Goal: Task Accomplishment & Management: Manage account settings

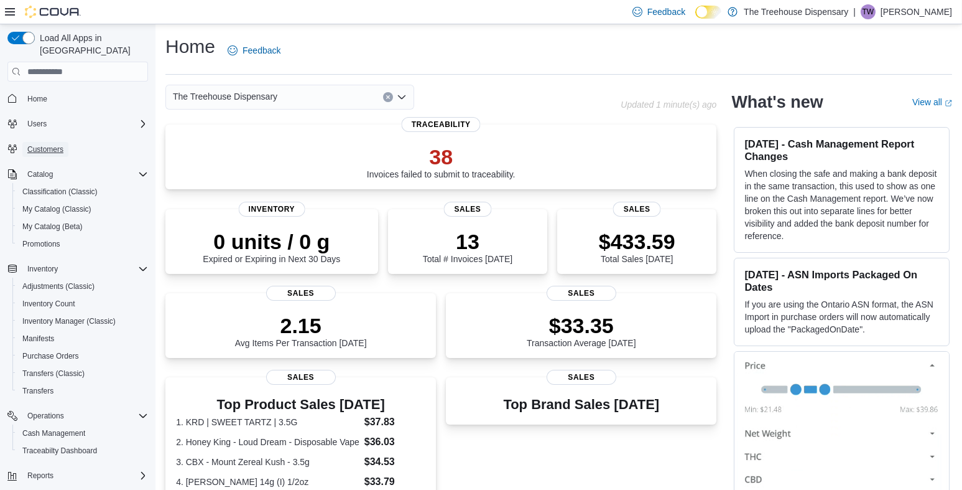
click at [58, 144] on span "Customers" at bounding box center [45, 149] width 36 height 10
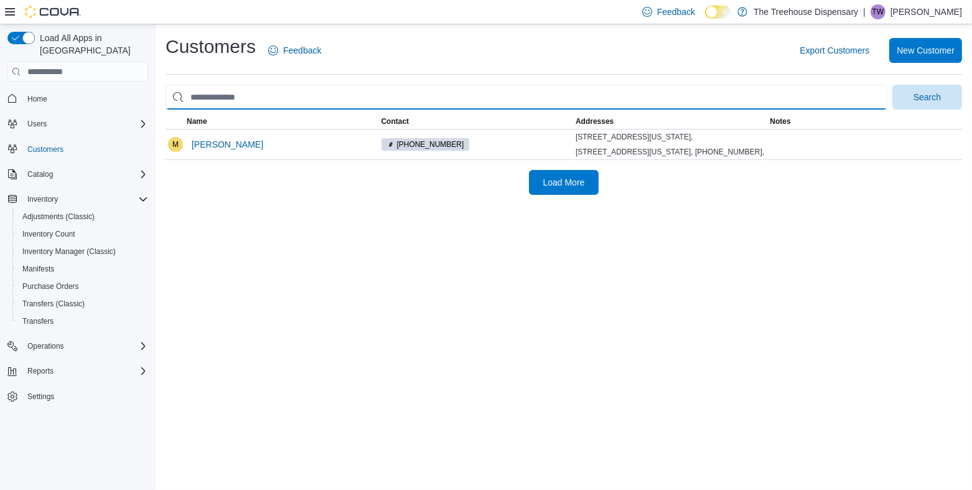
drag, startPoint x: 288, startPoint y: 93, endPoint x: 291, endPoint y: 107, distance: 13.9
click at [123, 91] on div "Load All Apps in New Hub Home Users Customers Catalog Inventory Adjustments (Cl…" at bounding box center [486, 256] width 972 height 465
paste input "**********"
type input "**********"
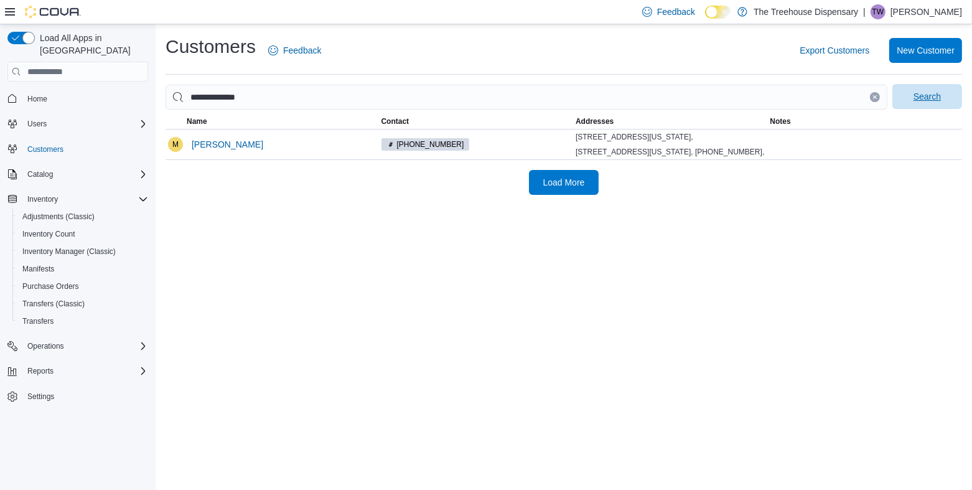
click at [924, 103] on span "Search" at bounding box center [927, 96] width 55 height 25
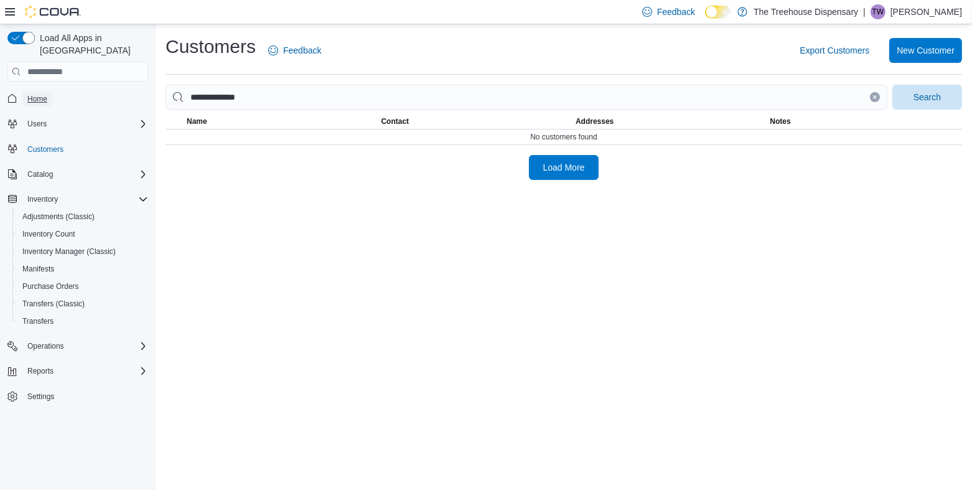
click at [45, 94] on span "Home" at bounding box center [37, 99] width 20 height 10
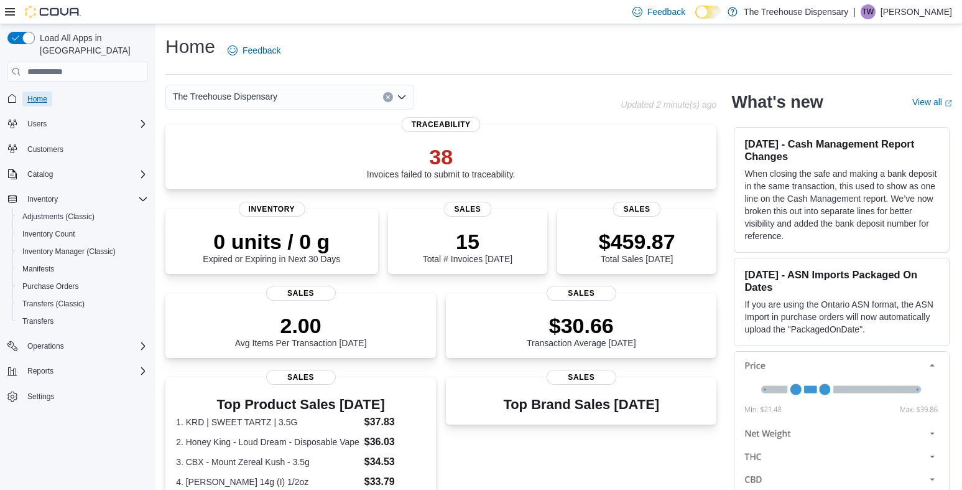
click at [39, 94] on span "Home" at bounding box center [37, 99] width 20 height 10
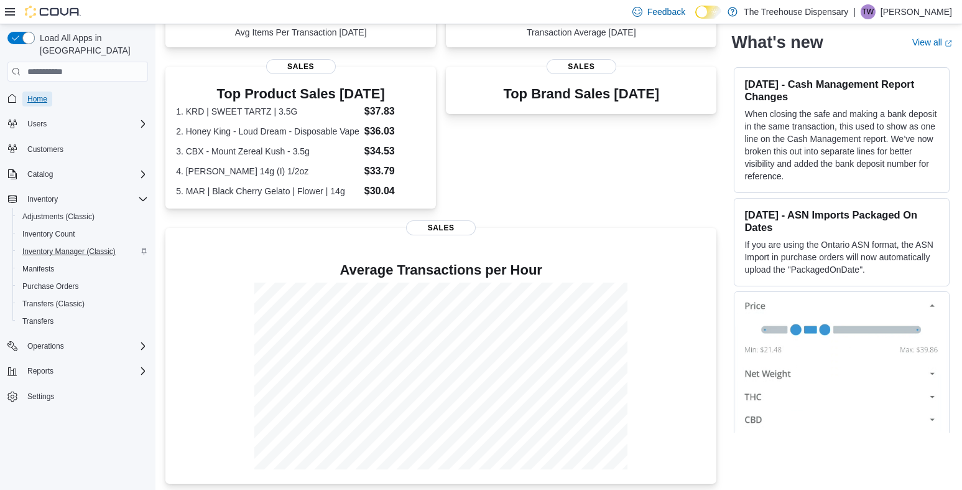
scroll to position [326, 0]
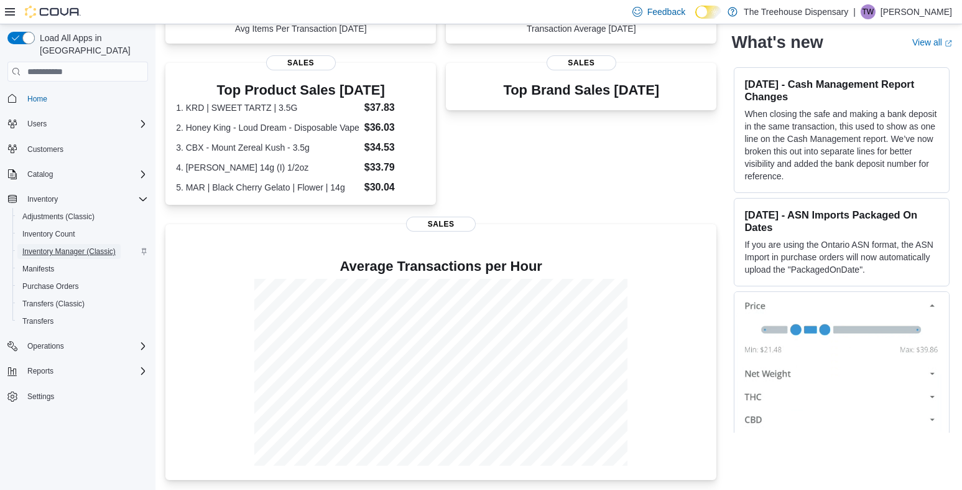
click at [67, 246] on span "Inventory Manager (Classic)" at bounding box center [68, 251] width 93 height 10
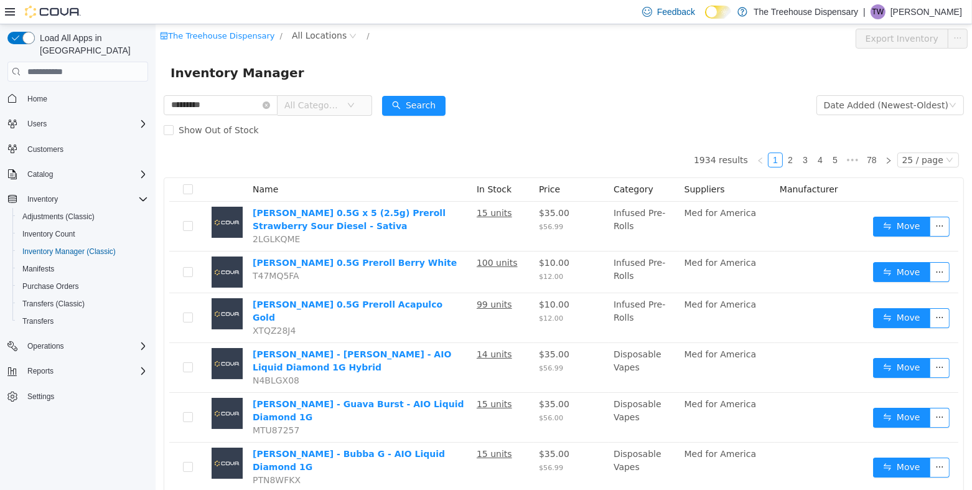
type input "*********"
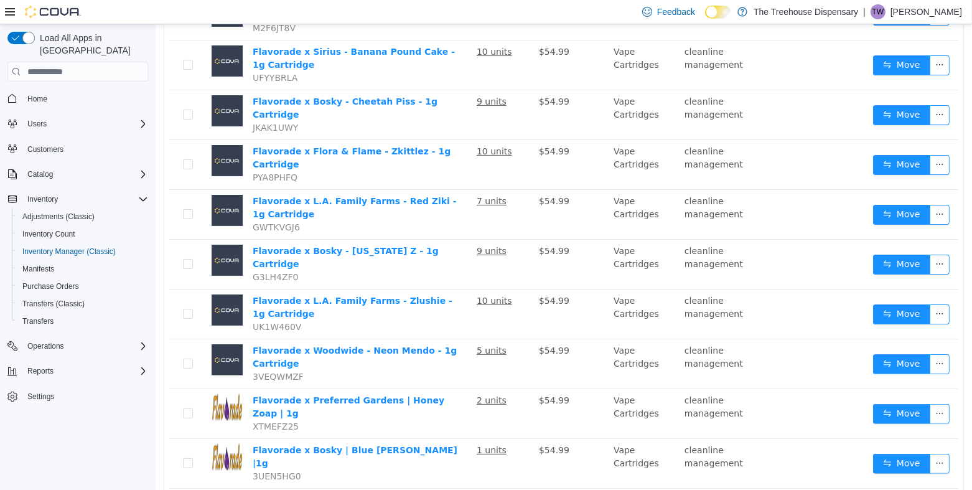
scroll to position [329, 0]
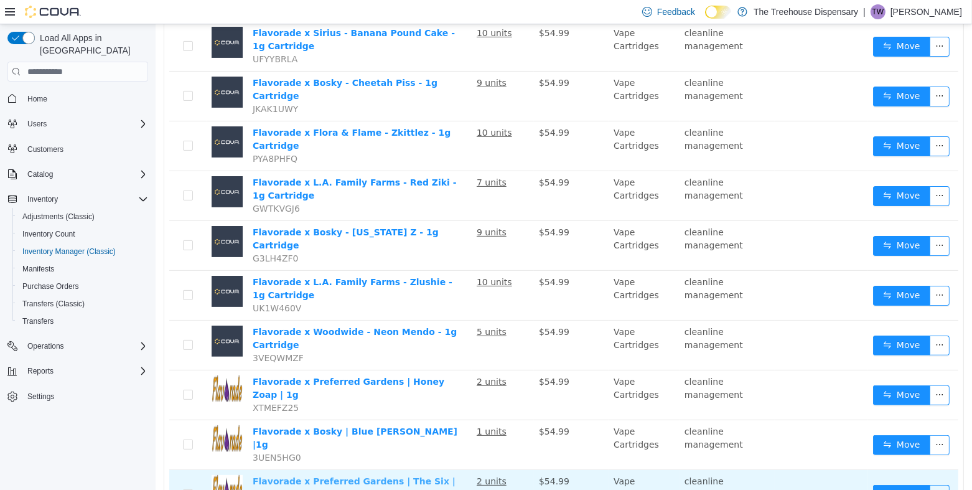
click at [373, 476] on link "Flavorade x Preferred Gardens | The Six | 1g" at bounding box center [353, 487] width 203 height 23
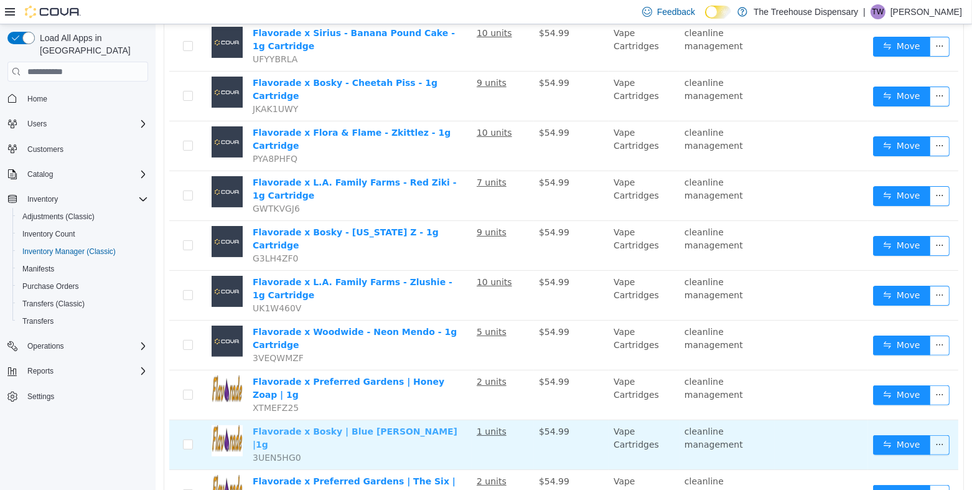
click at [347, 426] on link "Flavorade x Bosky | Blue [PERSON_NAME] |1g" at bounding box center [354, 437] width 205 height 23
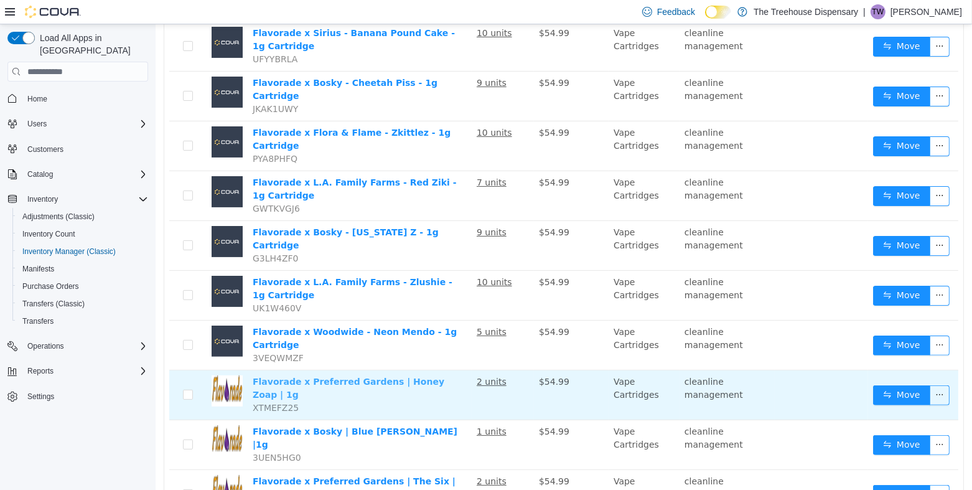
click at [381, 376] on link "Flavorade x Preferred Gardens | Honey Zoap | 1g" at bounding box center [348, 387] width 192 height 23
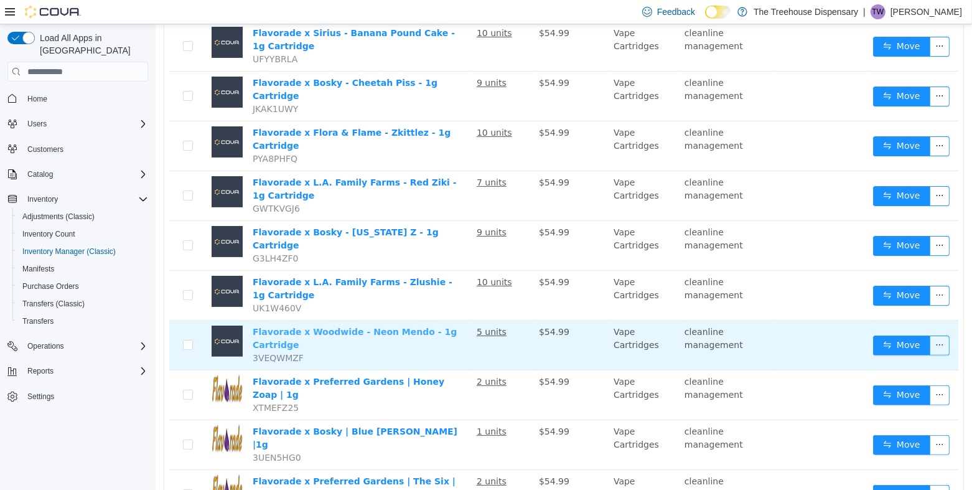
click at [344, 327] on link "Flavorade x Woodwide - Neon Mendo - 1g Cartridge" at bounding box center [354, 338] width 204 height 23
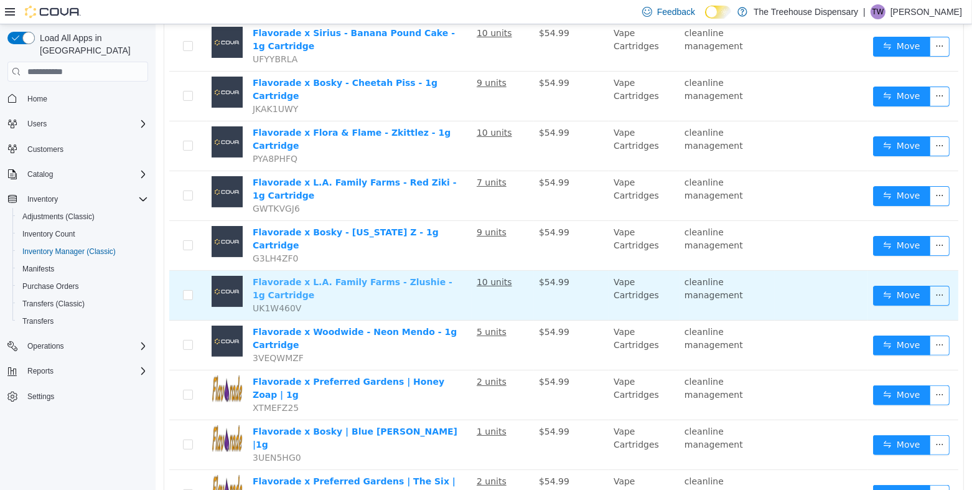
click at [380, 277] on link "Flavorade x L.A. Family Farms - Zlushie - 1g Cartridge" at bounding box center [352, 288] width 200 height 23
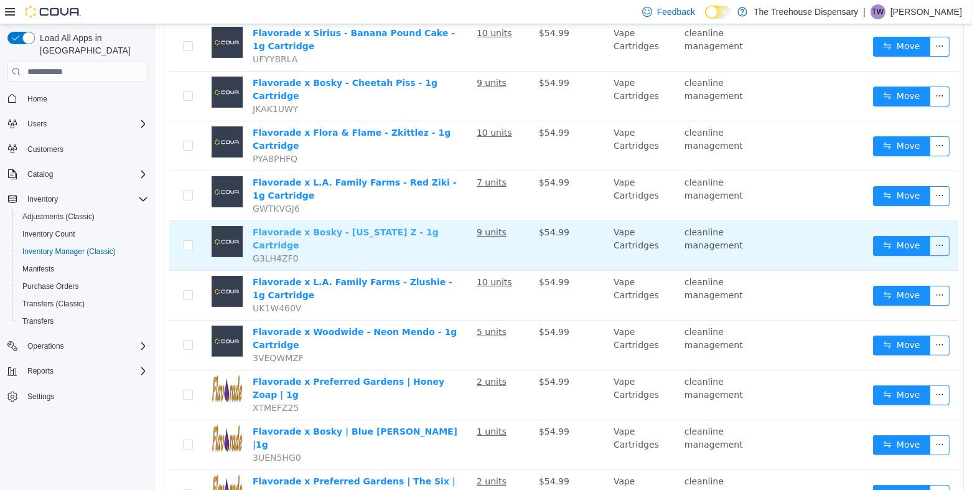
click at [350, 227] on link "Flavorade x Bosky - Georgia Z - 1g Cartridge" at bounding box center [345, 238] width 186 height 23
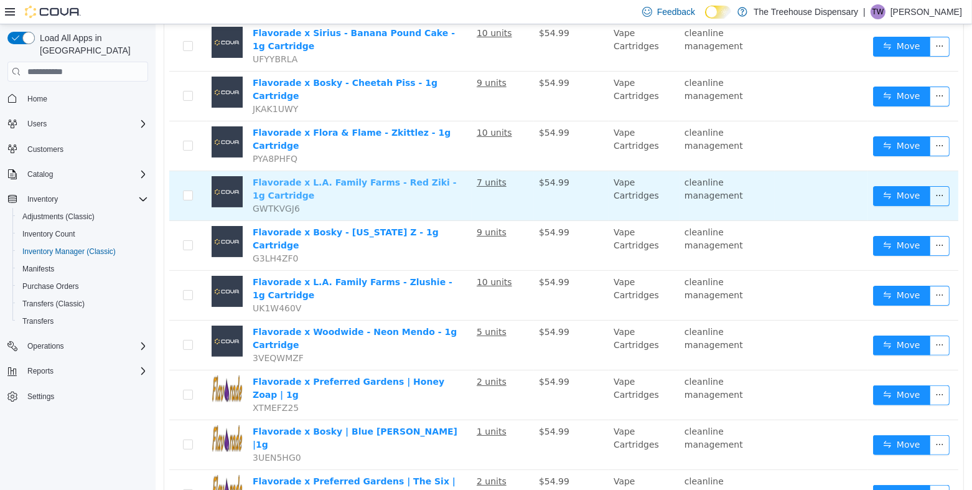
click at [338, 177] on link "Flavorade x L.A. Family Farms - Red Ziki - 1g Cartridge" at bounding box center [354, 188] width 204 height 23
click at [347, 177] on link "Flavorade x L.A. Family Farms - Red Ziki - 1g Cartridge" at bounding box center [354, 188] width 204 height 23
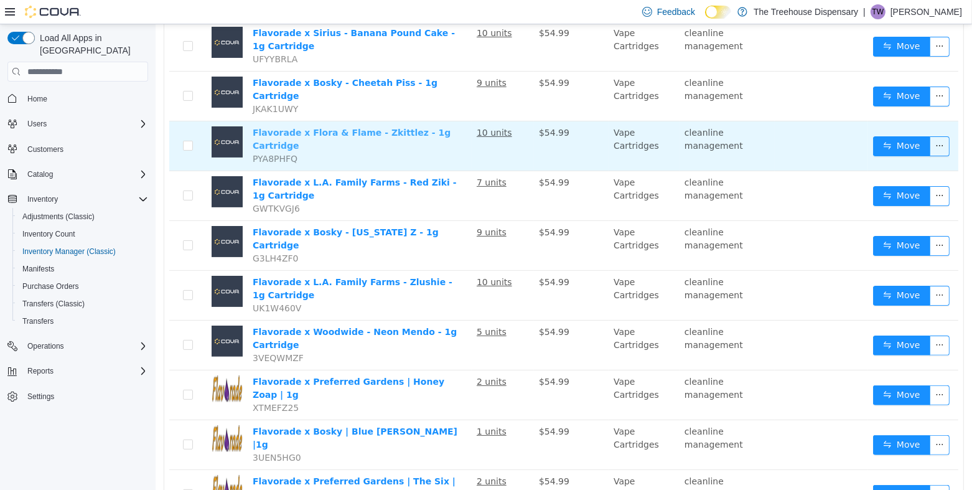
click at [393, 128] on link "Flavorade x Flora & Flame - Zkittlez - 1g Cartridge" at bounding box center [351, 139] width 198 height 23
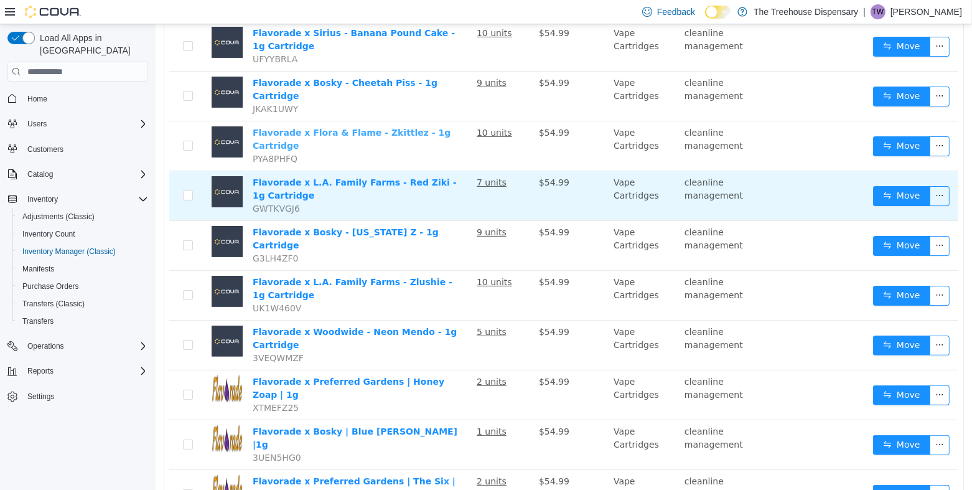
scroll to position [142, 0]
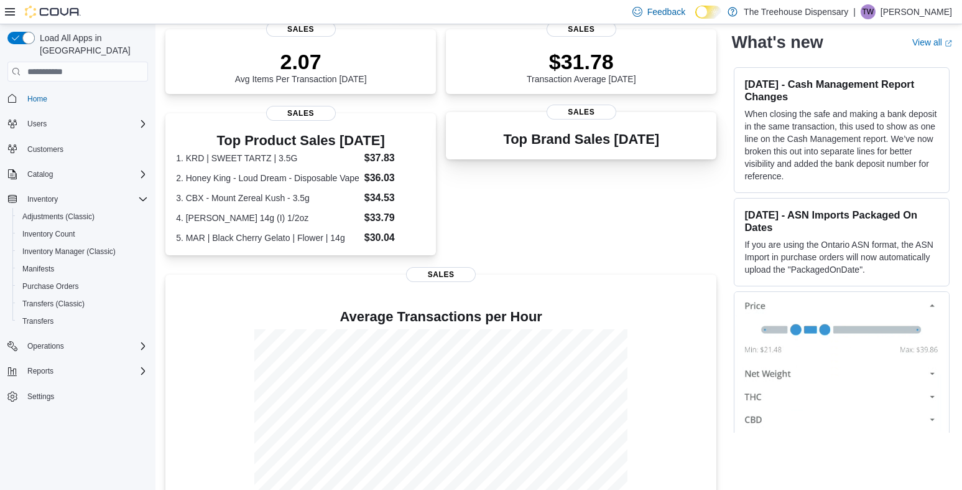
scroll to position [202, 0]
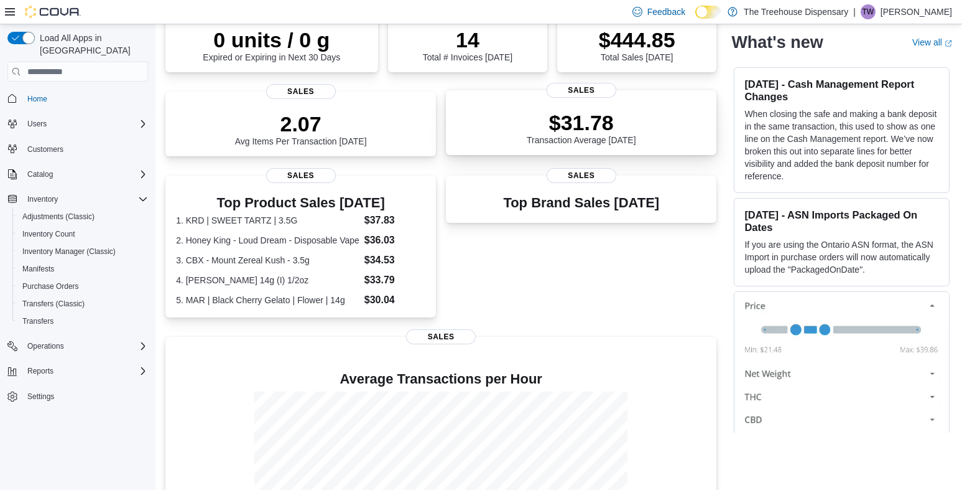
click at [600, 135] on p "$31.78" at bounding box center [581, 122] width 109 height 25
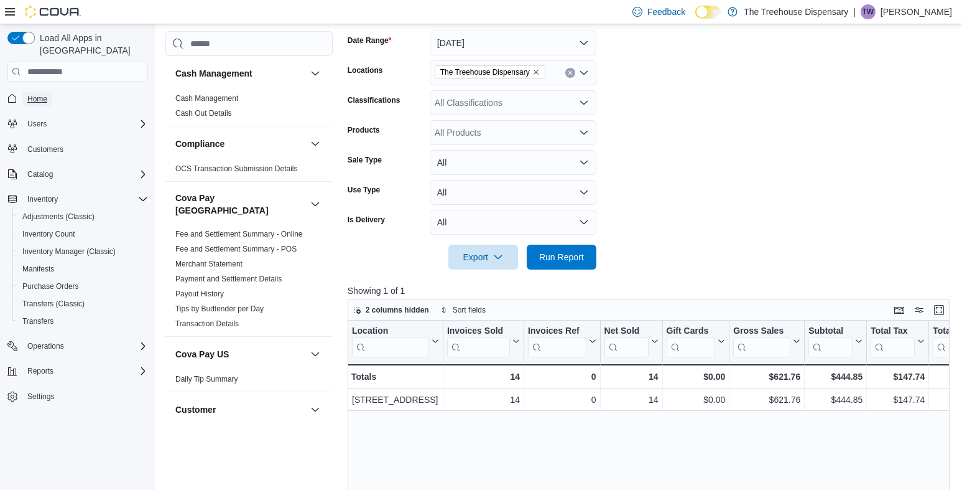
click at [41, 94] on span "Home" at bounding box center [37, 99] width 20 height 10
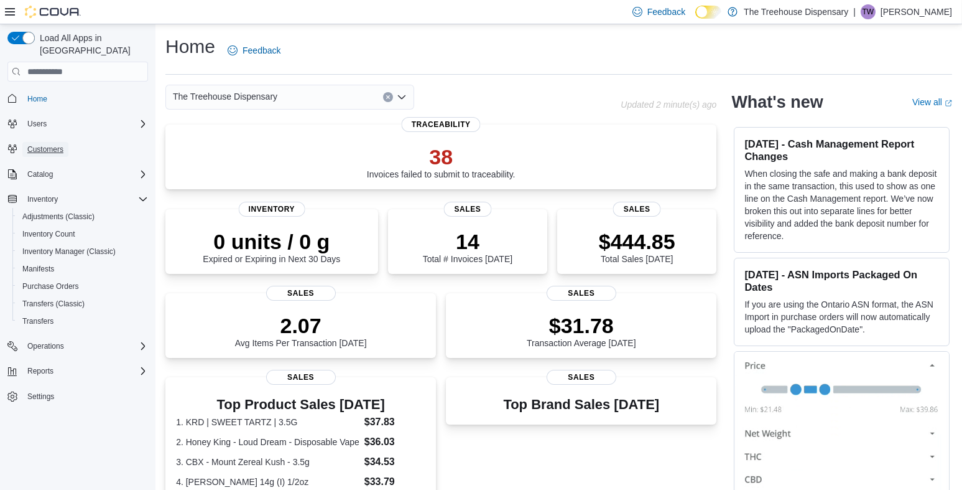
click at [67, 142] on link "Customers" at bounding box center [45, 149] width 46 height 15
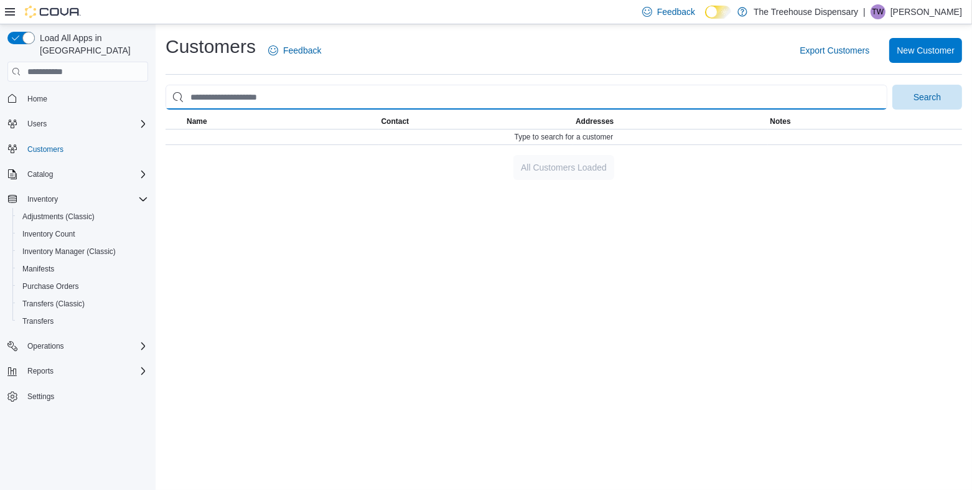
click at [231, 103] on input "search" at bounding box center [526, 97] width 722 height 25
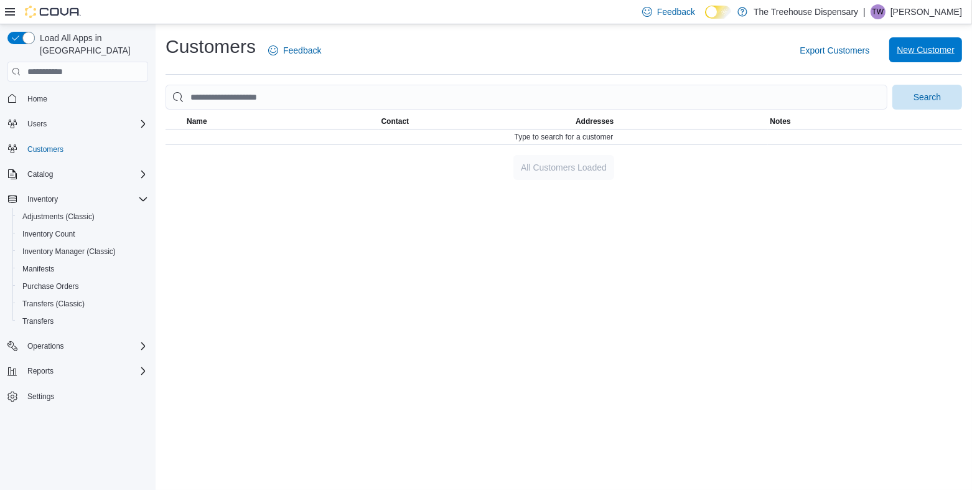
click at [907, 50] on span "New Customer" at bounding box center [925, 50] width 58 height 12
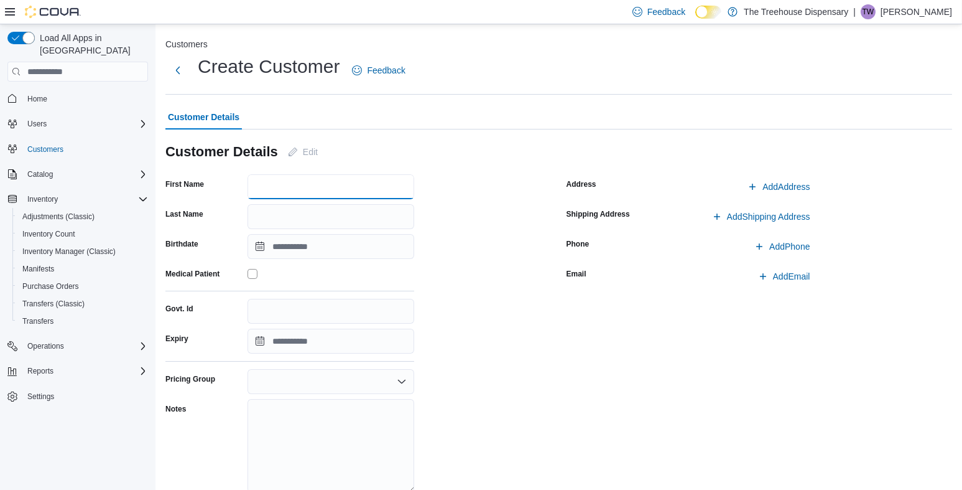
click at [307, 192] on input "First Name" at bounding box center [331, 186] width 167 height 25
type input "****"
click at [279, 213] on input "Last Name" at bounding box center [331, 216] width 167 height 25
type input "****"
click at [258, 248] on input "Birthdate" at bounding box center [331, 246] width 167 height 25
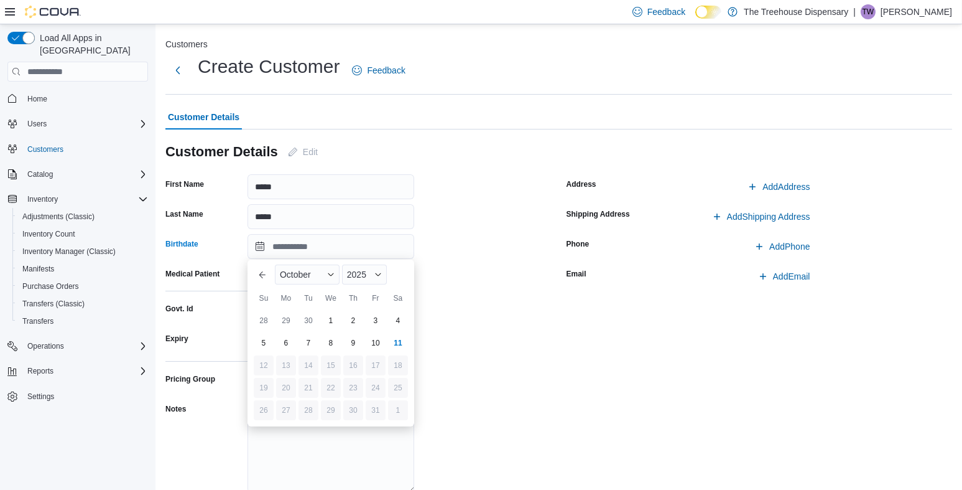
click at [436, 269] on div "First Name **** Last Name **** Birthdate Medical Patient Govt. Id Expiry Pricin…" at bounding box center [358, 346] width 386 height 344
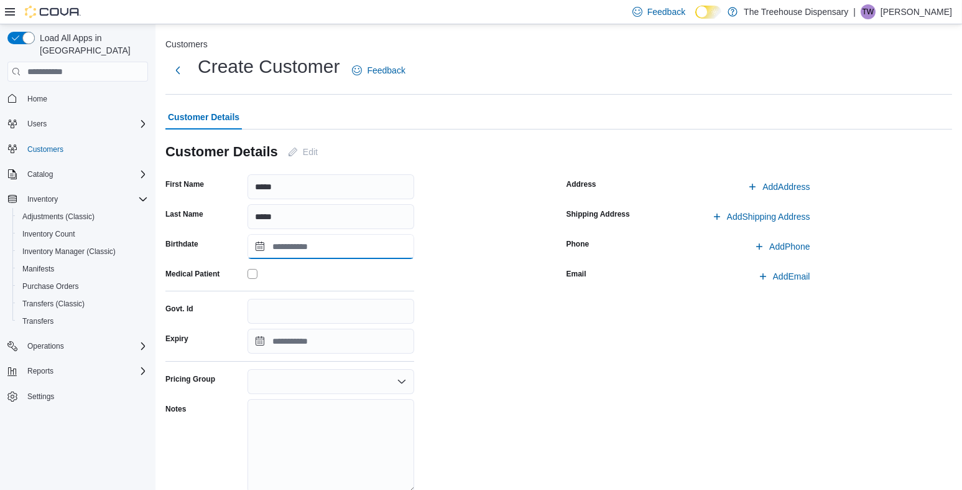
click at [329, 251] on input "Birthdate" at bounding box center [331, 246] width 167 height 25
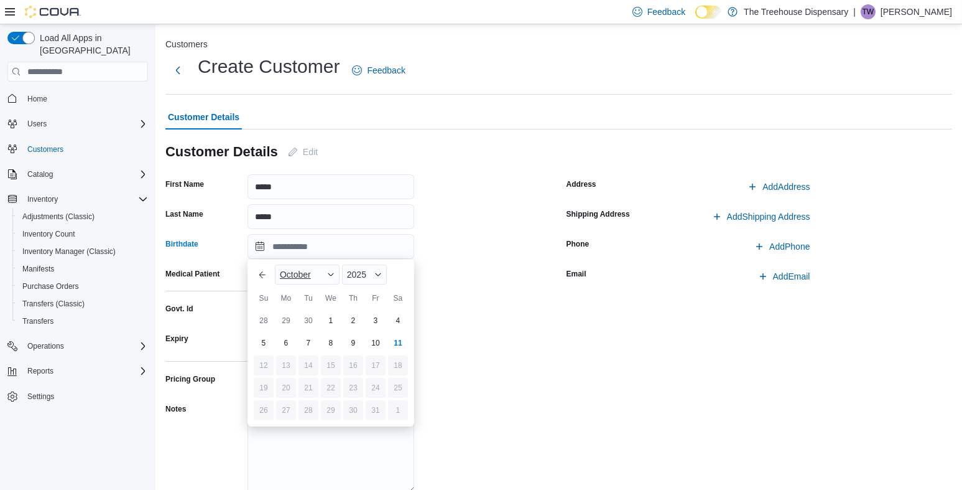
click at [299, 279] on span "October" at bounding box center [295, 274] width 31 height 10
click at [314, 403] on div "August" at bounding box center [318, 398] width 82 height 15
click at [375, 321] on div "1" at bounding box center [376, 320] width 22 height 22
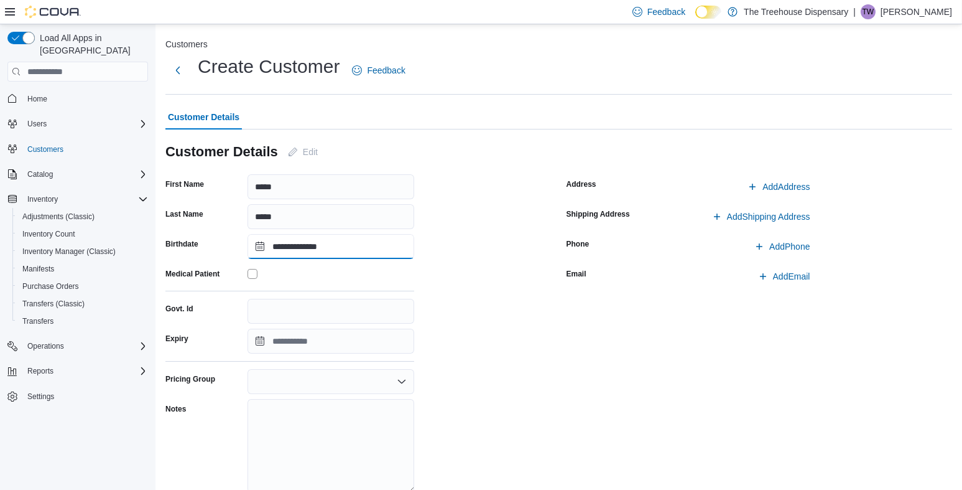
click at [333, 258] on input "**********" at bounding box center [331, 246] width 167 height 25
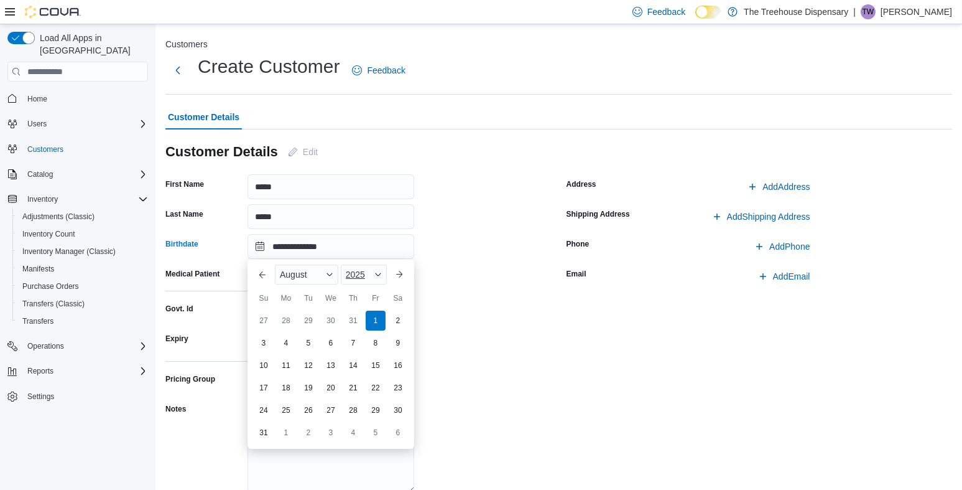
click at [359, 276] on span "2025" at bounding box center [355, 274] width 19 height 10
click at [363, 331] on div "1999" at bounding box center [371, 332] width 57 height 15
type input "**********"
click at [509, 304] on div "**********" at bounding box center [358, 346] width 386 height 344
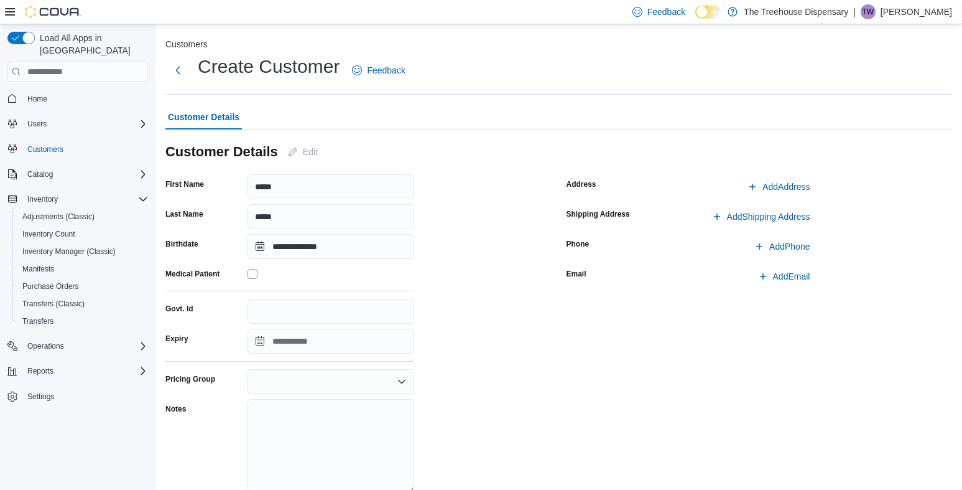
scroll to position [62, 0]
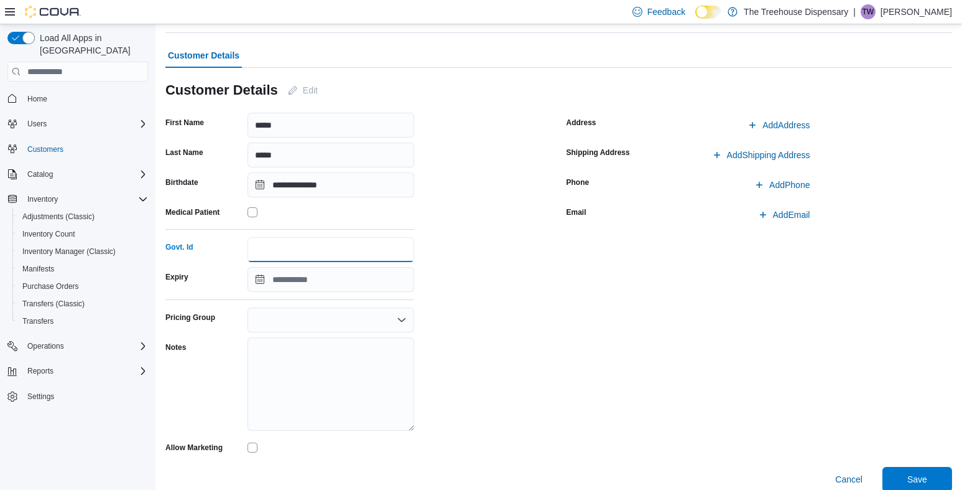
click at [256, 251] on input "Govt. Id" at bounding box center [331, 249] width 167 height 25
type input "*********"
click at [260, 272] on input "Expiry" at bounding box center [331, 279] width 167 height 25
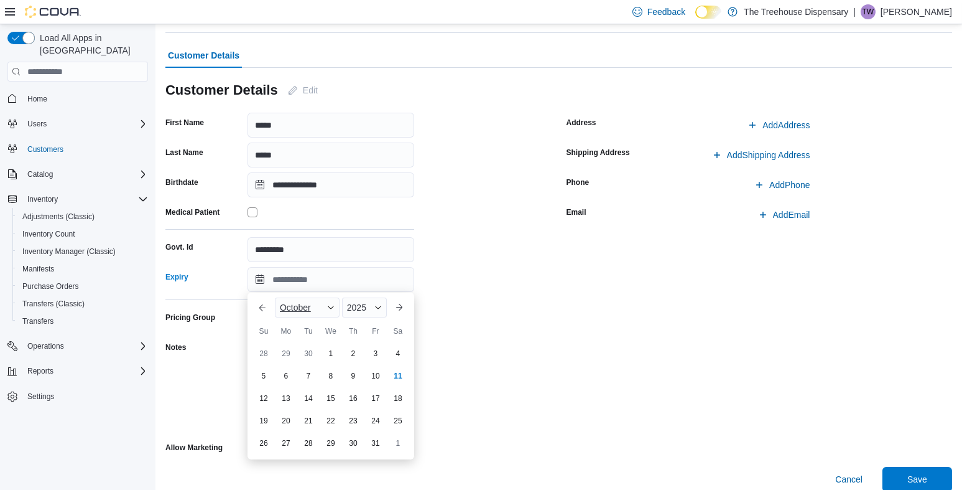
click at [289, 312] on div "October" at bounding box center [307, 307] width 65 height 20
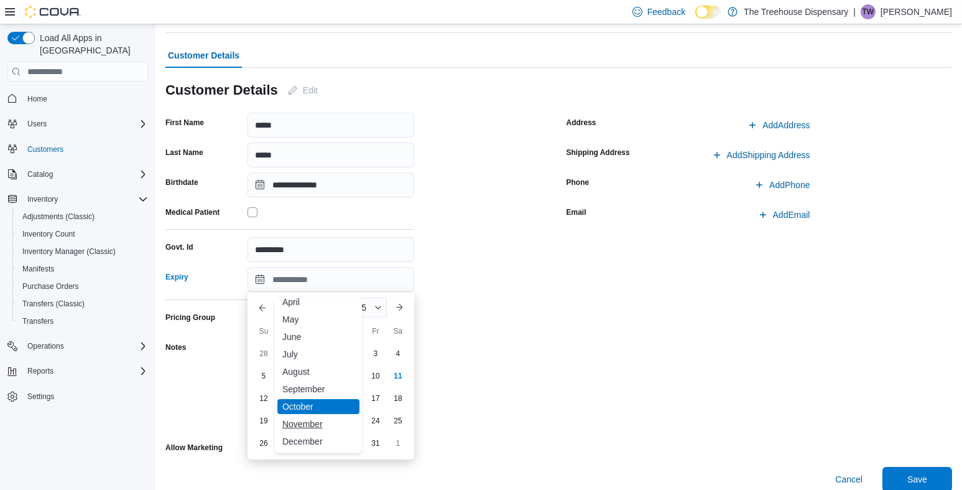
click at [294, 418] on div "November" at bounding box center [318, 423] width 82 height 15
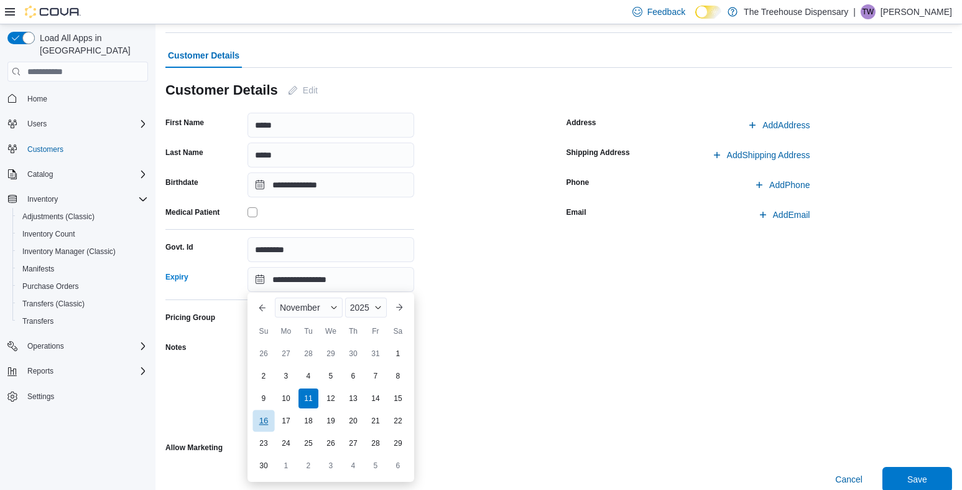
click at [266, 414] on div "16" at bounding box center [264, 420] width 22 height 22
drag, startPoint x: 351, startPoint y: 277, endPoint x: 363, endPoint y: 307, distance: 31.5
click at [351, 279] on input "**********" at bounding box center [331, 279] width 167 height 25
click at [366, 313] on div "2025" at bounding box center [366, 307] width 42 height 20
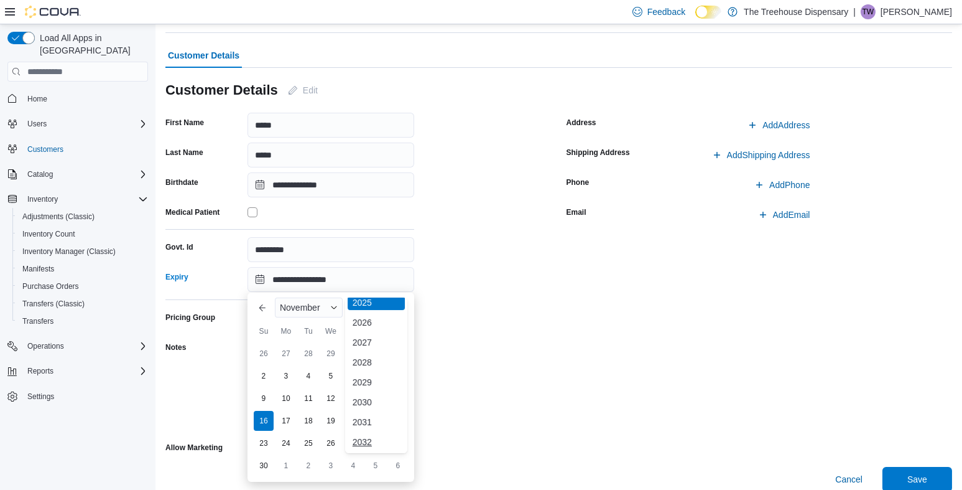
click at [371, 438] on div "2032" at bounding box center [376, 441] width 57 height 15
type input "**********"
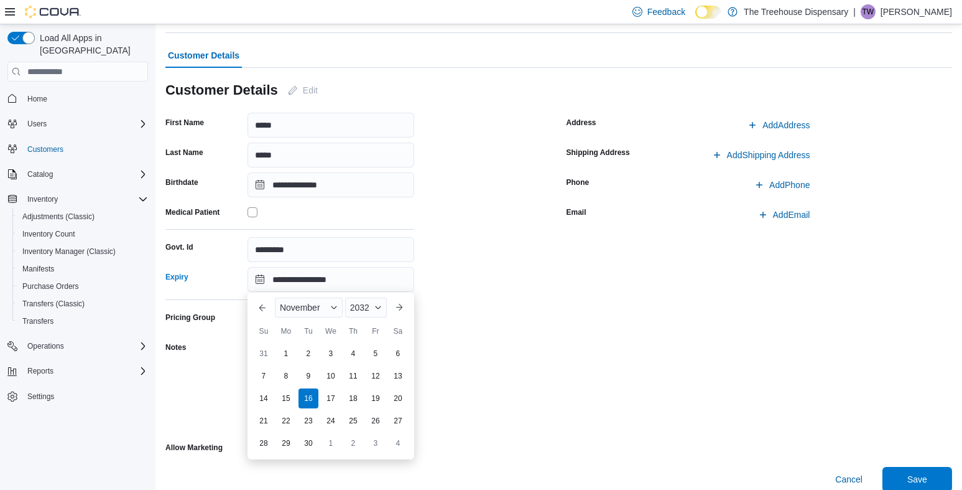
click at [532, 402] on div "**********" at bounding box center [358, 285] width 386 height 344
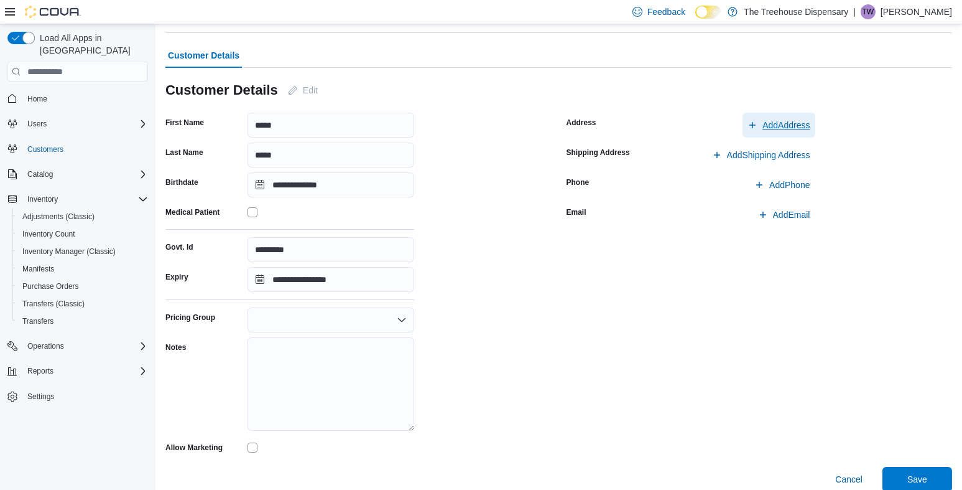
click at [807, 127] on span "Add Address" at bounding box center [786, 125] width 47 height 12
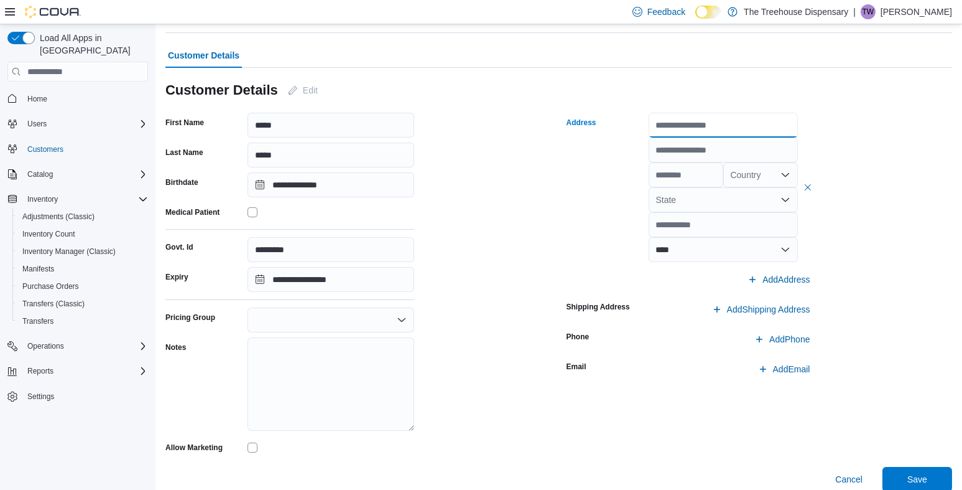
click at [688, 128] on input "text" at bounding box center [723, 125] width 149 height 25
click at [712, 134] on input "text" at bounding box center [723, 125] width 149 height 25
paste input "**********"
type input "**********"
click at [730, 151] on input "text" at bounding box center [723, 149] width 149 height 25
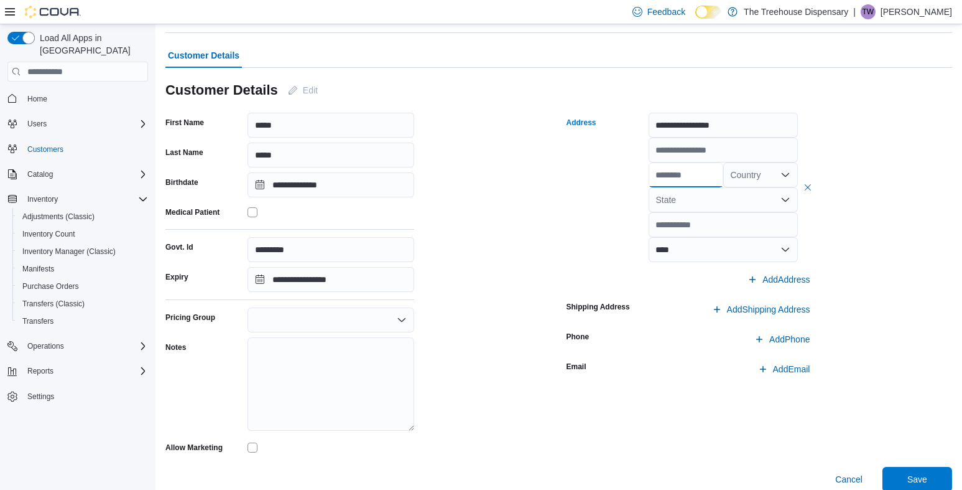
click at [697, 175] on input "text" at bounding box center [686, 174] width 75 height 25
type input "*********"
click at [776, 180] on div "Country" at bounding box center [760, 174] width 75 height 25
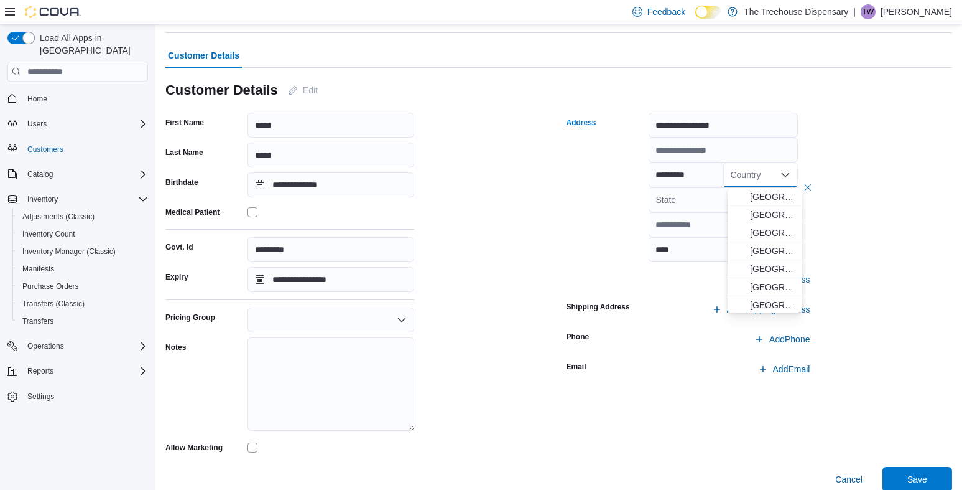
click at [770, 212] on span "United States" at bounding box center [772, 214] width 45 height 12
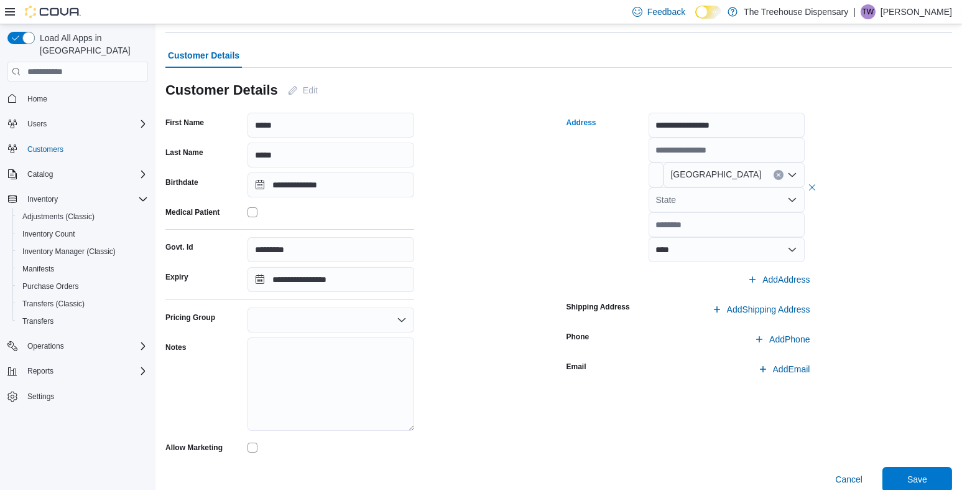
click at [694, 200] on div "State" at bounding box center [727, 199] width 157 height 25
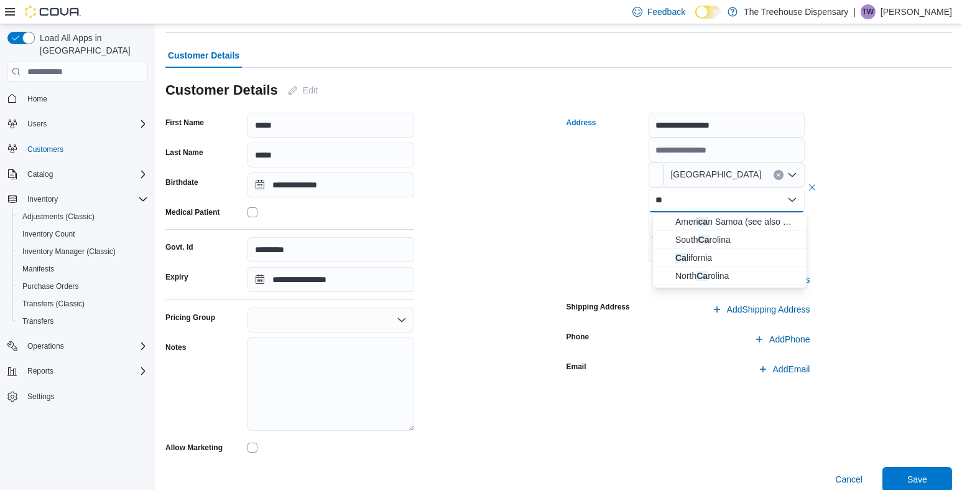
type input "**"
click at [719, 253] on span "Ca lifornia" at bounding box center [738, 257] width 124 height 12
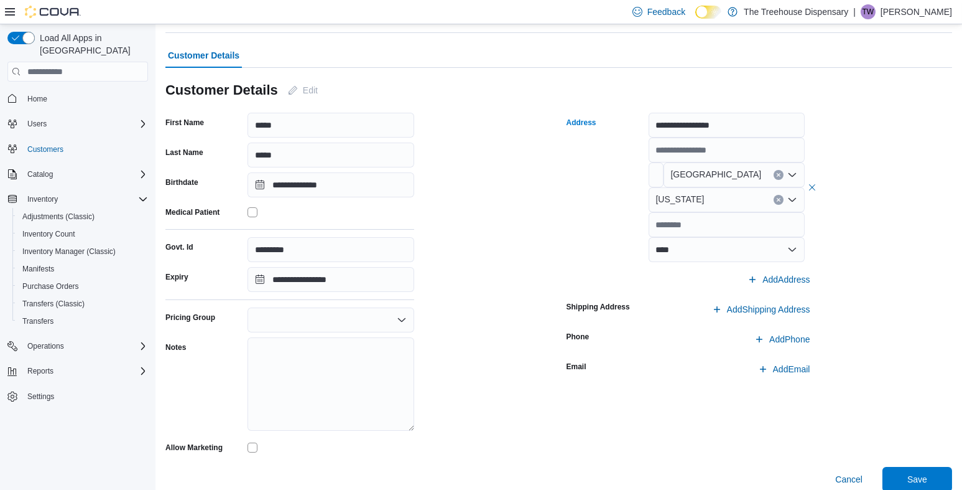
drag, startPoint x: 858, startPoint y: 258, endPoint x: 778, endPoint y: 247, distance: 81.6
click at [842, 258] on div "**********" at bounding box center [760, 285] width 386 height 344
click at [746, 228] on input "text" at bounding box center [727, 224] width 157 height 25
type input "*****"
drag, startPoint x: 868, startPoint y: 313, endPoint x: 842, endPoint y: 331, distance: 31.7
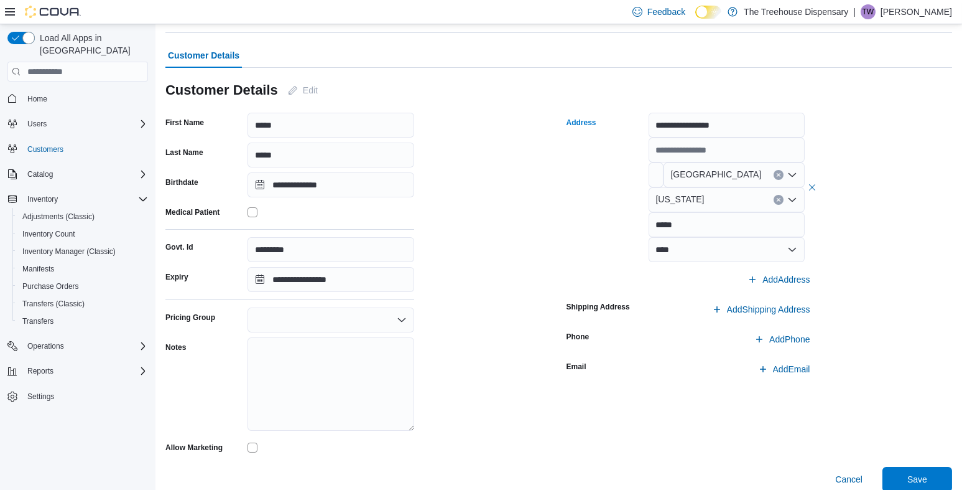
click at [866, 314] on div "**********" at bounding box center [760, 285] width 386 height 344
click at [798, 341] on span "Add Phone" at bounding box center [789, 339] width 40 height 12
click at [771, 340] on input "text" at bounding box center [765, 339] width 76 height 25
paste input "**********"
type input "**********"
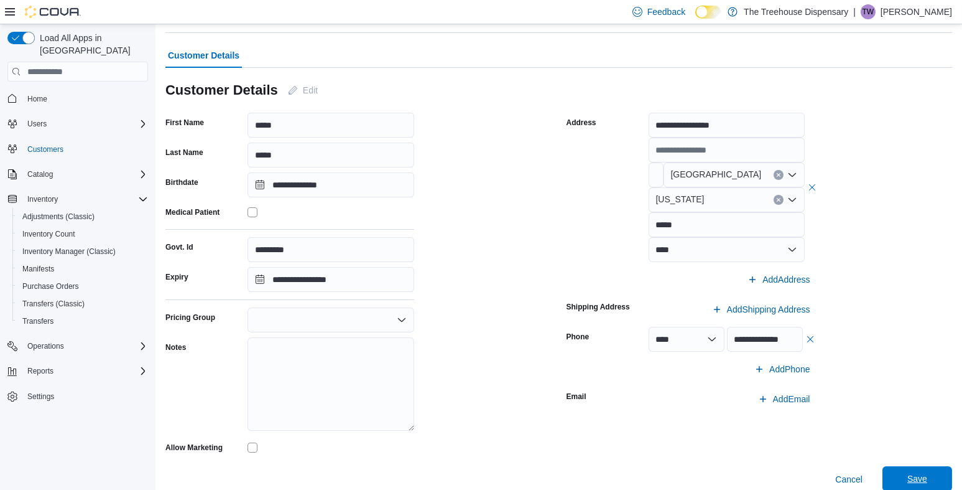
click at [924, 478] on span "Save" at bounding box center [918, 478] width 20 height 12
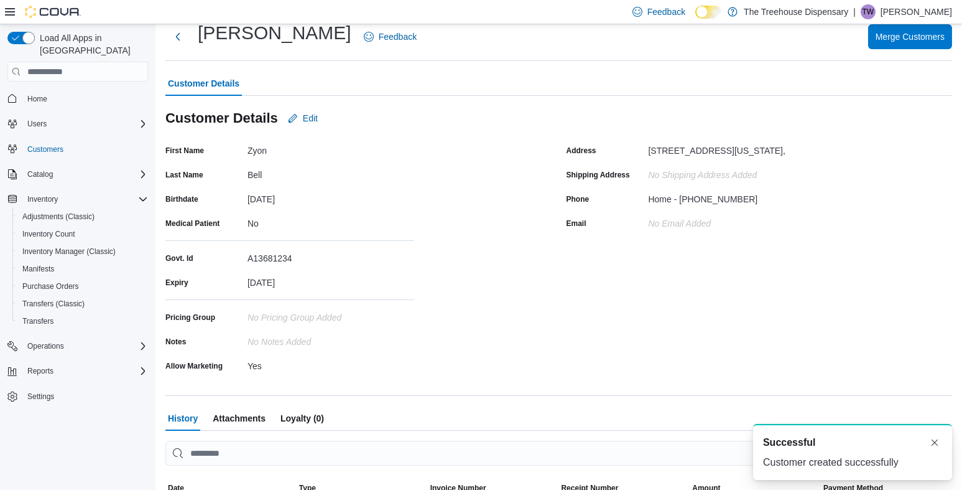
scroll to position [62, 0]
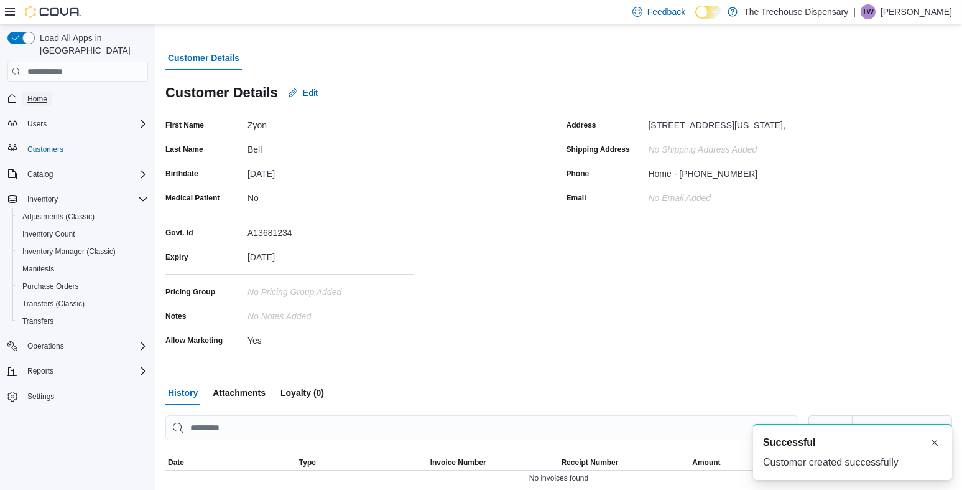
click at [45, 91] on span "Home" at bounding box center [37, 98] width 20 height 15
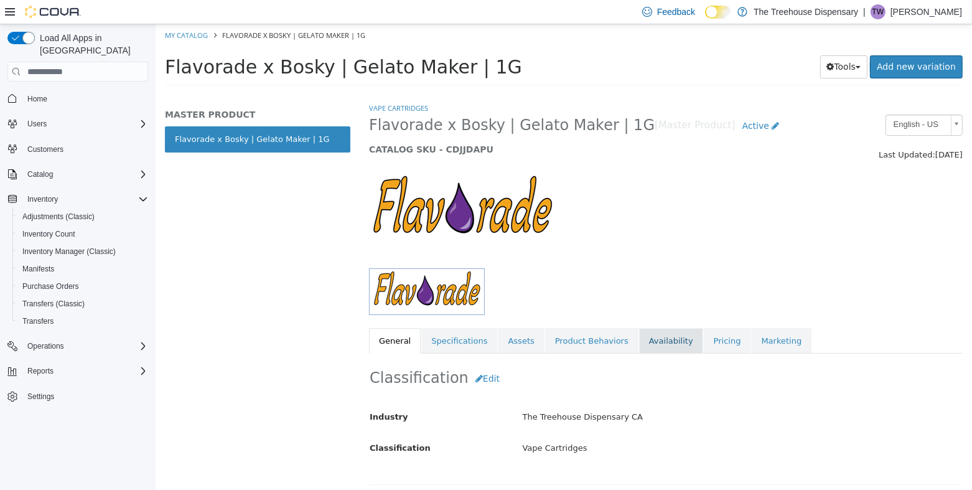
drag, startPoint x: 677, startPoint y: 338, endPoint x: 654, endPoint y: 339, distance: 23.0
click at [703, 339] on link "Pricing" at bounding box center [726, 341] width 47 height 26
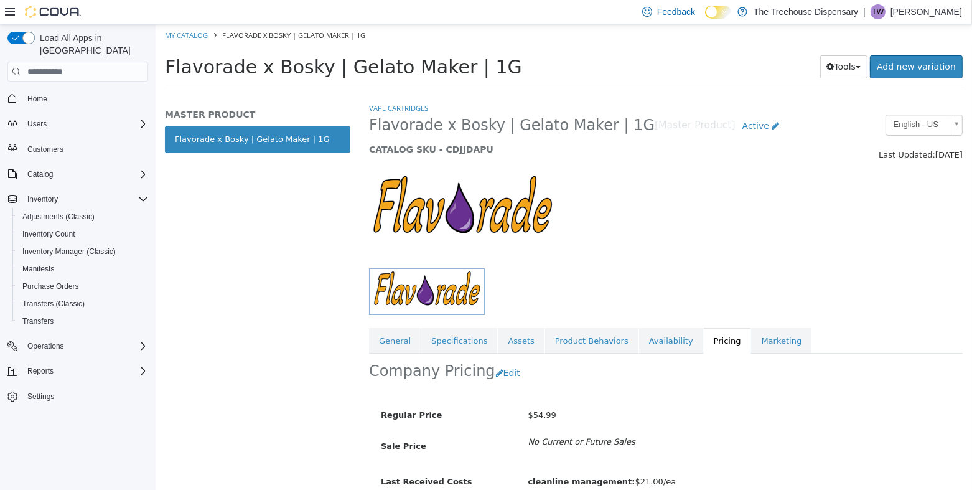
scroll to position [58, 0]
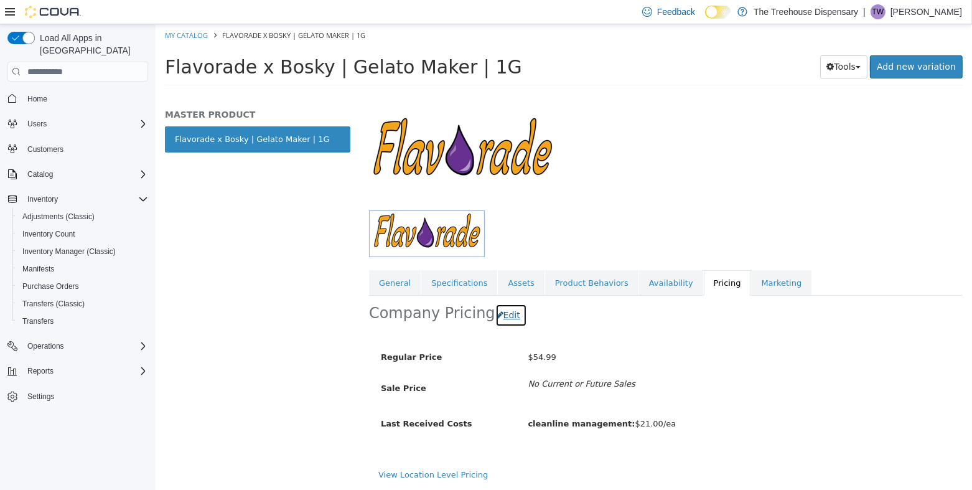
click at [509, 319] on button "Edit" at bounding box center [511, 315] width 32 height 23
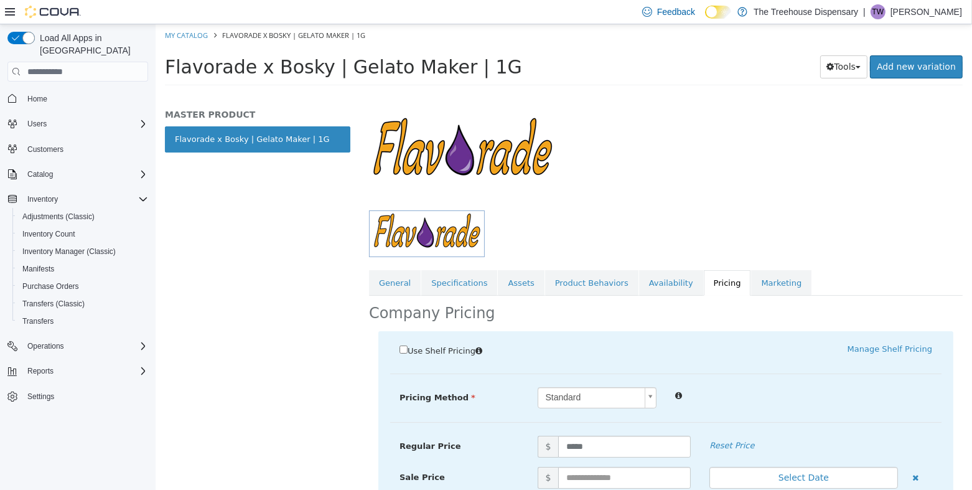
scroll to position [228, 0]
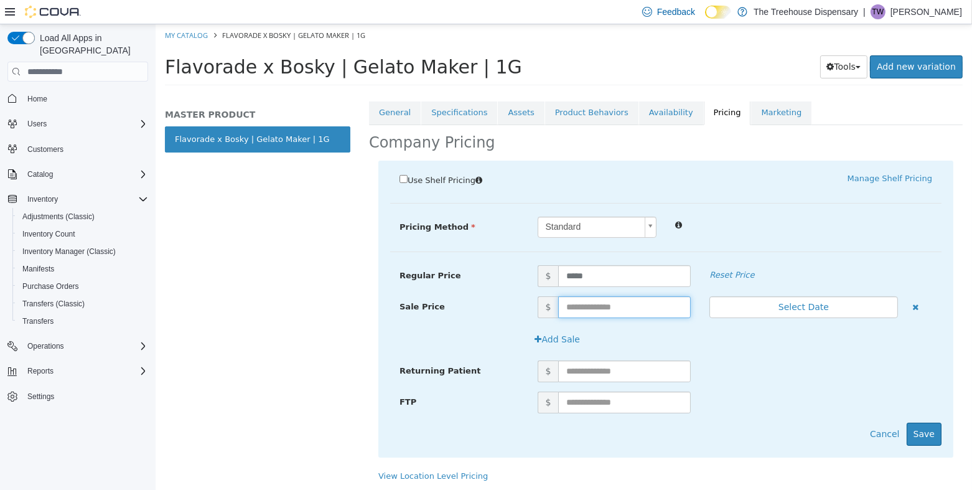
drag, startPoint x: 595, startPoint y: 303, endPoint x: 602, endPoint y: 306, distance: 7.0
click at [595, 303] on input "text" at bounding box center [623, 307] width 132 height 22
type input "*****"
click at [917, 434] on button "Save" at bounding box center [923, 433] width 35 height 23
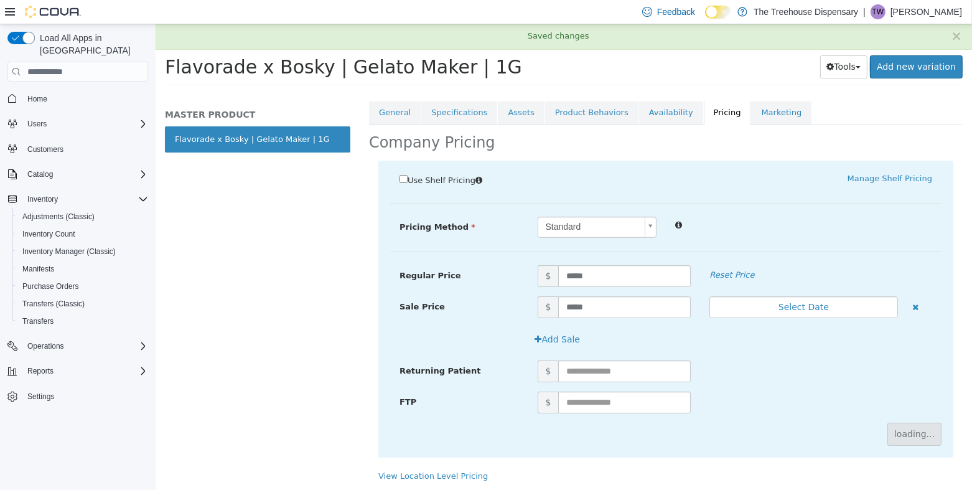
scroll to position [63, 0]
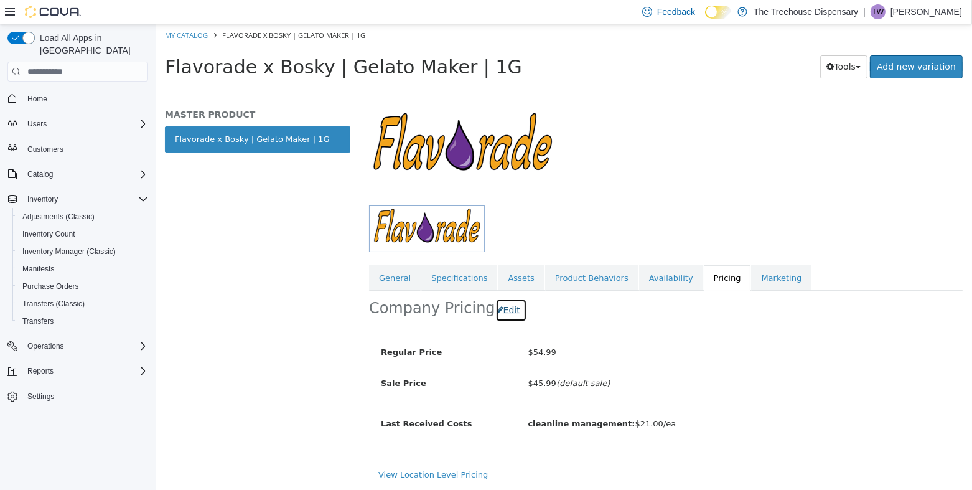
click at [503, 312] on button "Edit" at bounding box center [511, 310] width 32 height 23
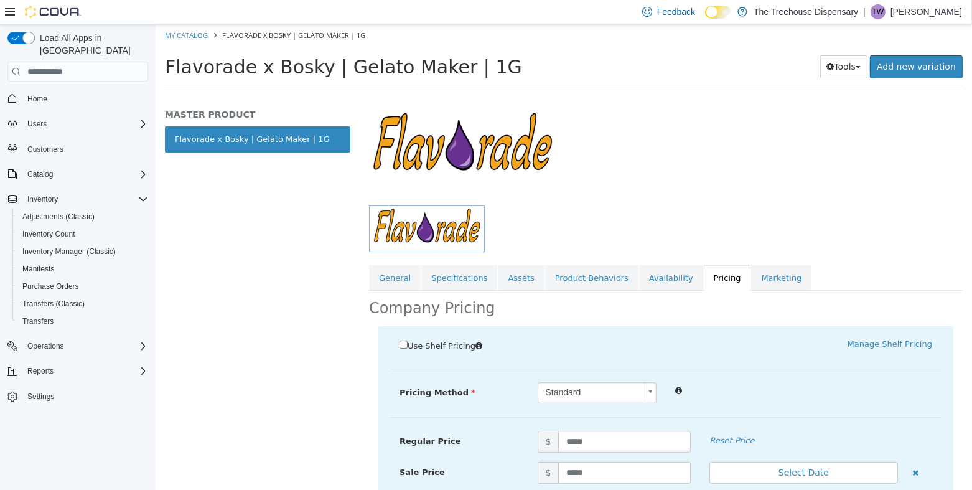
scroll to position [228, 0]
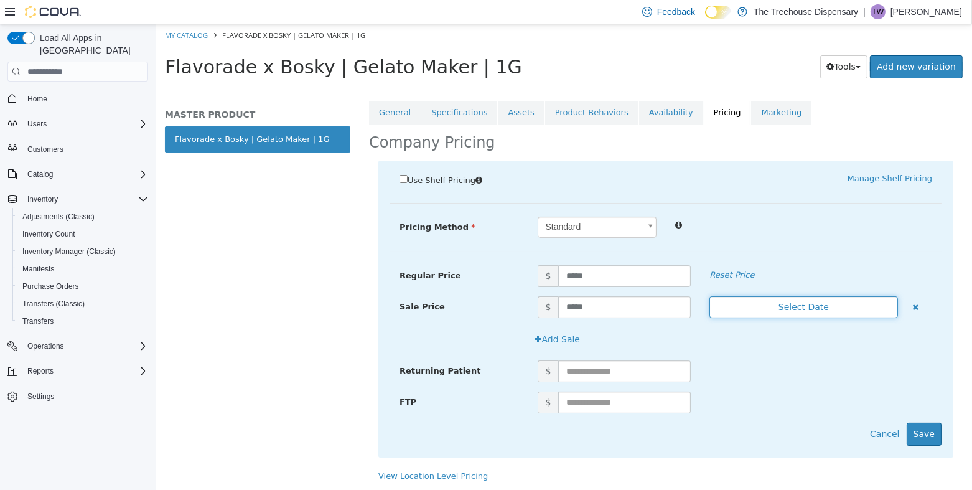
click at [801, 309] on button "Select Date" at bounding box center [803, 307] width 188 height 22
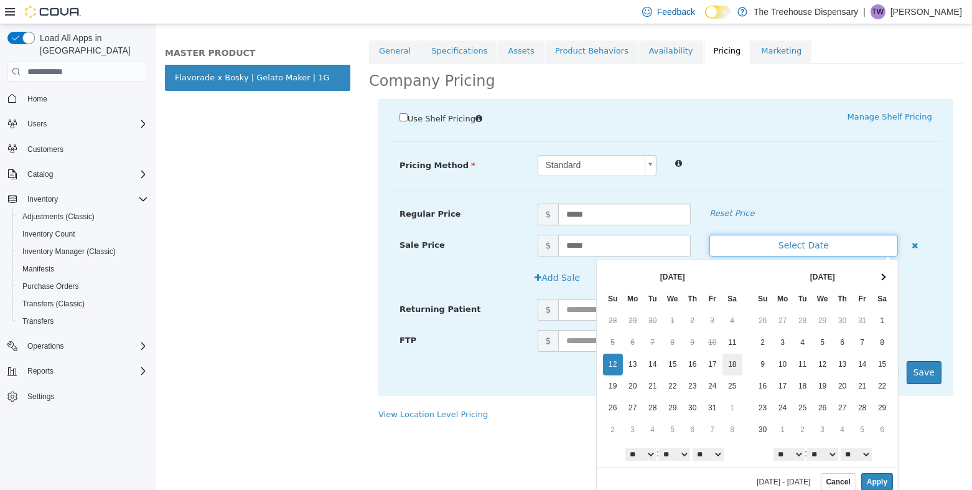
scroll to position [66, 0]
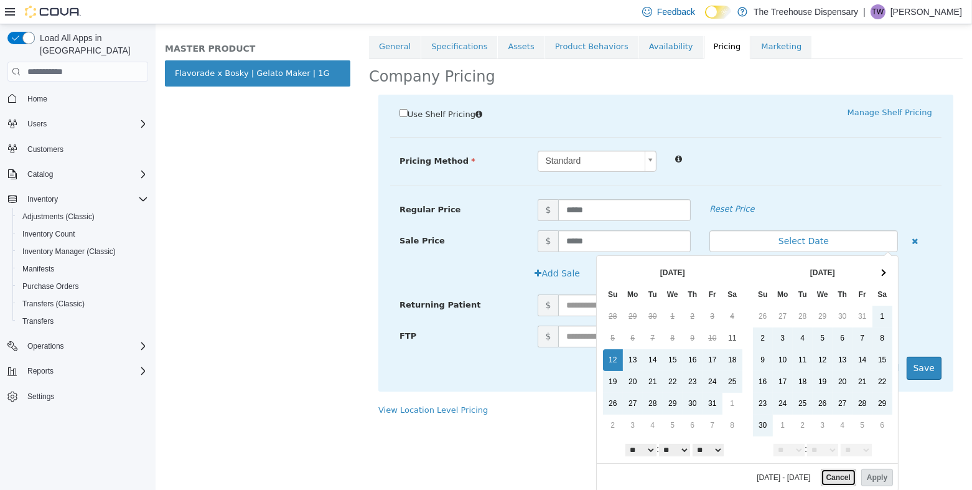
click at [837, 479] on button "Cancel" at bounding box center [837, 476] width 35 height 17
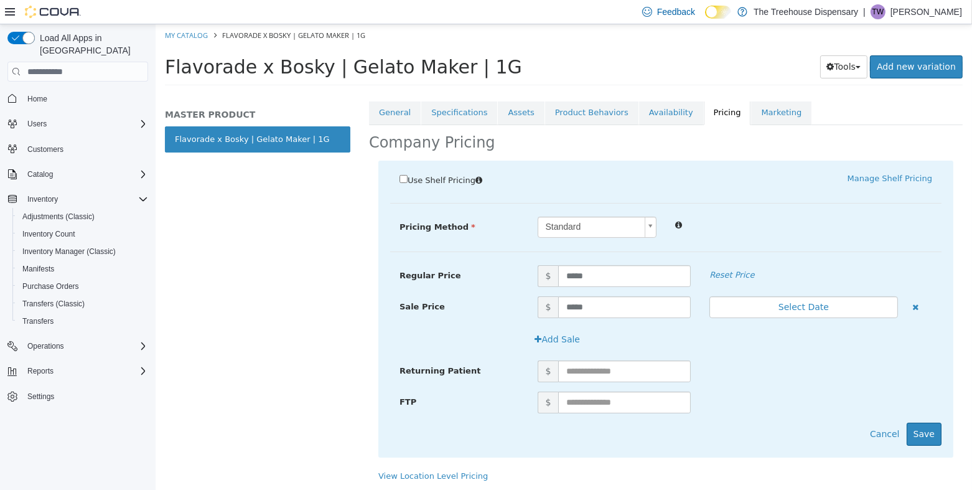
scroll to position [0, 0]
click at [914, 429] on button "Save" at bounding box center [923, 433] width 35 height 23
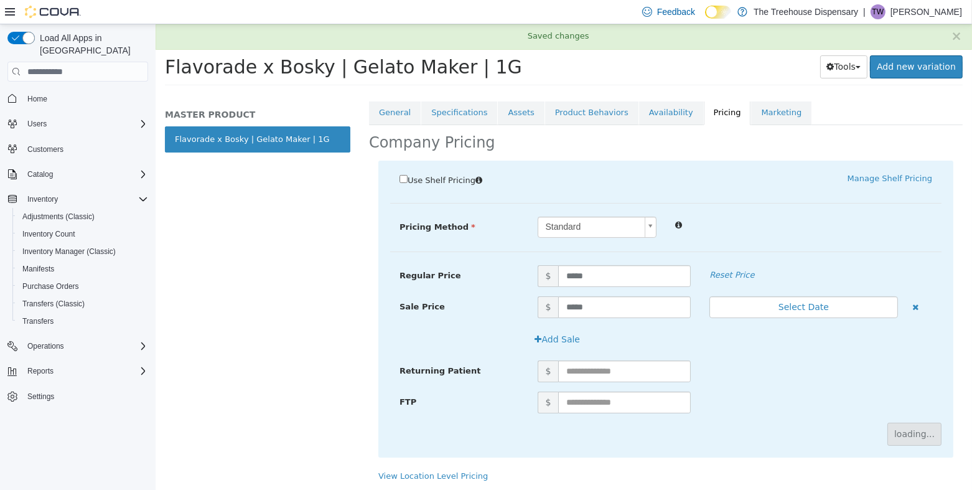
scroll to position [63, 0]
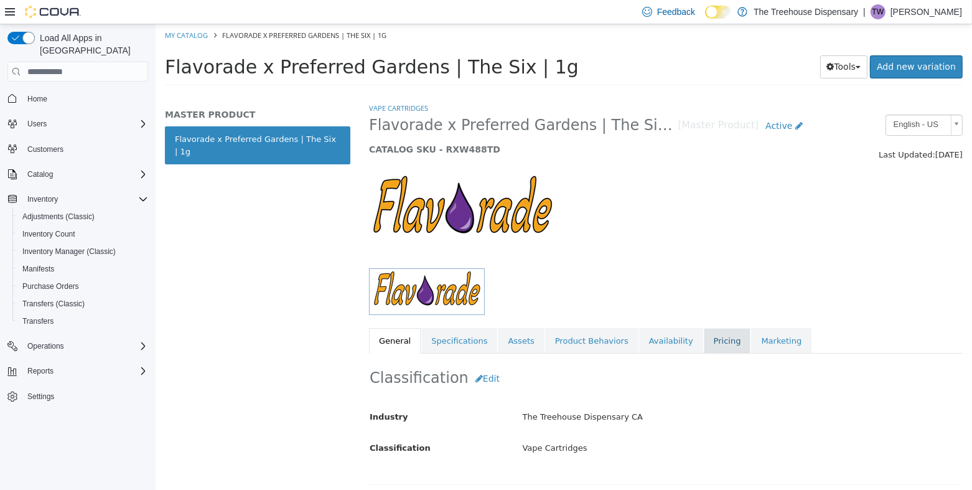
click at [703, 339] on link "Pricing" at bounding box center [726, 341] width 47 height 26
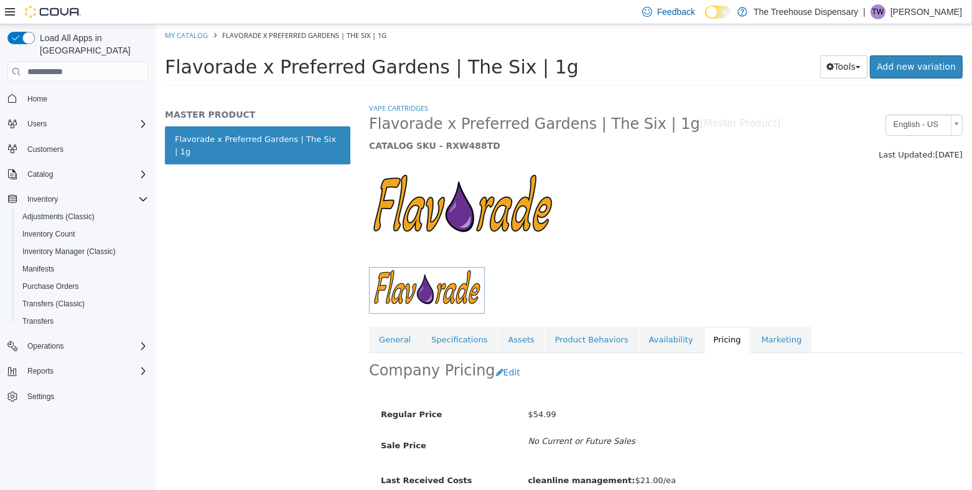
scroll to position [56, 0]
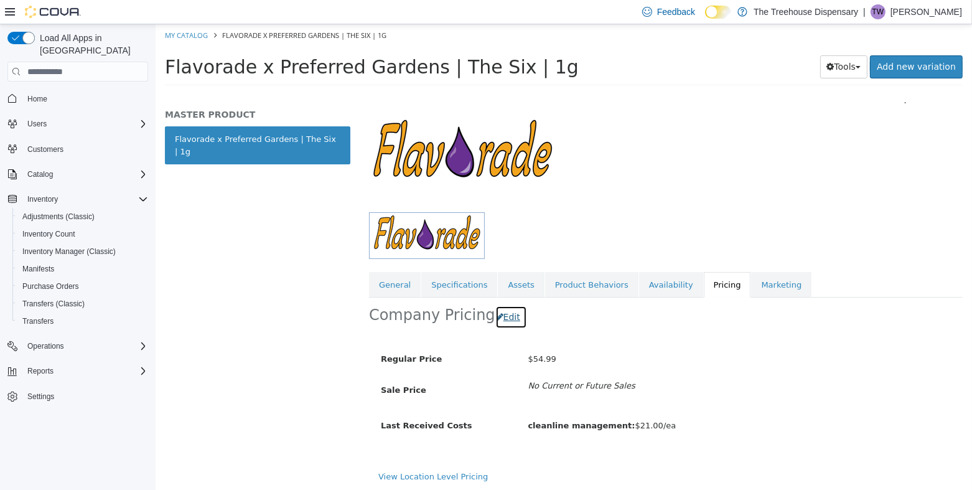
drag, startPoint x: 503, startPoint y: 316, endPoint x: 524, endPoint y: 326, distance: 23.4
click at [503, 316] on button "Edit" at bounding box center [511, 316] width 32 height 23
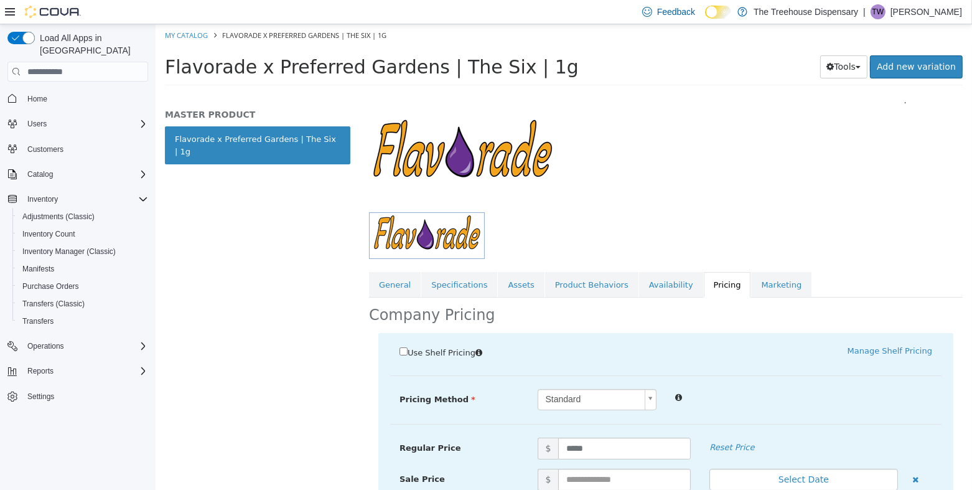
scroll to position [228, 0]
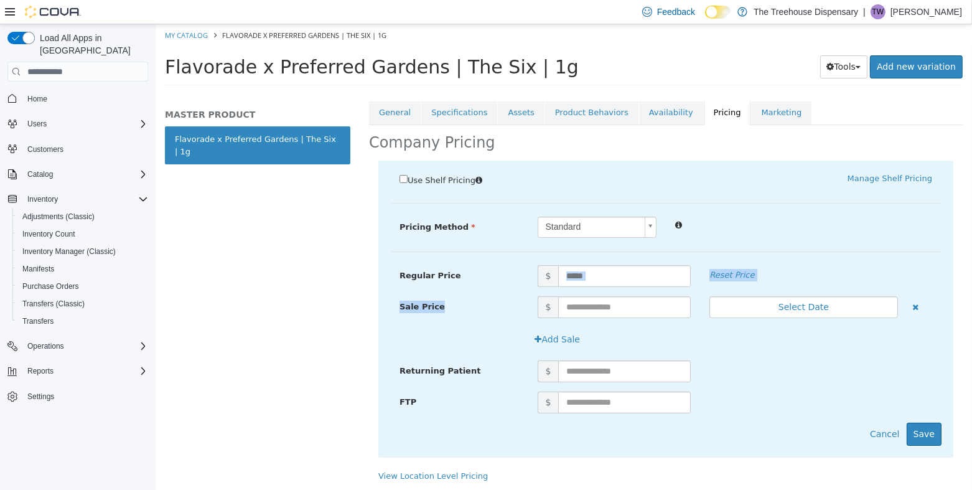
drag, startPoint x: 621, startPoint y: 294, endPoint x: 624, endPoint y: 302, distance: 7.9
click at [623, 265] on div "Regular Price $ ***** Reset Price Sale Price $ Select Date (UTC-7) Los_Angeles …" at bounding box center [664, 265] width 551 height 0
click at [625, 303] on input "text" at bounding box center [623, 307] width 132 height 22
type input "**"
click at [633, 378] on input "text" at bounding box center [623, 371] width 132 height 22
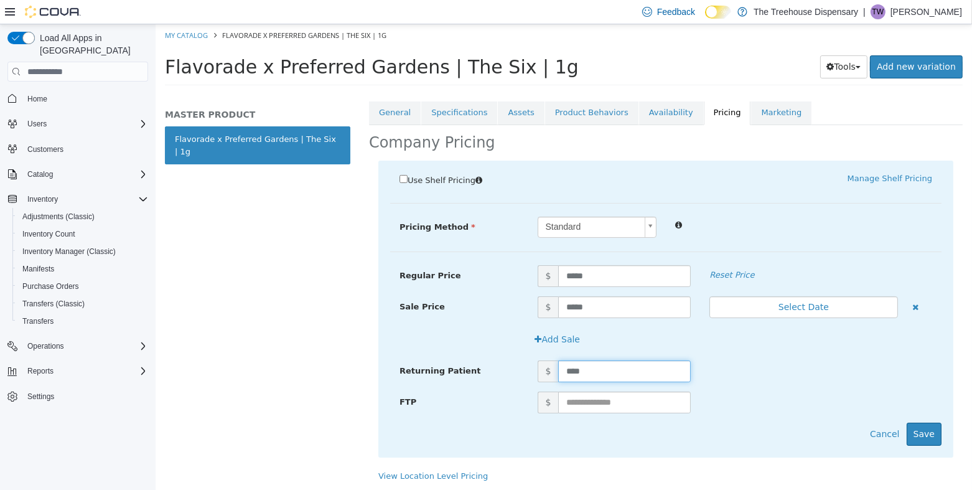
type input "*****"
click at [611, 413] on div "FTP $" at bounding box center [664, 406] width 551 height 31
click at [625, 404] on input "text" at bounding box center [623, 402] width 132 height 22
type input "**"
click at [927, 440] on button "Save" at bounding box center [923, 433] width 35 height 23
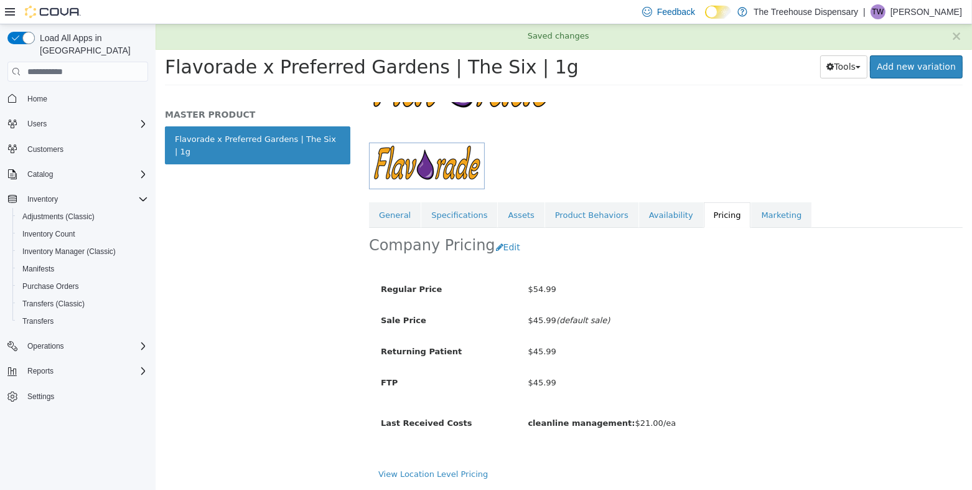
scroll to position [125, 0]
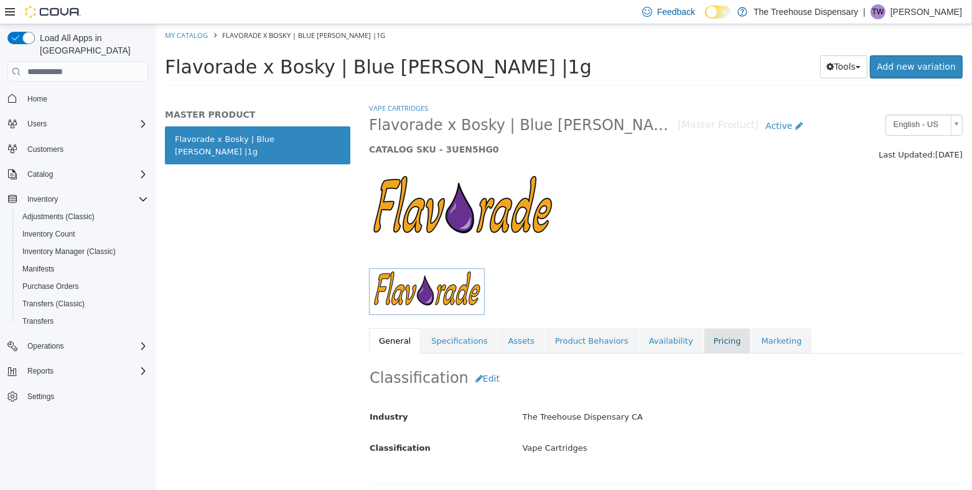
click at [707, 342] on link "Pricing" at bounding box center [726, 341] width 47 height 26
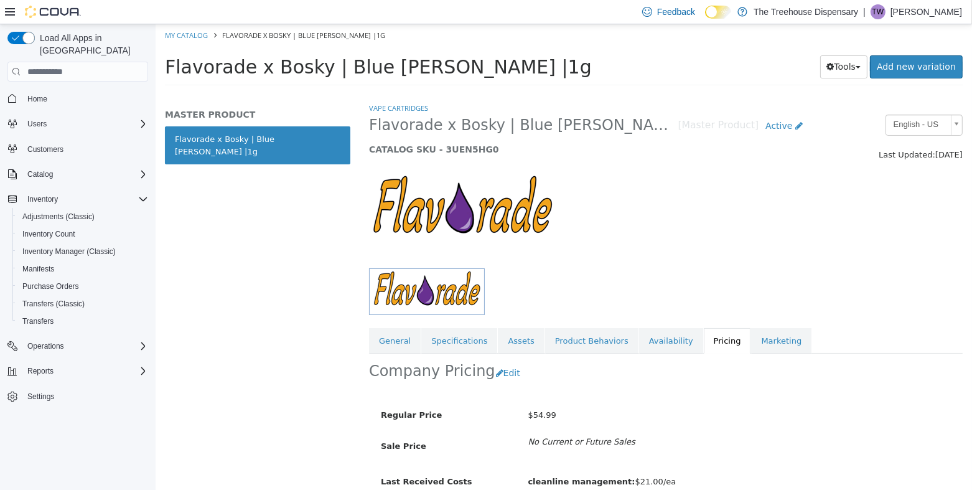
click at [703, 345] on link "Pricing" at bounding box center [726, 341] width 47 height 26
click at [505, 369] on button "Edit" at bounding box center [511, 372] width 32 height 23
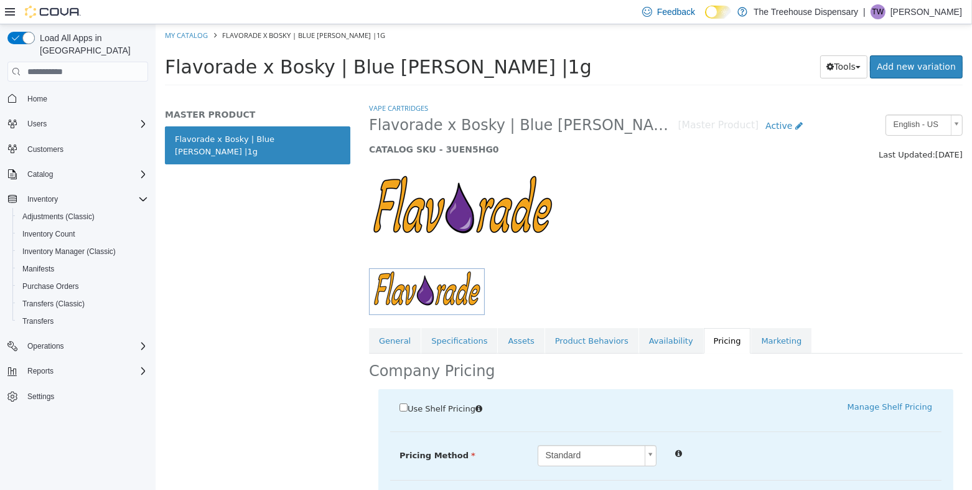
scroll to position [187, 0]
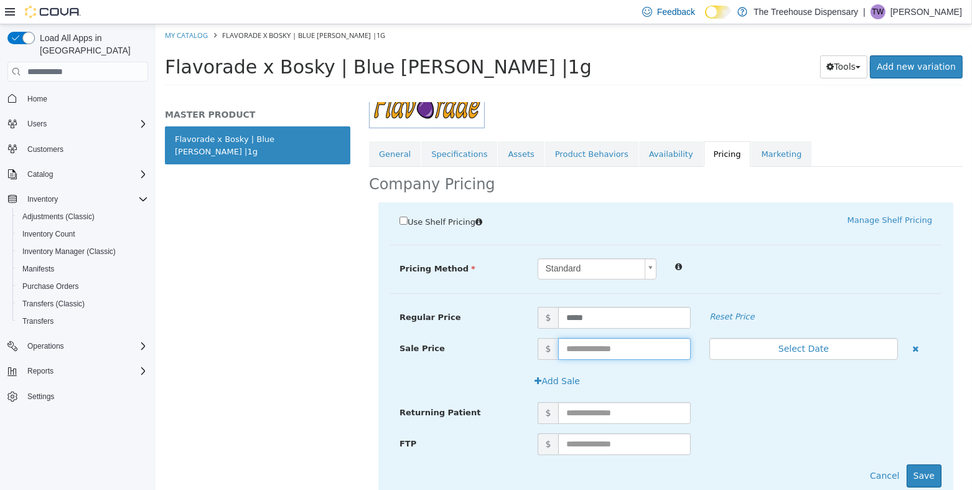
drag, startPoint x: 598, startPoint y: 342, endPoint x: 605, endPoint y: 339, distance: 7.3
click at [598, 342] on input "text" at bounding box center [623, 349] width 132 height 22
type input "*****"
click at [907, 476] on button "Save" at bounding box center [923, 475] width 35 height 23
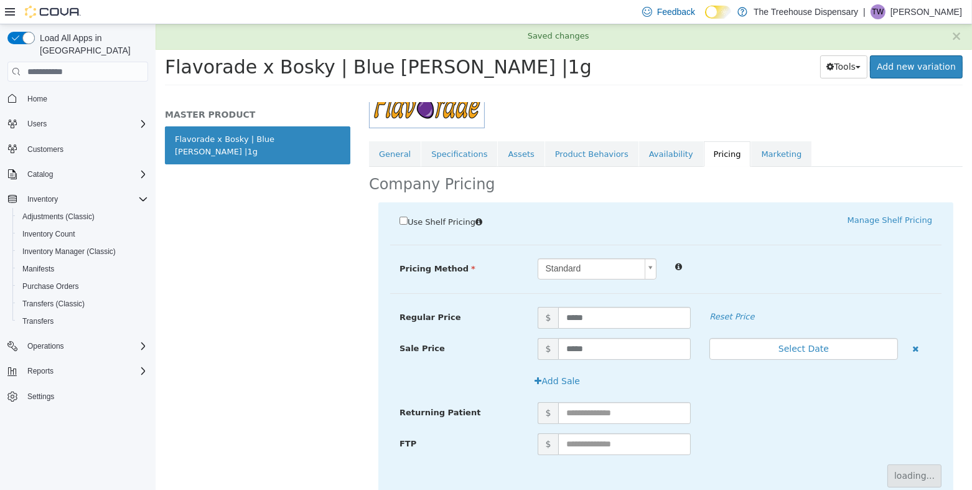
scroll to position [63, 0]
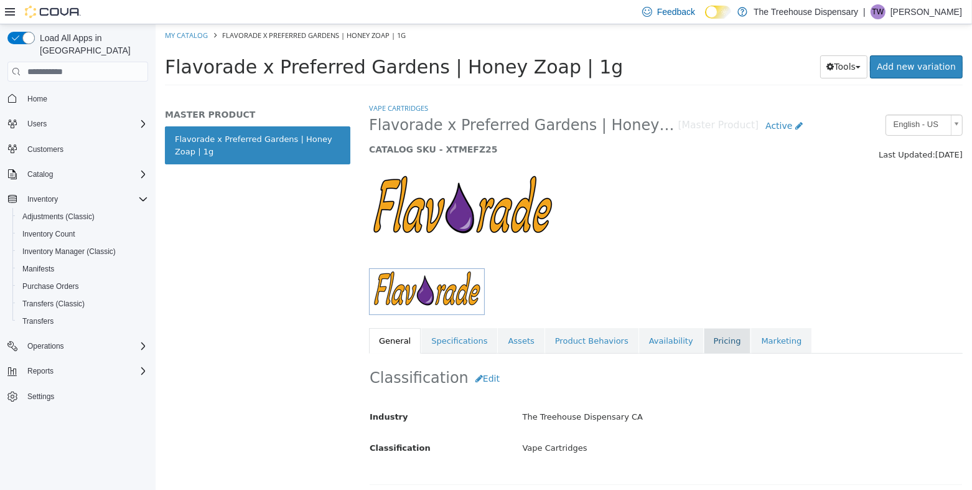
click at [703, 342] on link "Pricing" at bounding box center [726, 341] width 47 height 26
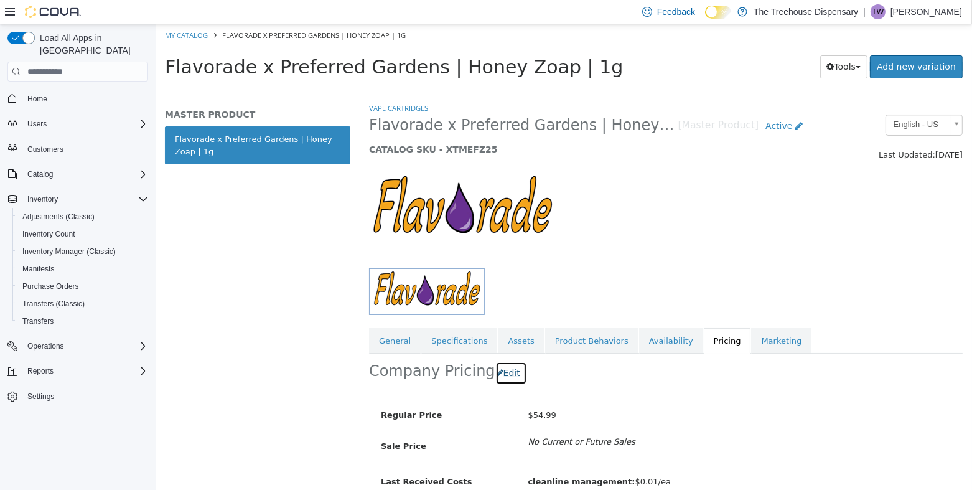
click at [510, 377] on button "Edit" at bounding box center [511, 372] width 32 height 23
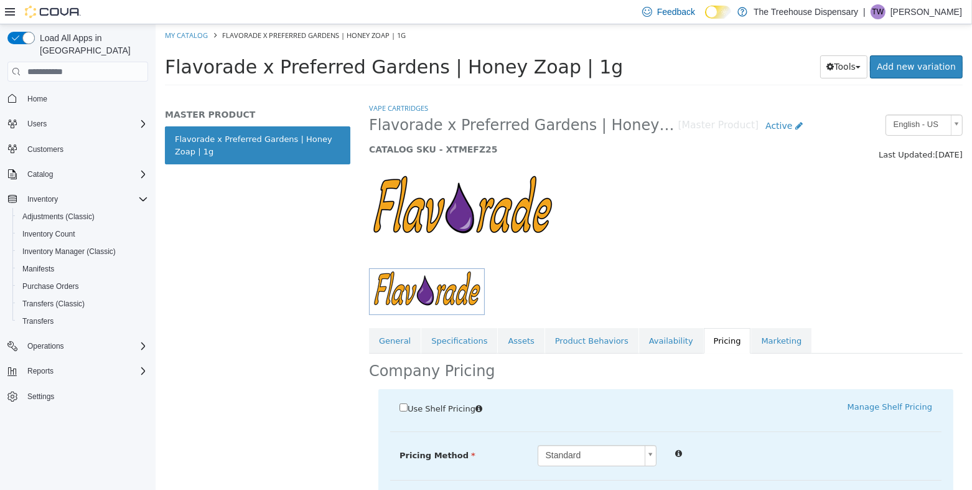
scroll to position [228, 0]
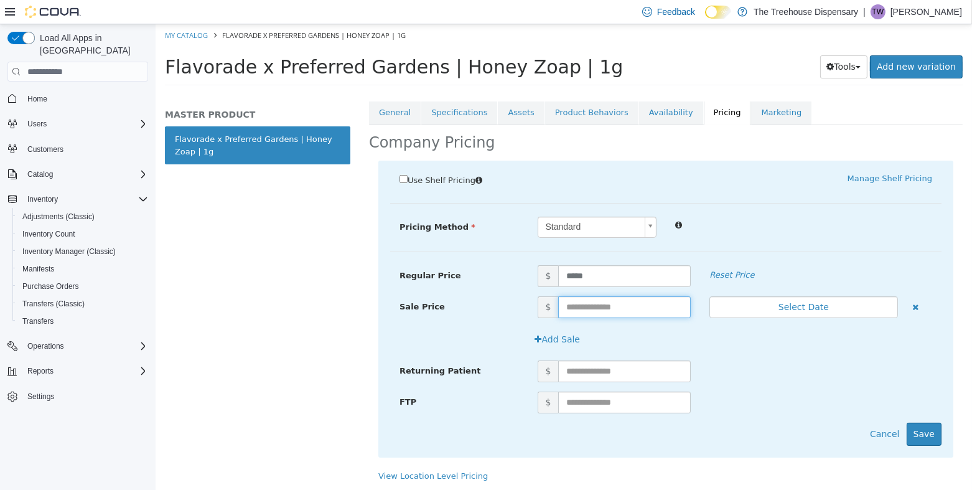
click at [595, 306] on input "text" at bounding box center [623, 307] width 132 height 22
type input "**"
click at [929, 432] on button "Save" at bounding box center [923, 433] width 35 height 23
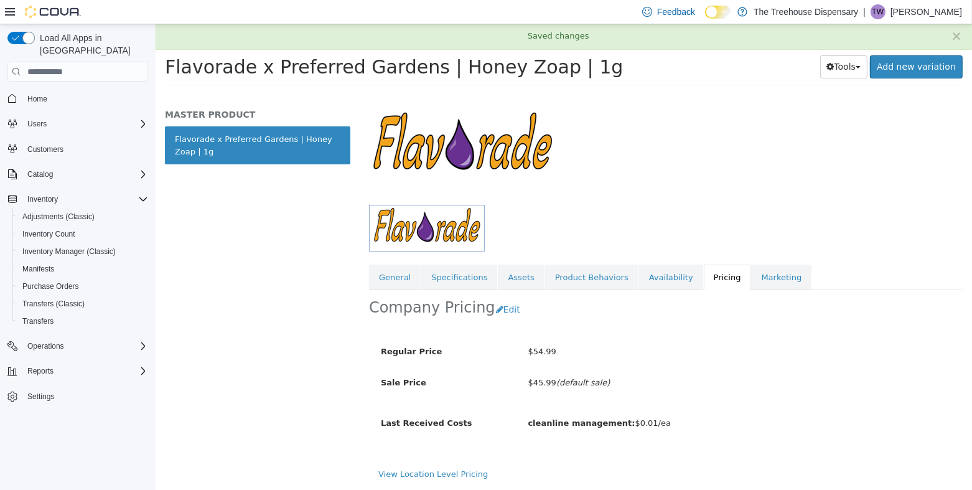
scroll to position [63, 0]
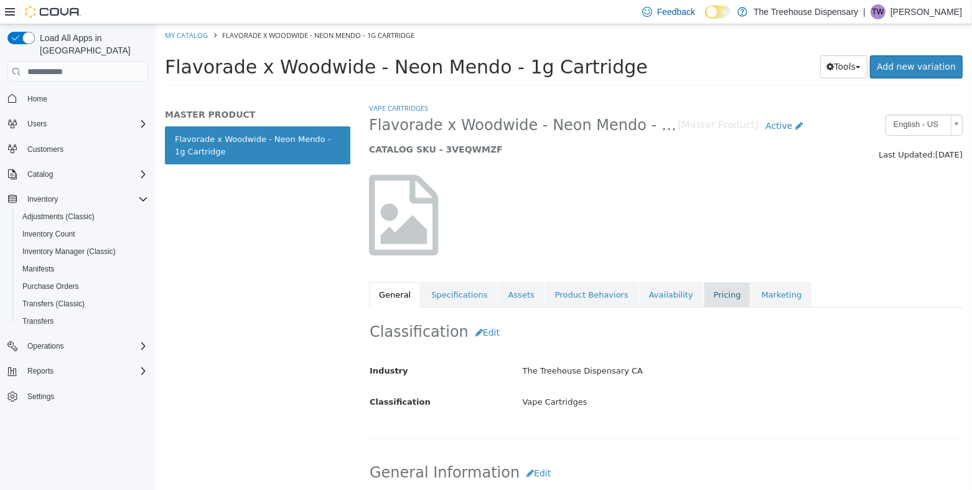
click at [703, 302] on link "Pricing" at bounding box center [726, 295] width 47 height 26
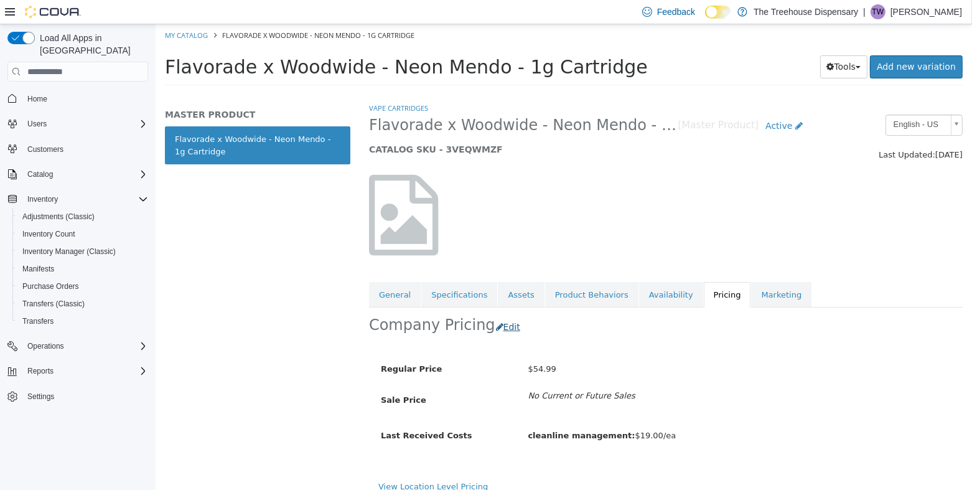
scroll to position [12, 0]
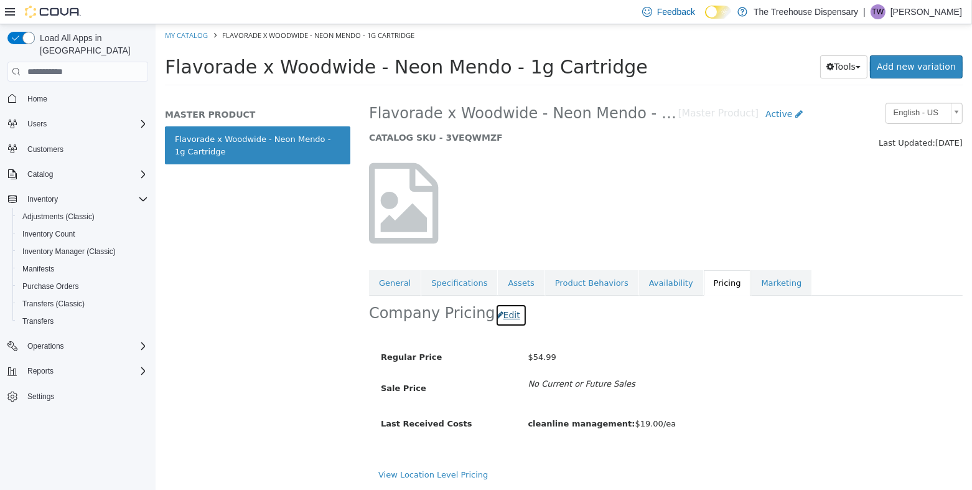
click at [501, 314] on button "Edit" at bounding box center [511, 315] width 32 height 23
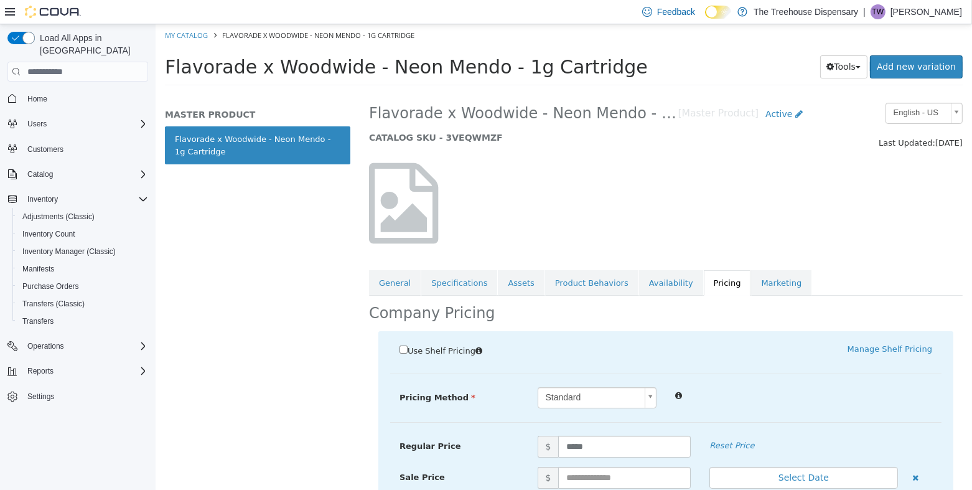
scroll to position [182, 0]
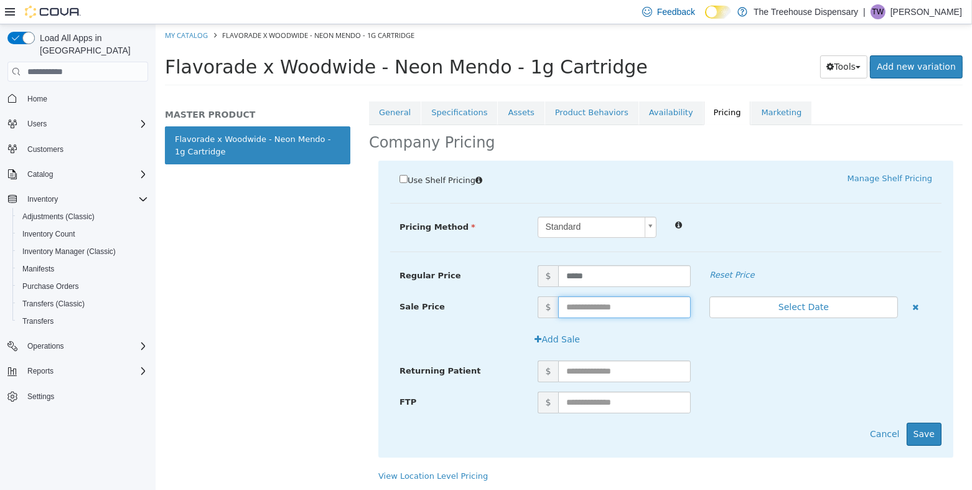
click at [592, 299] on input "text" at bounding box center [623, 307] width 132 height 22
type input "**"
click at [927, 434] on button "Save" at bounding box center [923, 433] width 35 height 23
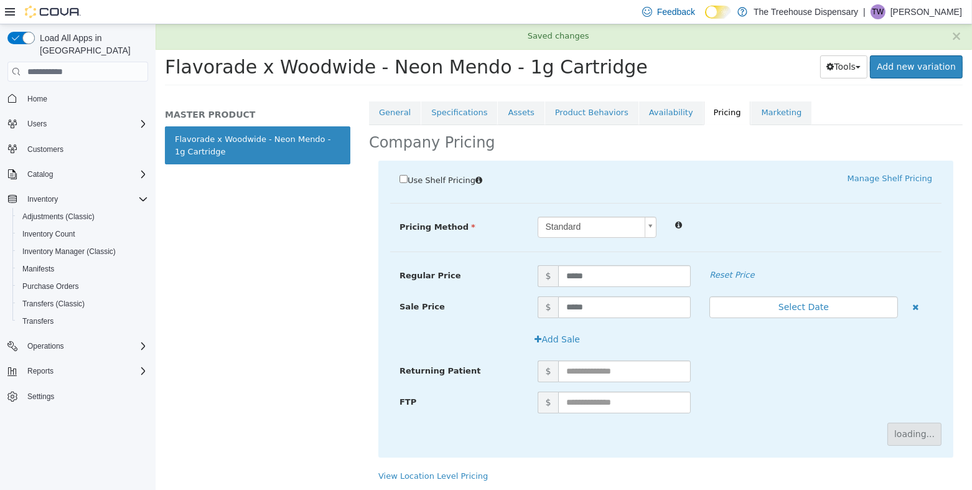
scroll to position [17, 0]
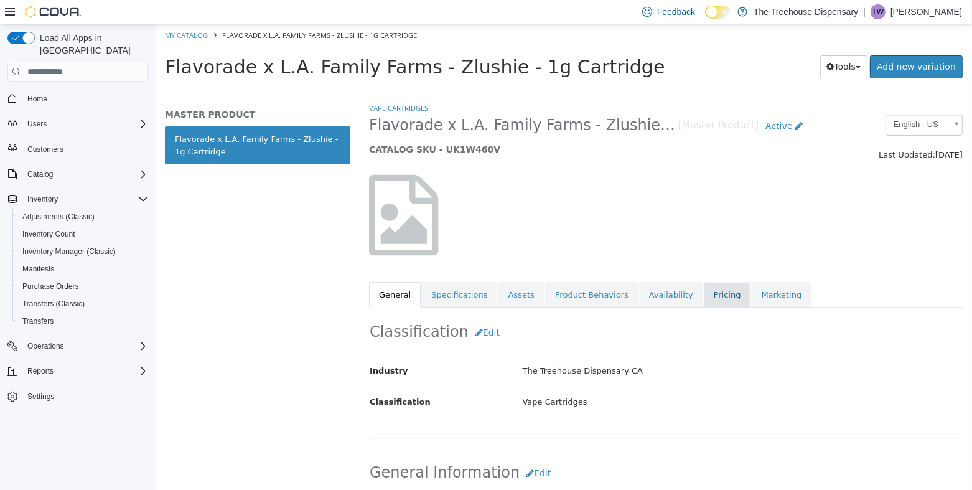
click at [703, 299] on link "Pricing" at bounding box center [726, 295] width 47 height 26
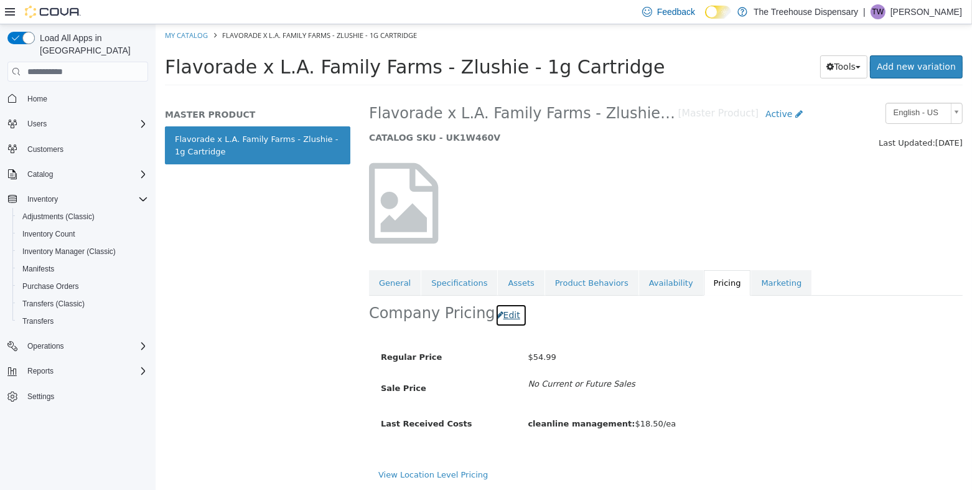
click at [503, 307] on button "Edit" at bounding box center [511, 315] width 32 height 23
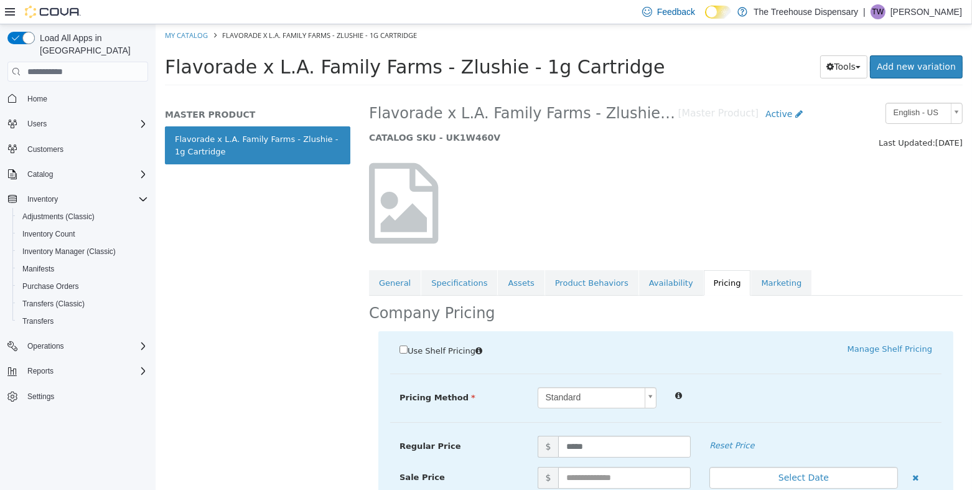
scroll to position [182, 0]
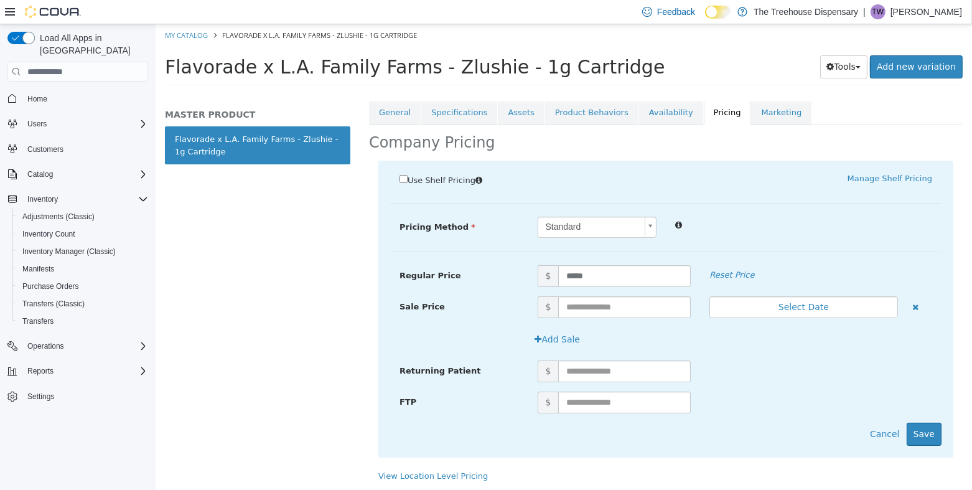
click at [565, 318] on div "Sale Price $ Select Date (UTC-7) Los_Angeles" at bounding box center [664, 312] width 551 height 32
click at [584, 309] on input "text" at bounding box center [623, 307] width 132 height 22
type input "*****"
click at [917, 430] on button "Save" at bounding box center [923, 433] width 35 height 23
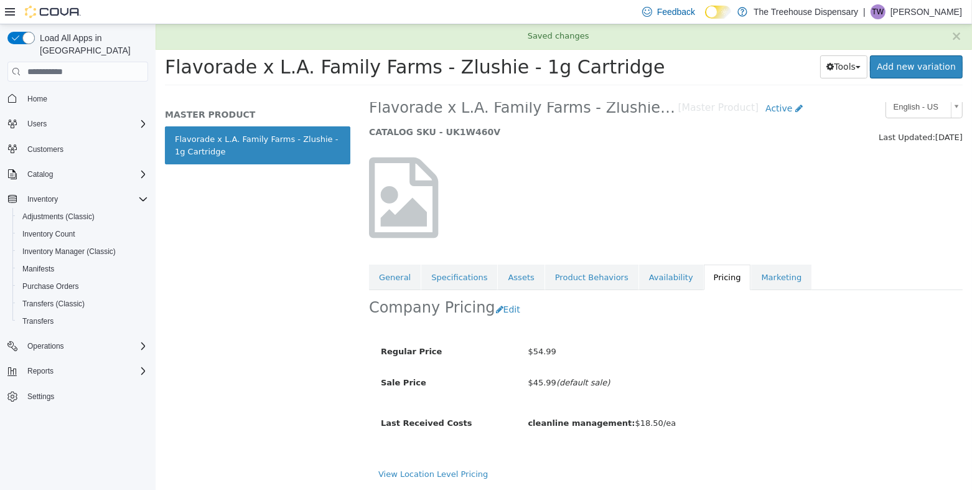
scroll to position [17, 0]
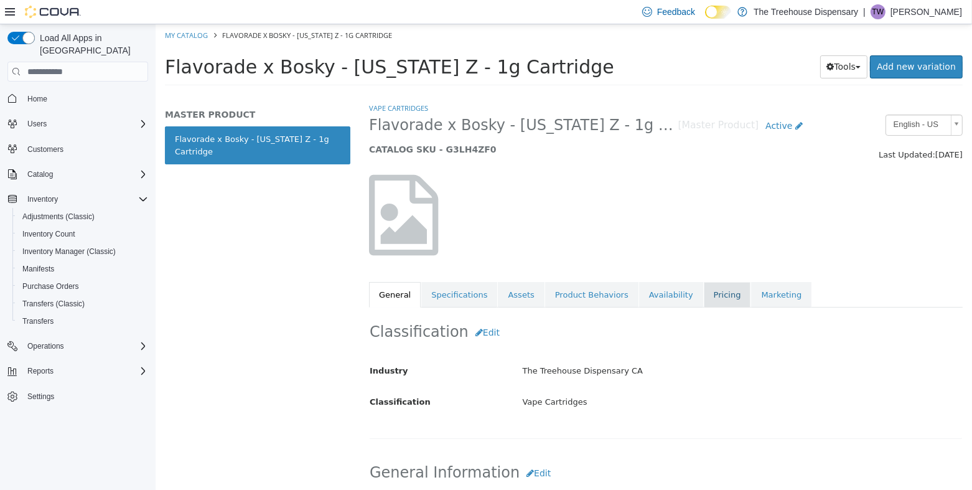
click at [703, 300] on link "Pricing" at bounding box center [726, 295] width 47 height 26
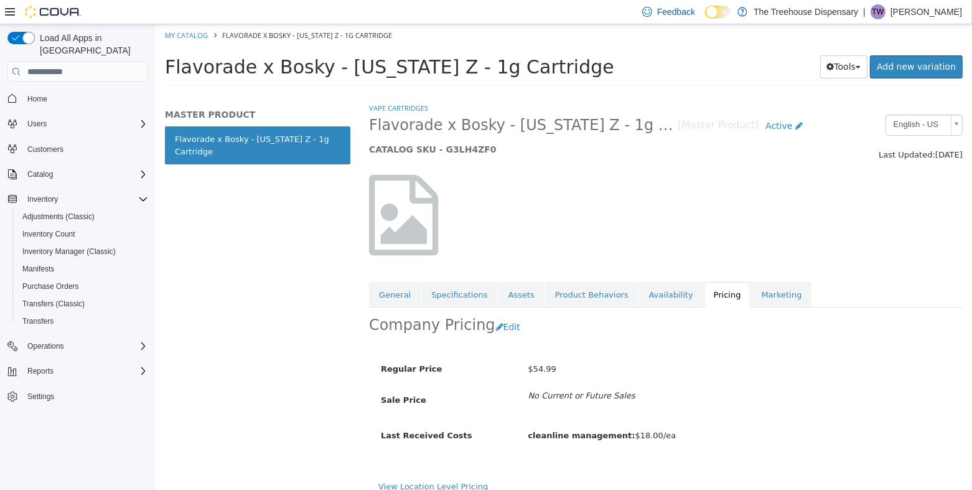
scroll to position [12, 0]
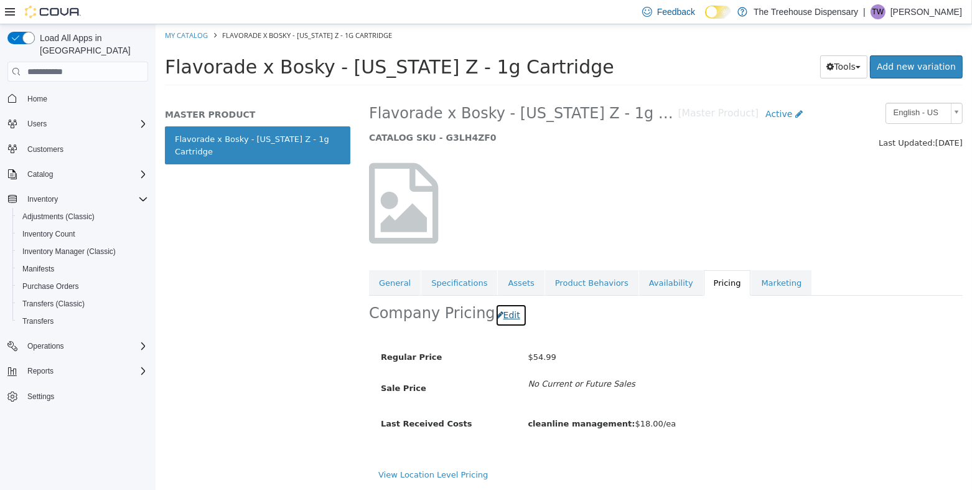
click at [508, 317] on button "Edit" at bounding box center [511, 315] width 32 height 23
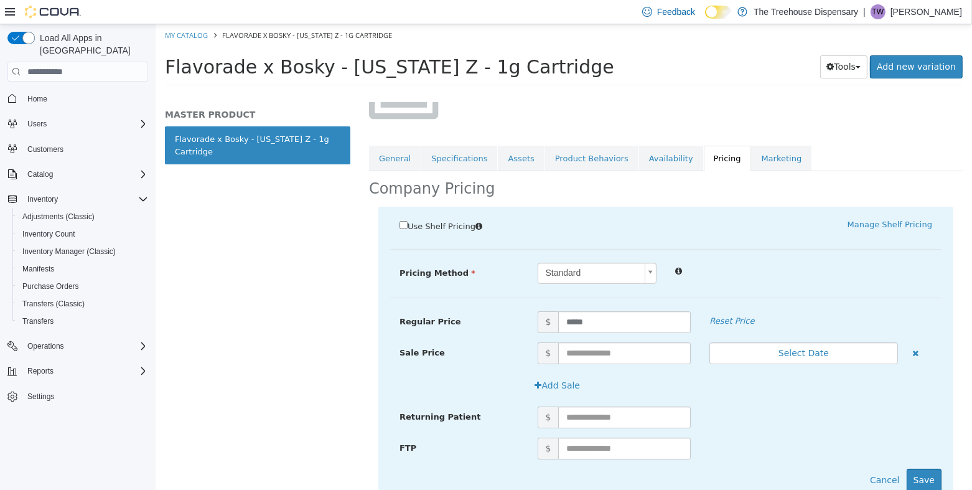
scroll to position [182, 0]
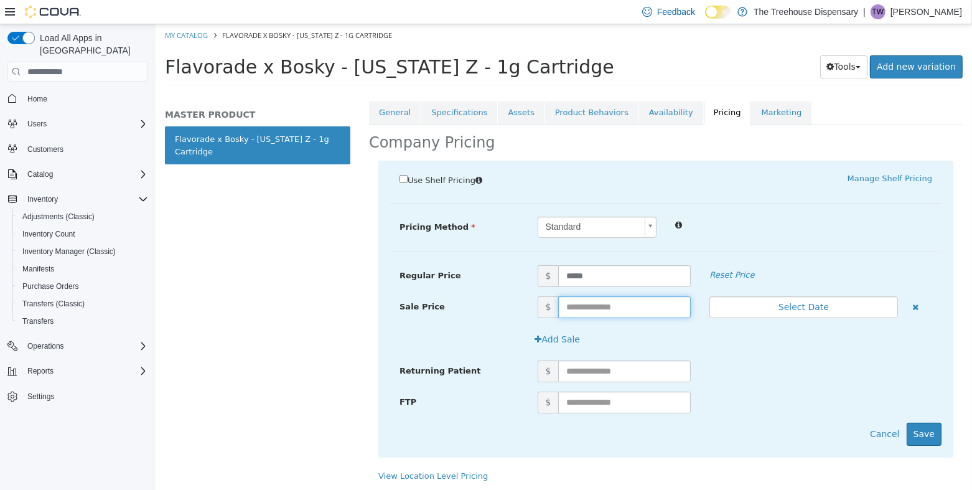
click at [594, 313] on input "text" at bounding box center [623, 307] width 132 height 22
type input "**"
click at [929, 435] on button "Save" at bounding box center [923, 433] width 35 height 23
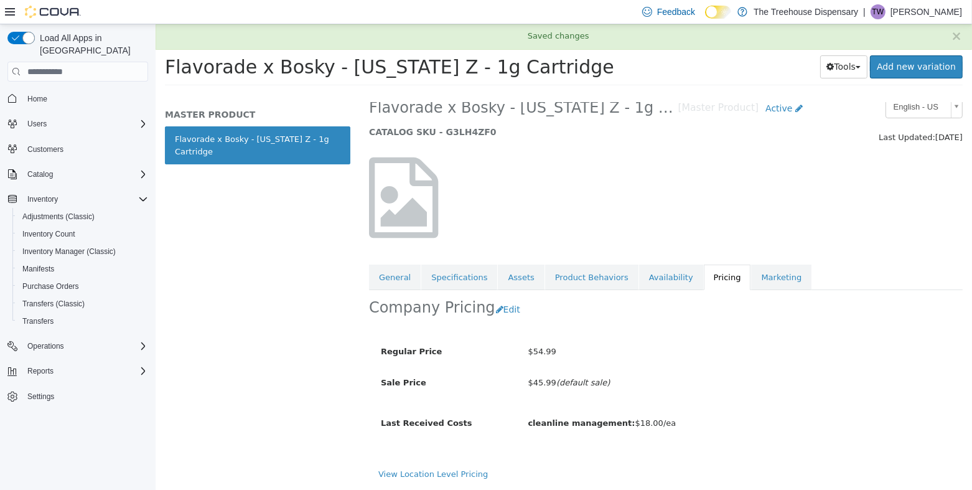
scroll to position [17, 0]
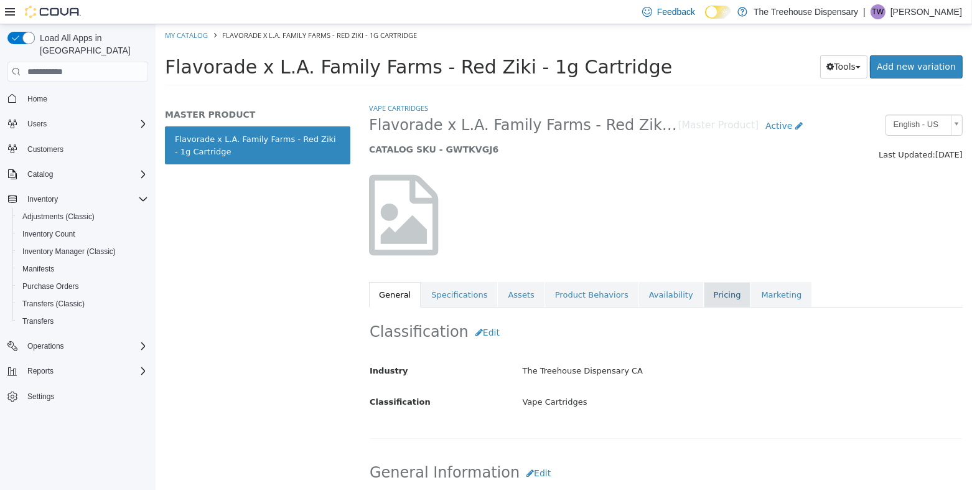
click at [703, 293] on link "Pricing" at bounding box center [726, 295] width 47 height 26
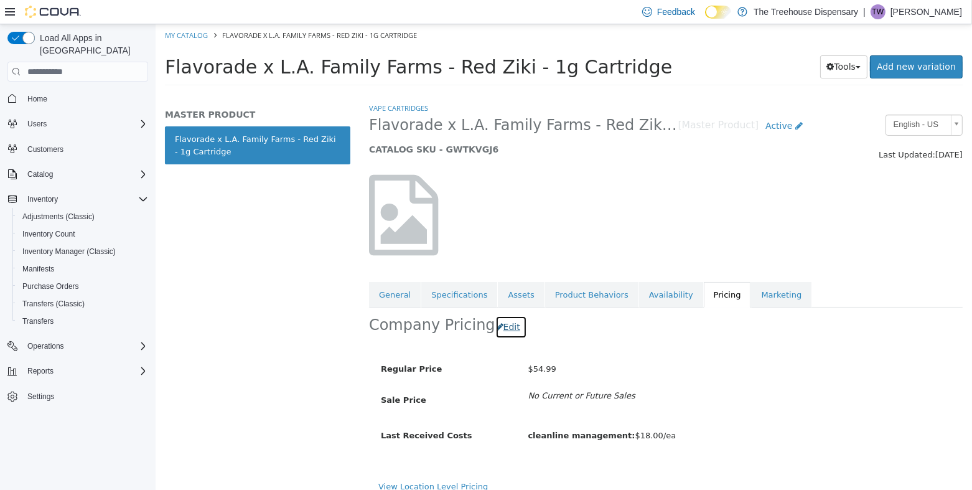
click at [495, 327] on icon "button" at bounding box center [498, 326] width 7 height 9
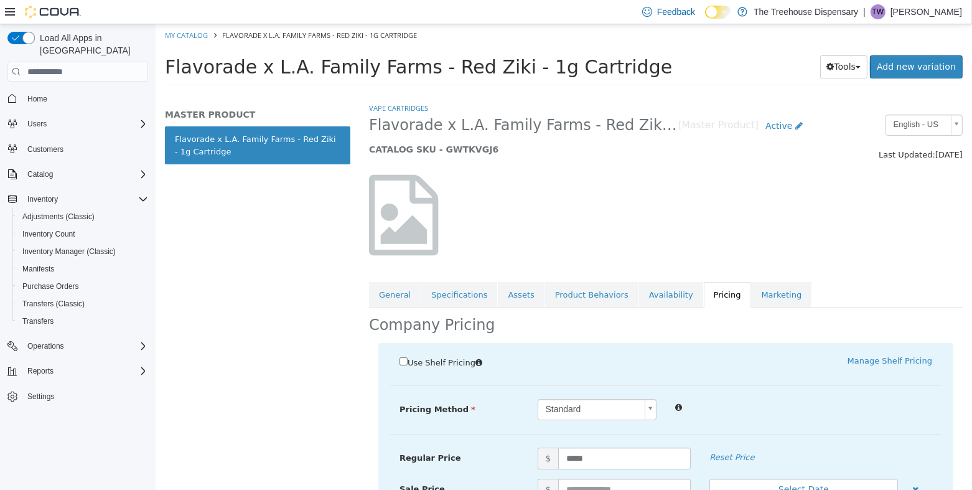
scroll to position [182, 0]
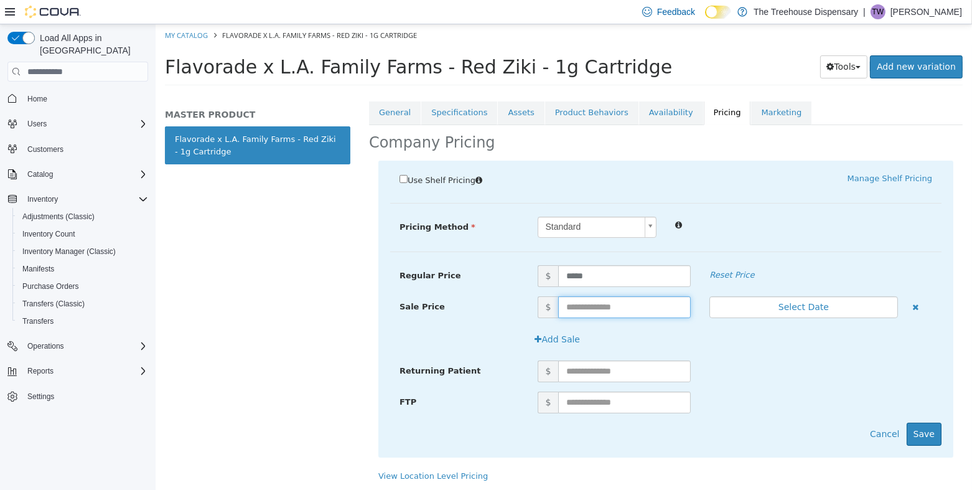
click at [600, 309] on input "text" at bounding box center [623, 307] width 132 height 22
click at [918, 437] on button "Save" at bounding box center [923, 433] width 35 height 23
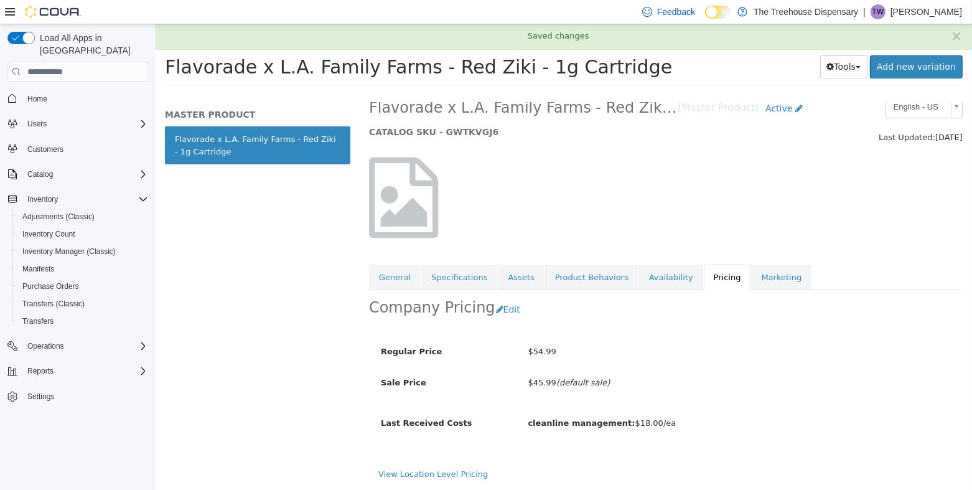
scroll to position [17, 0]
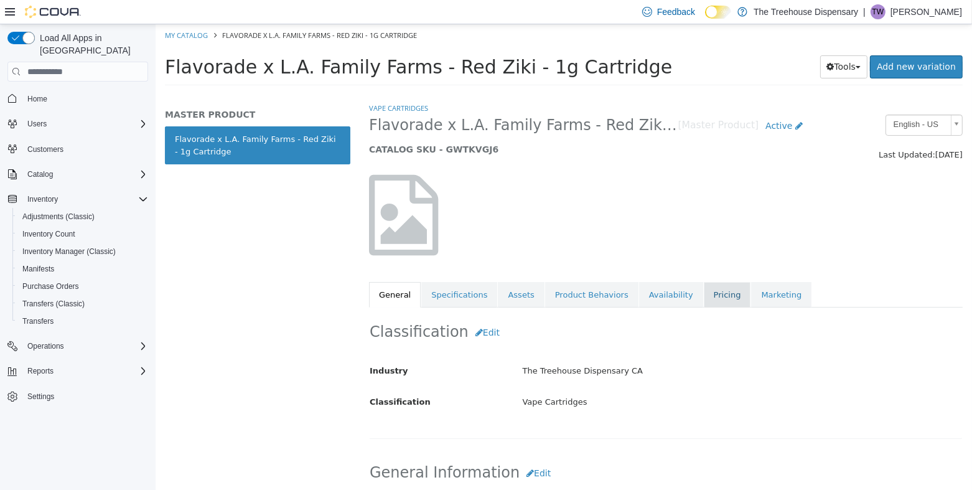
click at [703, 293] on link "Pricing" at bounding box center [726, 295] width 47 height 26
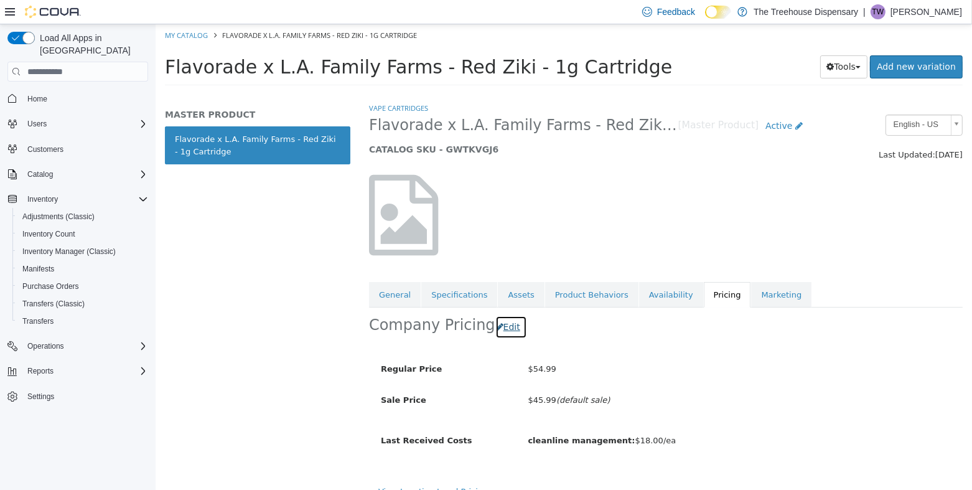
click at [506, 335] on button "Edit" at bounding box center [511, 326] width 32 height 23
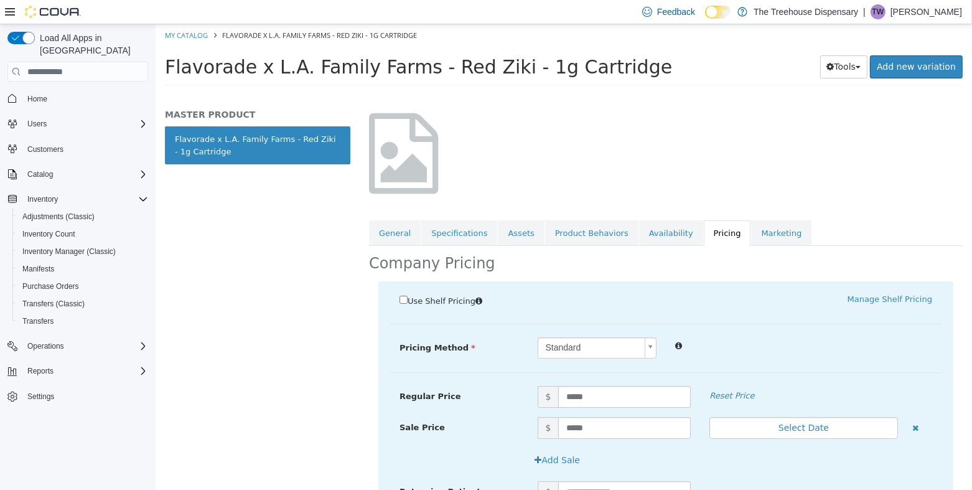
scroll to position [182, 0]
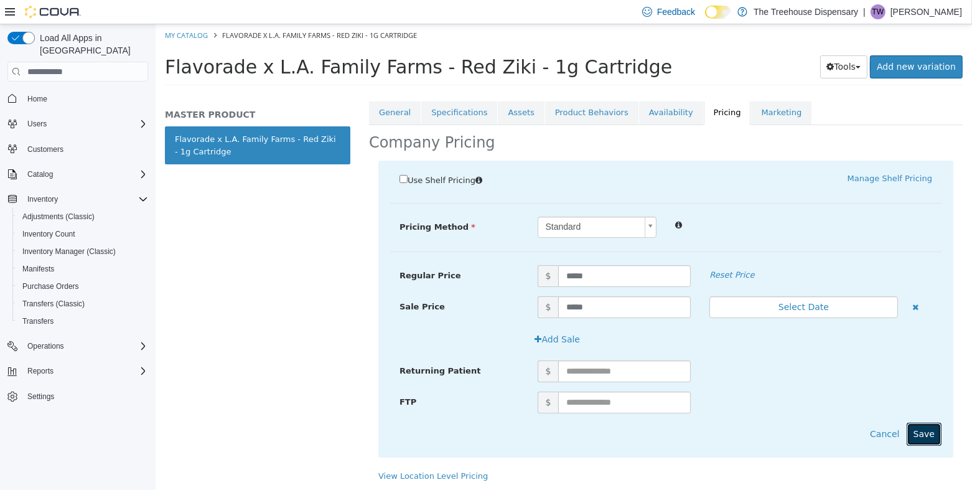
click at [918, 436] on button "Save" at bounding box center [923, 433] width 35 height 23
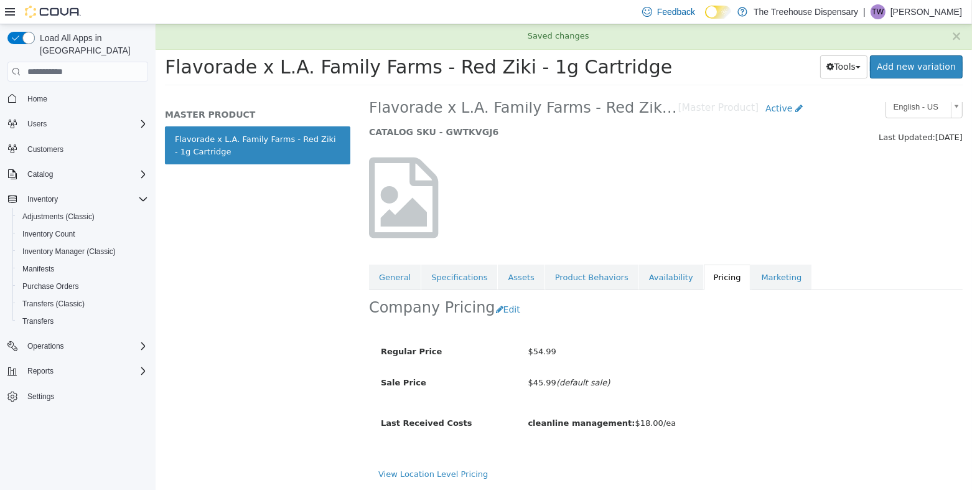
scroll to position [17, 0]
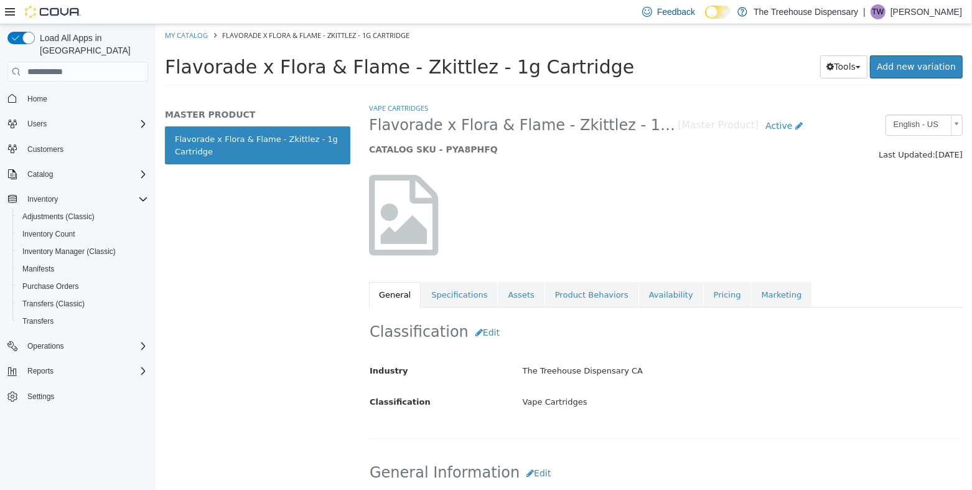
scroll to position [124, 0]
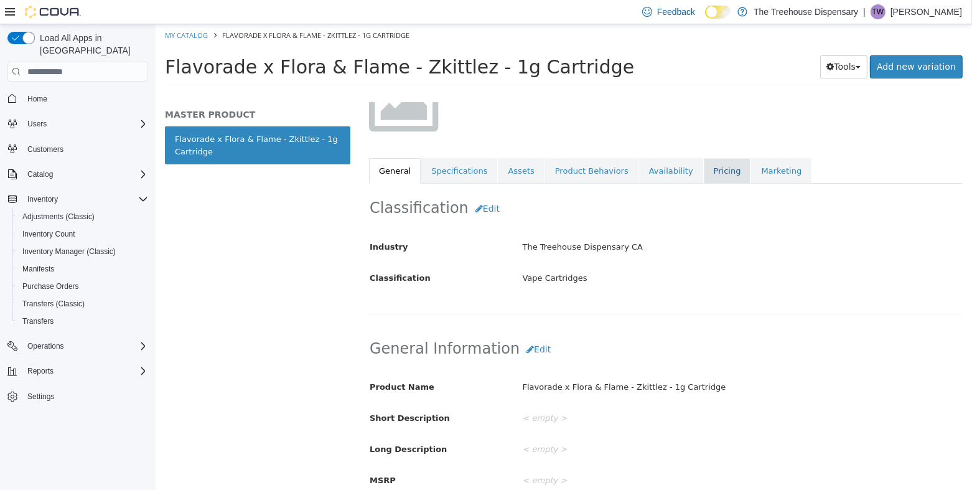
click at [703, 171] on link "Pricing" at bounding box center [726, 171] width 47 height 26
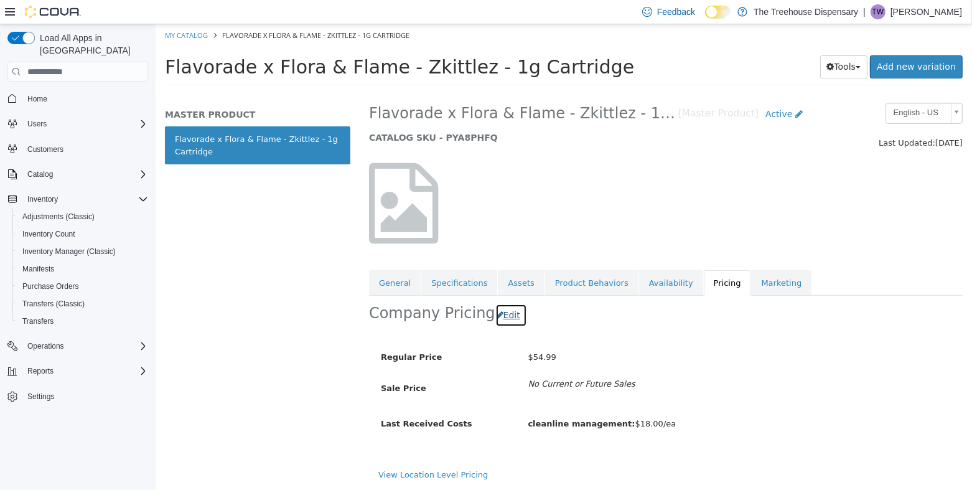
drag, startPoint x: 500, startPoint y: 323, endPoint x: 506, endPoint y: 330, distance: 8.4
click at [500, 324] on button "Edit" at bounding box center [511, 315] width 32 height 23
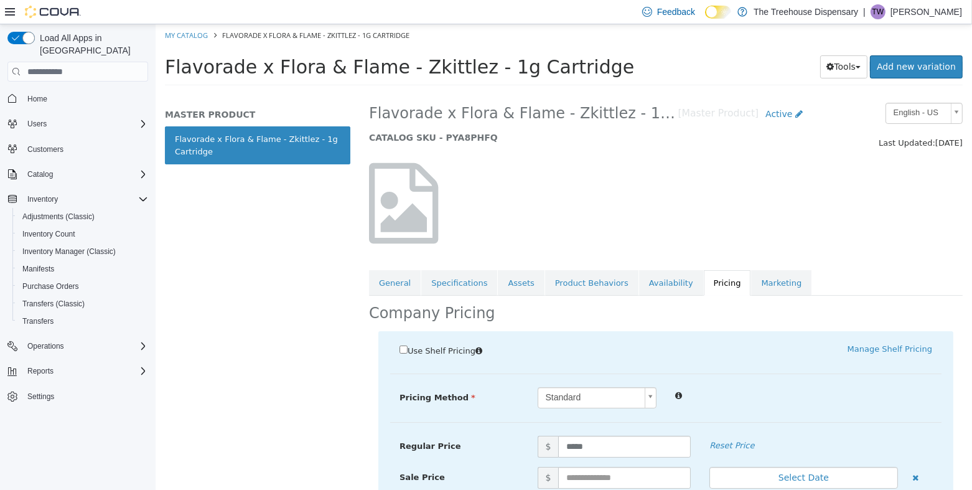
scroll to position [182, 0]
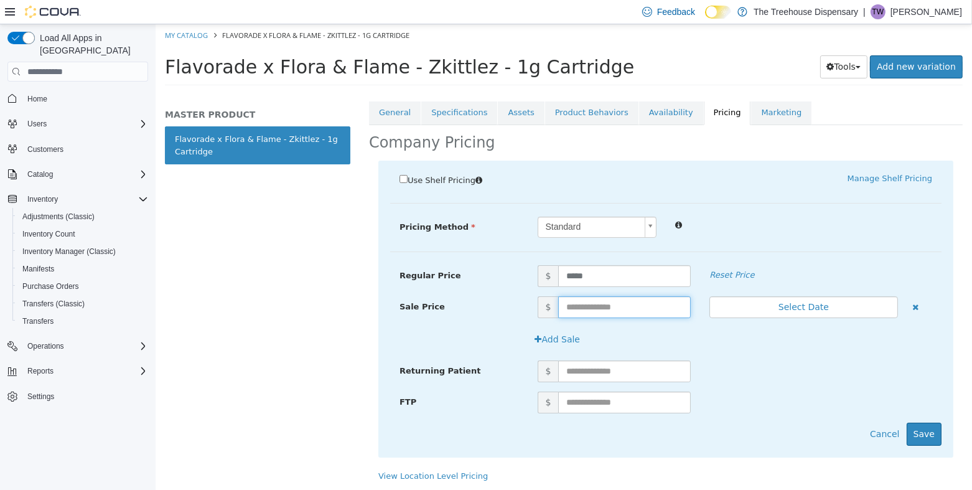
click at [585, 304] on input "text" at bounding box center [623, 307] width 132 height 22
type input "**"
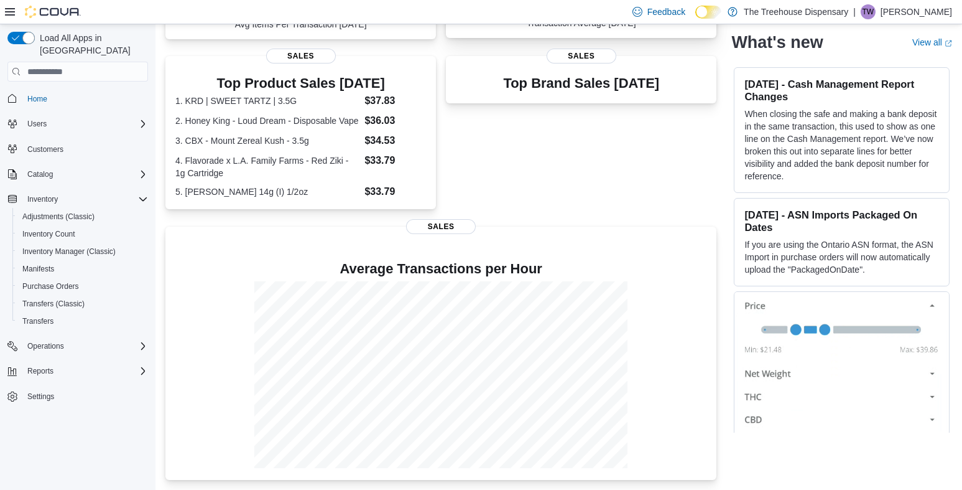
scroll to position [190, 0]
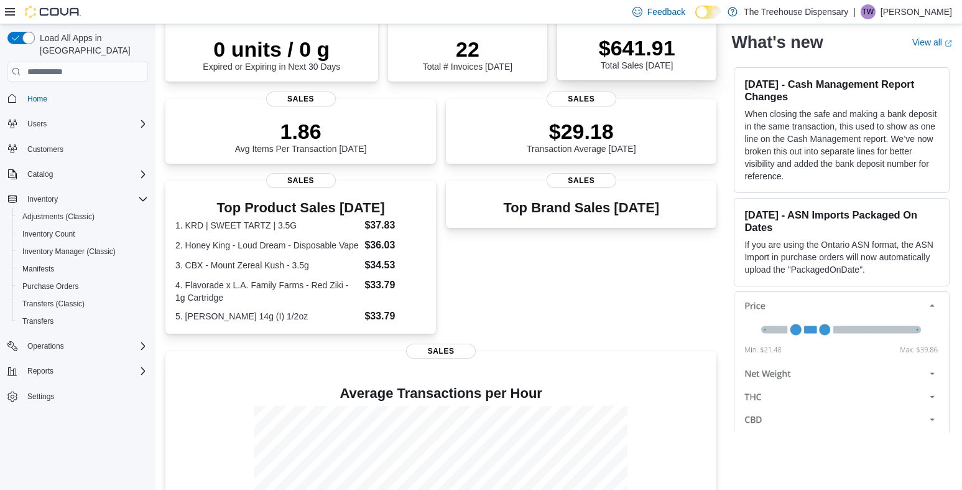
click at [641, 72] on div "$641.91 Total Sales Today Sales" at bounding box center [636, 48] width 159 height 65
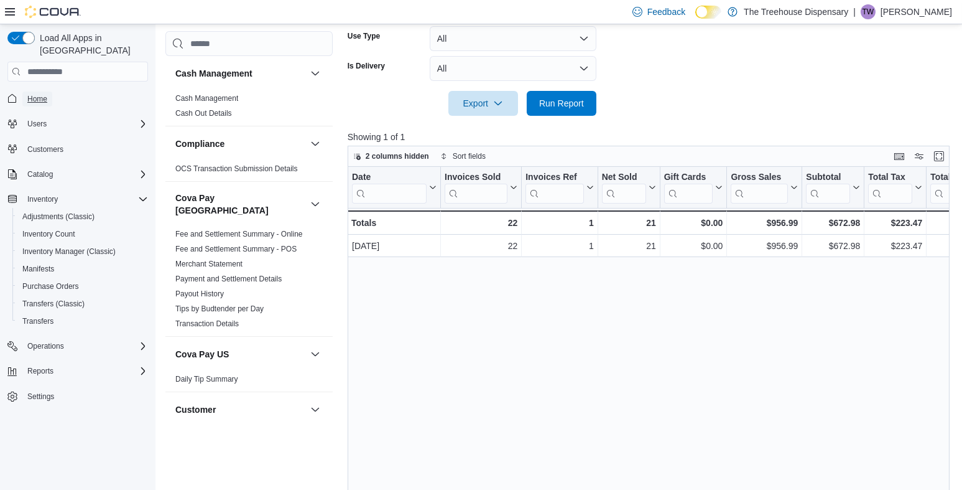
click at [32, 94] on span "Home" at bounding box center [37, 99] width 20 height 10
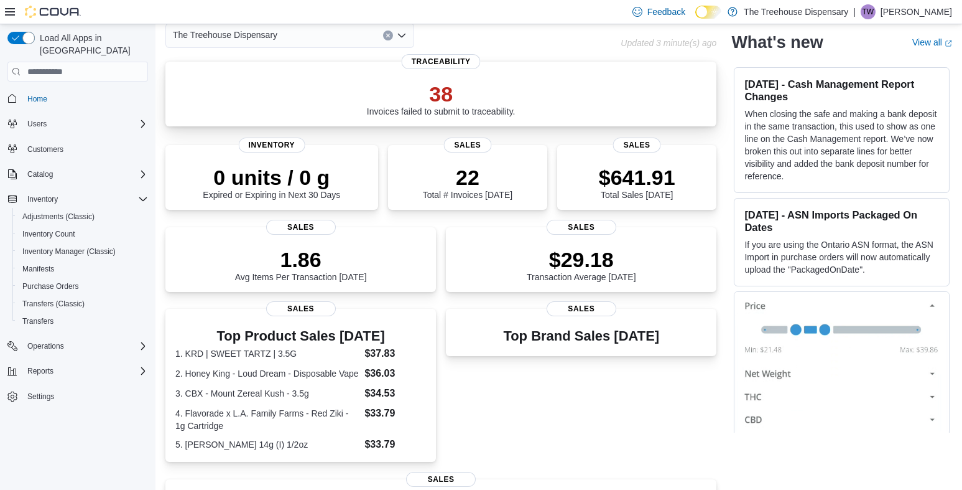
scroll to position [124, 0]
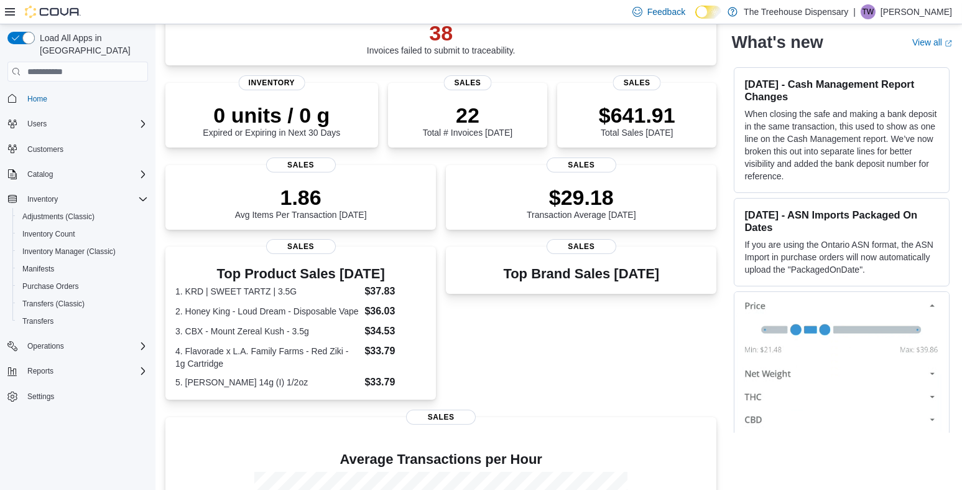
click at [63, 90] on span "Home" at bounding box center [85, 98] width 126 height 16
drag, startPoint x: 35, startPoint y: 88, endPoint x: 55, endPoint y: 90, distance: 19.9
click at [35, 94] on span "Home" at bounding box center [37, 99] width 20 height 10
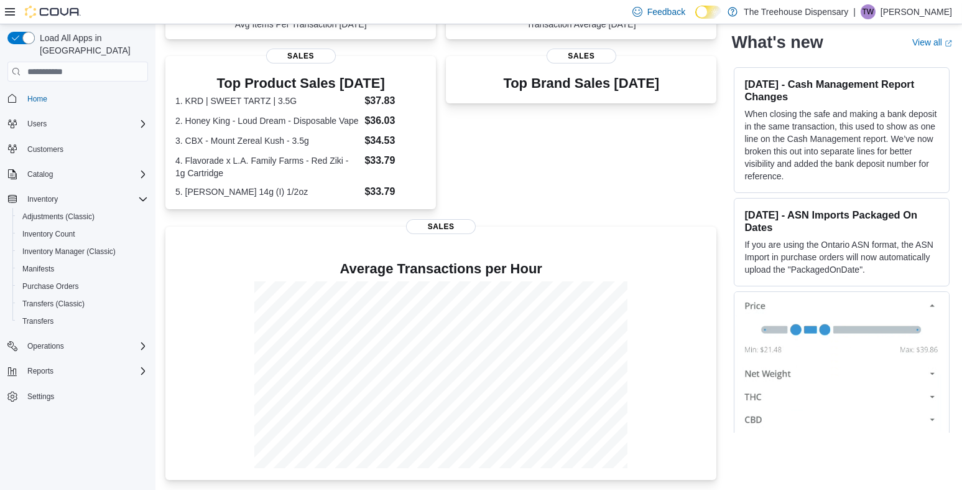
scroll to position [12, 0]
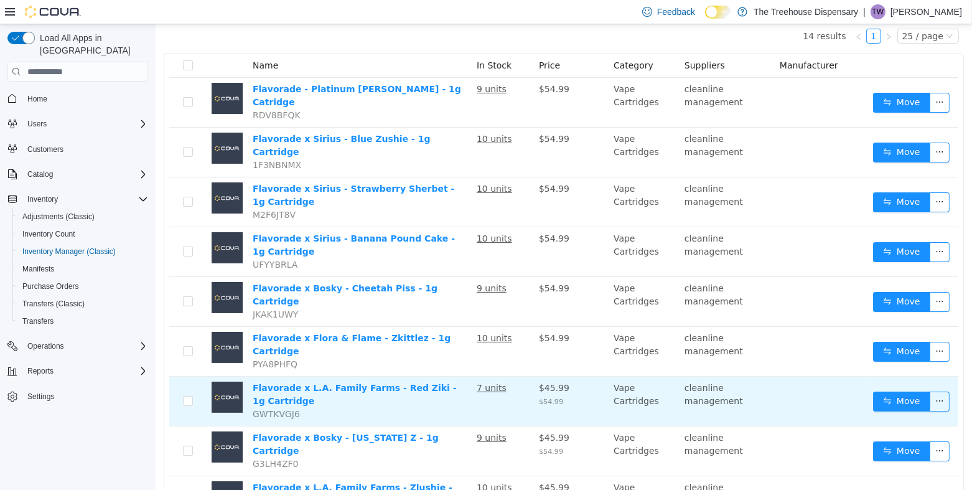
scroll to position [310, 0]
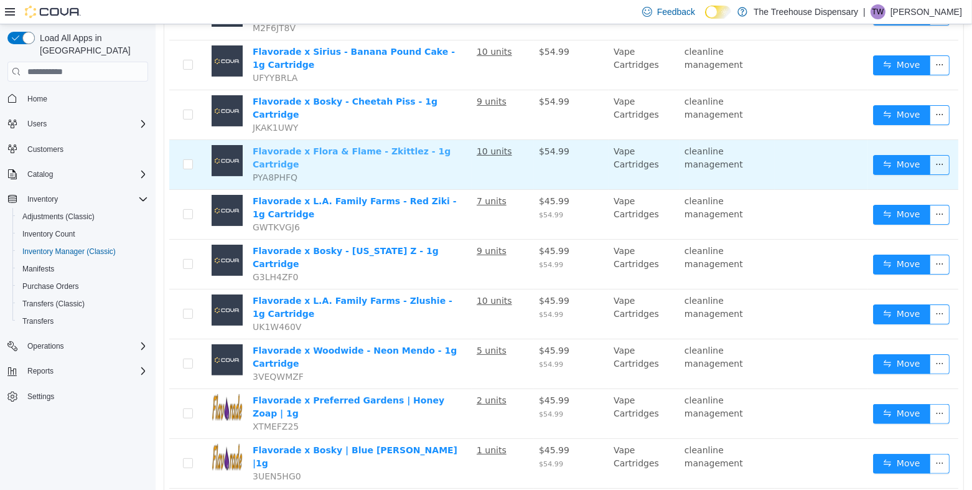
click at [365, 146] on link "Flavorade x Flora & Flame - Zkittlez - 1g Cartridge" at bounding box center [351, 157] width 198 height 23
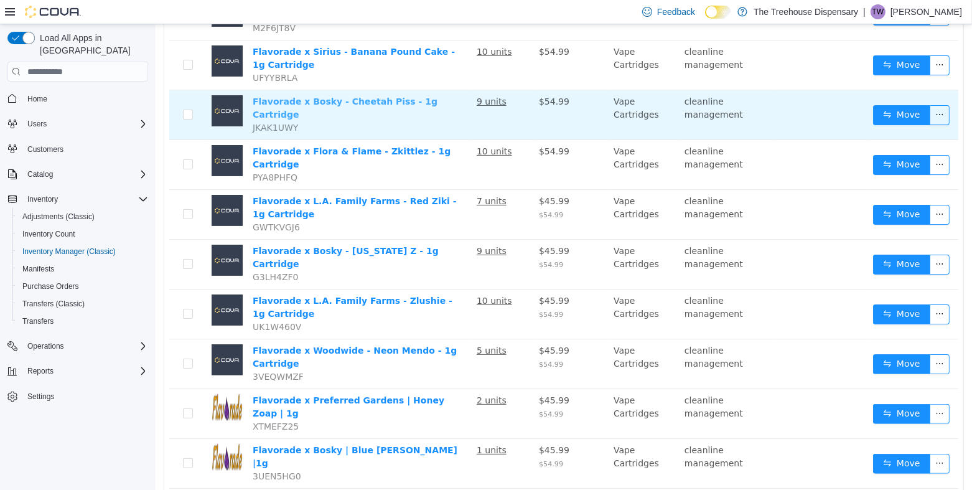
click at [391, 96] on link "Flavorade x Bosky - Cheetah Piss - 1g Cartridge" at bounding box center [344, 107] width 185 height 23
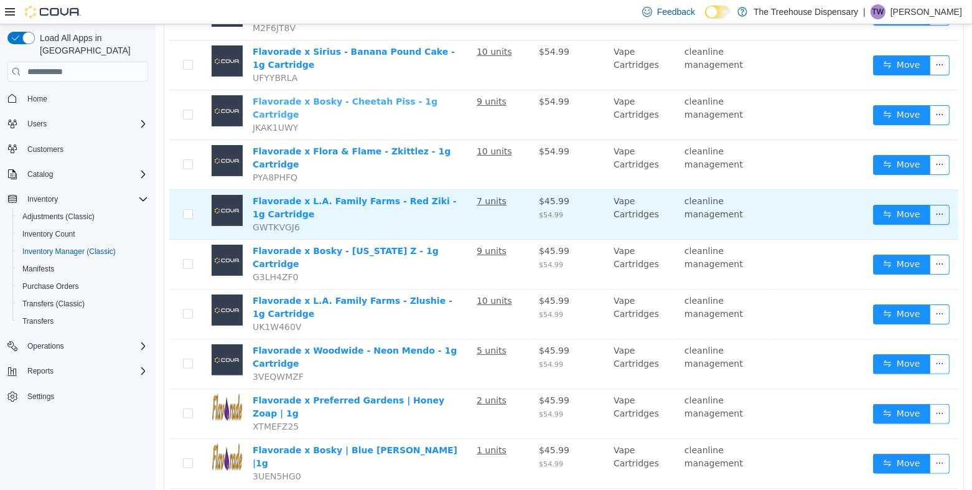
scroll to position [248, 0]
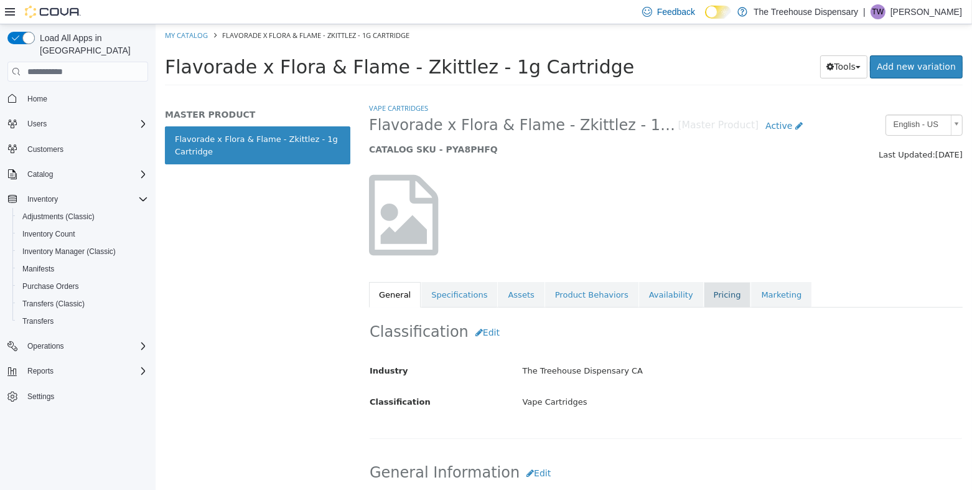
click at [703, 304] on link "Pricing" at bounding box center [726, 295] width 47 height 26
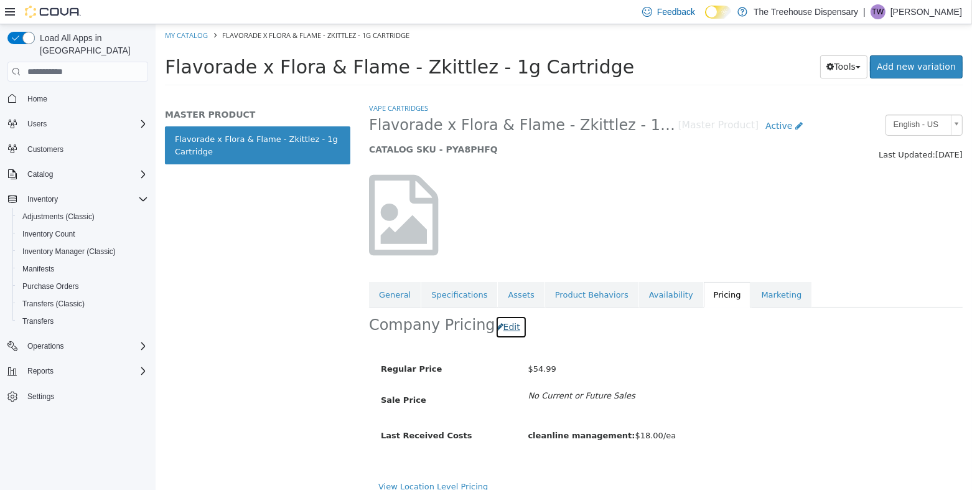
click at [500, 332] on button "Edit" at bounding box center [511, 326] width 32 height 23
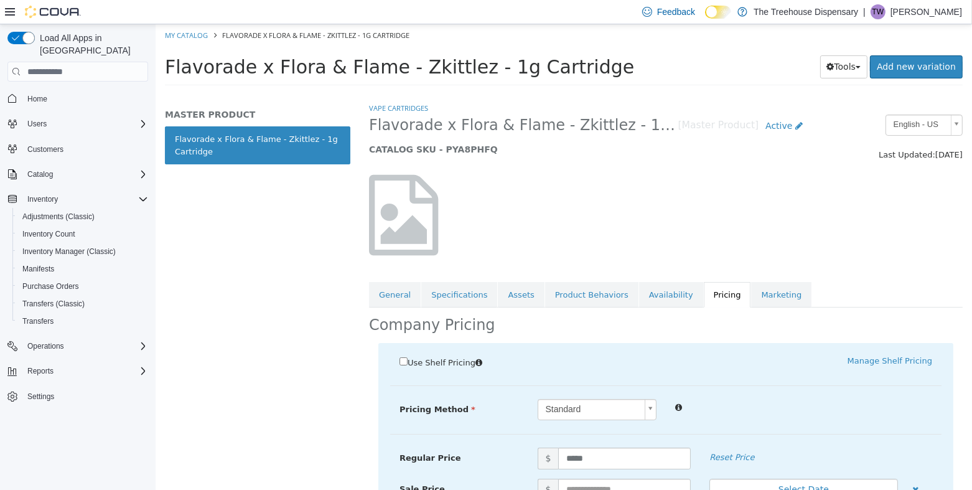
scroll to position [182, 0]
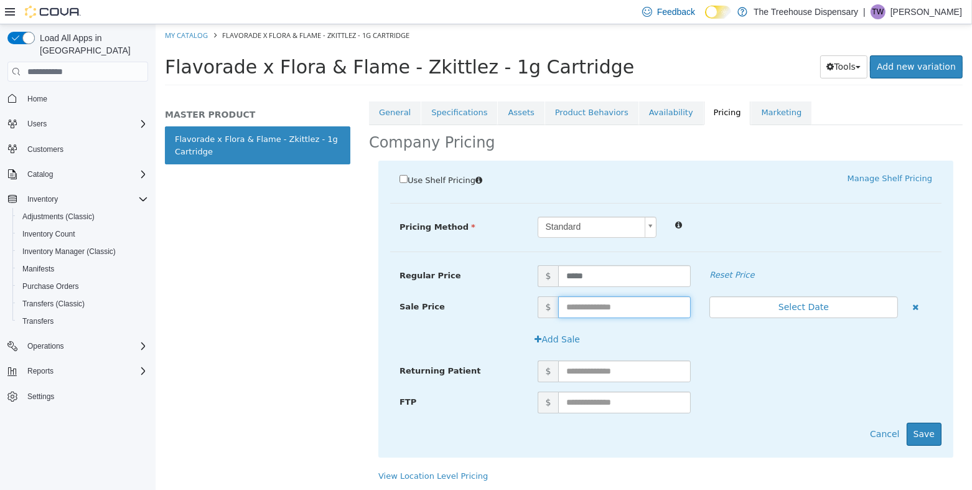
click at [614, 307] on input "text" at bounding box center [623, 307] width 132 height 22
type input "**"
click at [919, 429] on button "Save" at bounding box center [923, 433] width 35 height 23
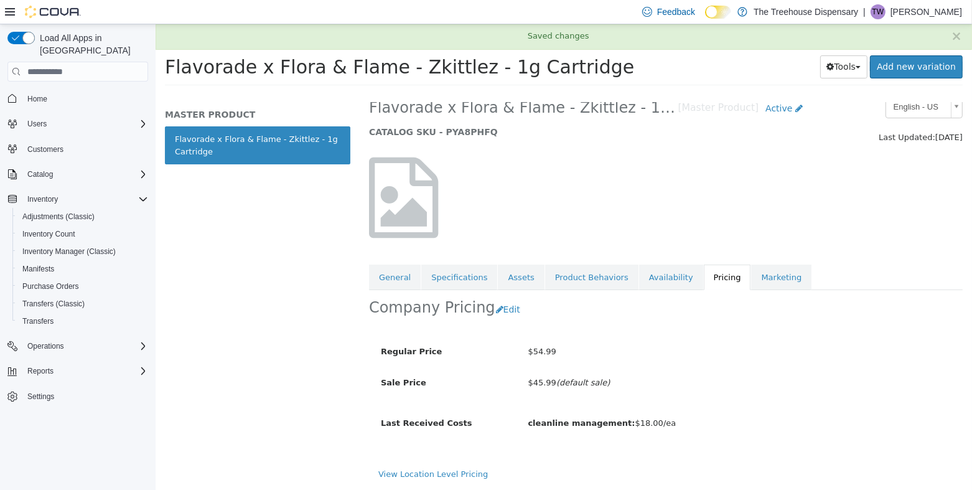
scroll to position [17, 0]
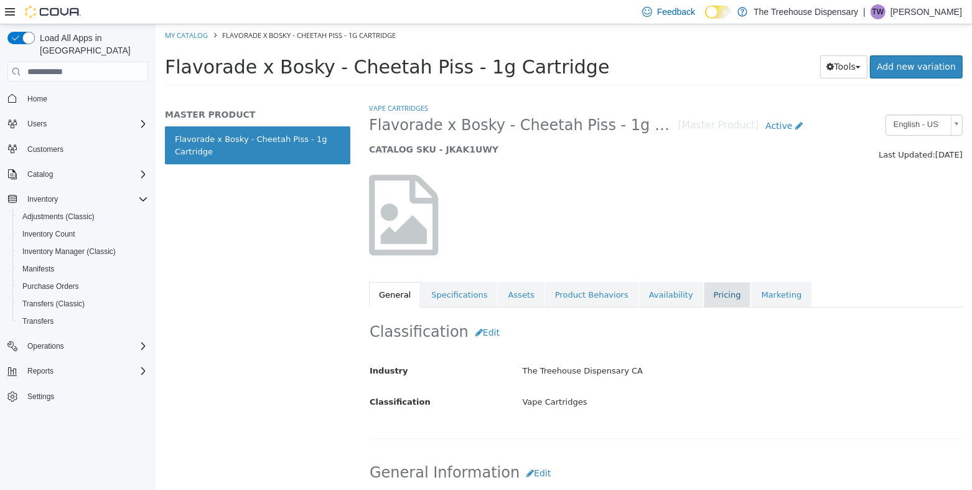
click at [703, 286] on link "Pricing" at bounding box center [726, 295] width 47 height 26
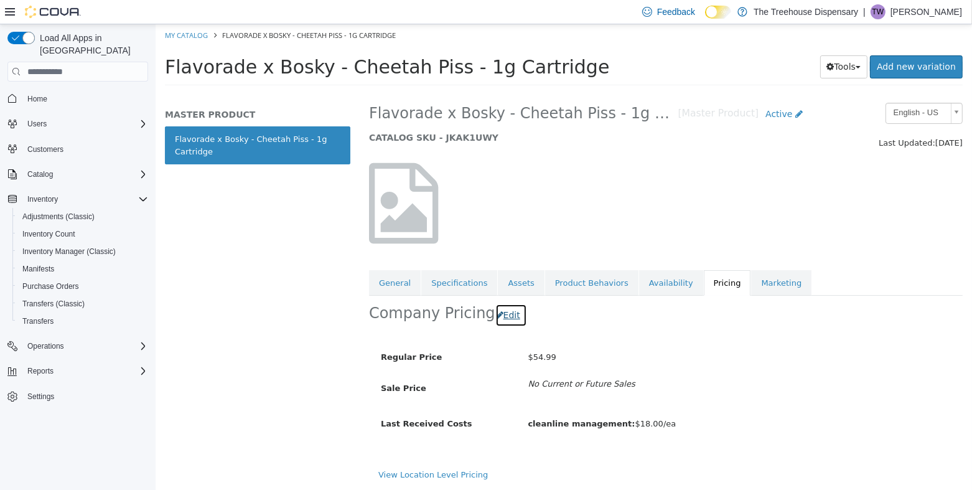
click at [500, 320] on button "Edit" at bounding box center [511, 315] width 32 height 23
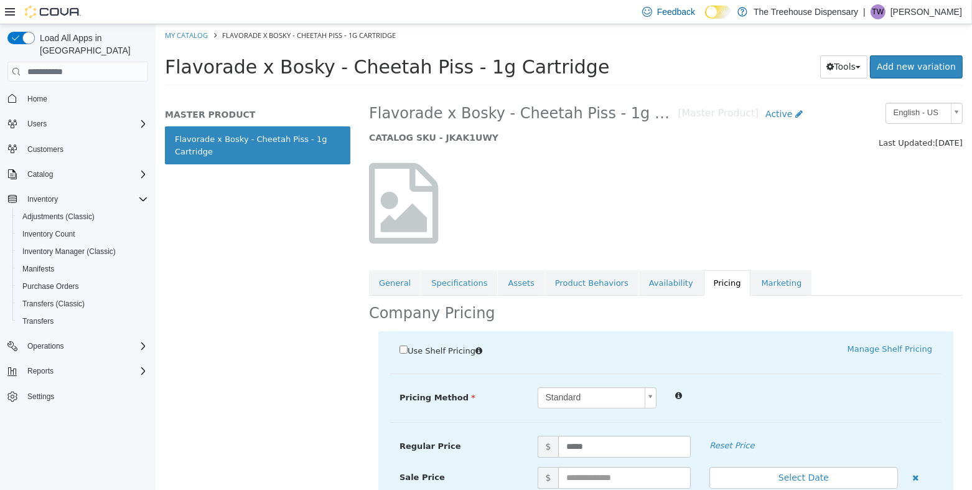
scroll to position [182, 0]
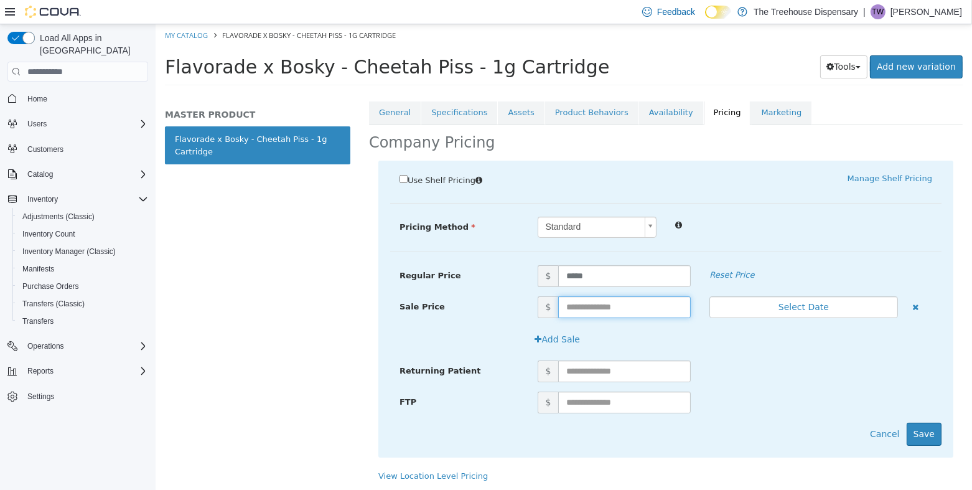
click at [619, 312] on input "text" at bounding box center [623, 307] width 132 height 22
type input "*****"
click at [923, 429] on button "Save" at bounding box center [923, 433] width 35 height 23
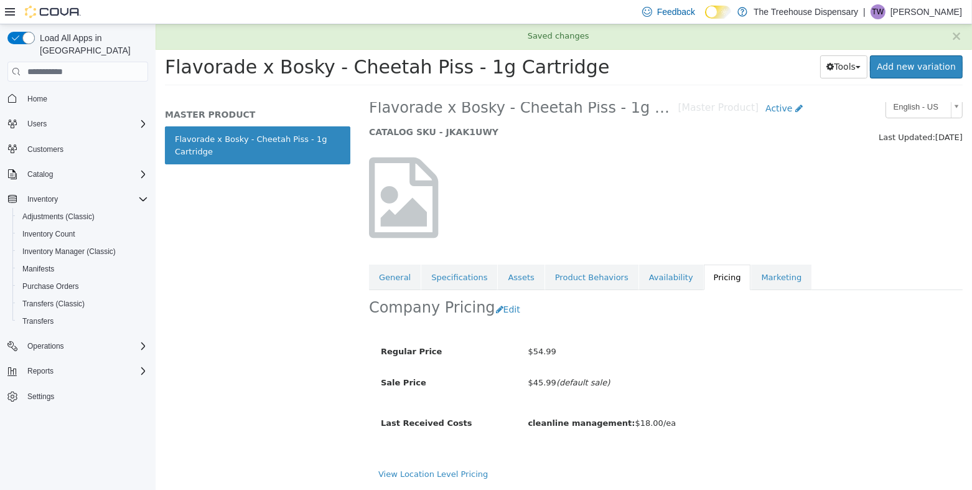
scroll to position [17, 0]
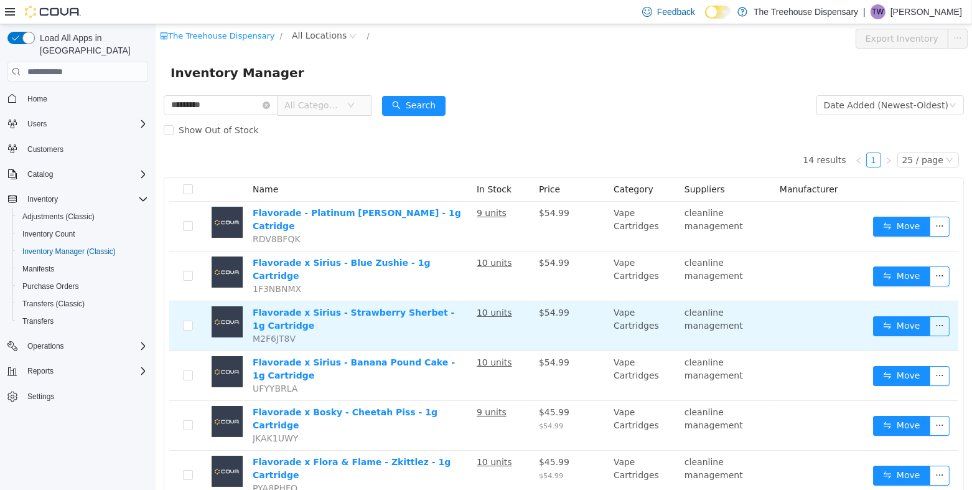
scroll to position [62, 0]
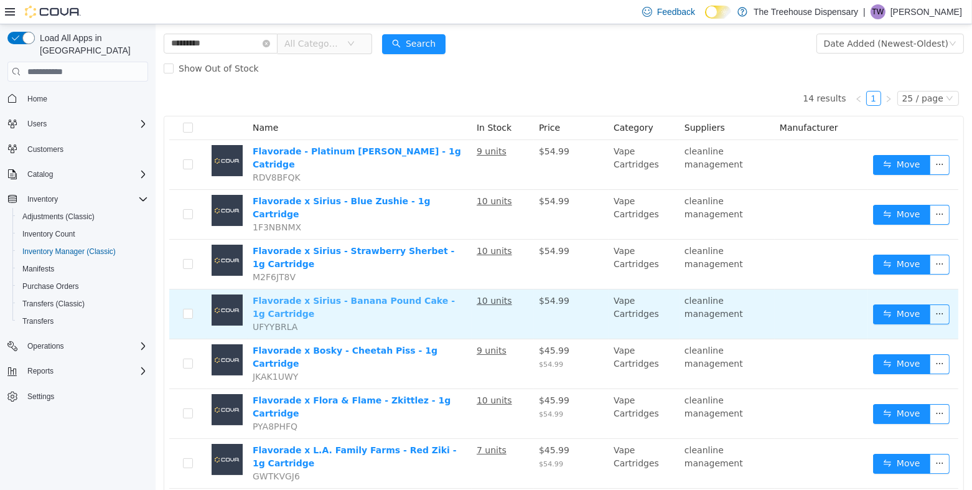
click at [374, 295] on link "Flavorade x Sirius - Banana Pound Cake - 1g Cartridge" at bounding box center [353, 306] width 202 height 23
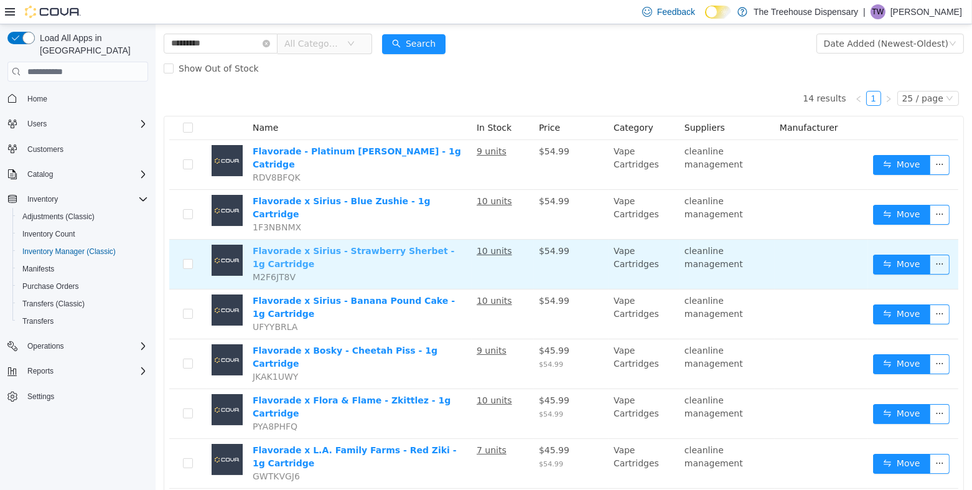
click at [391, 246] on link "Flavorade x Sirius - Strawberry Sherbet - 1g Cartridge" at bounding box center [353, 257] width 202 height 23
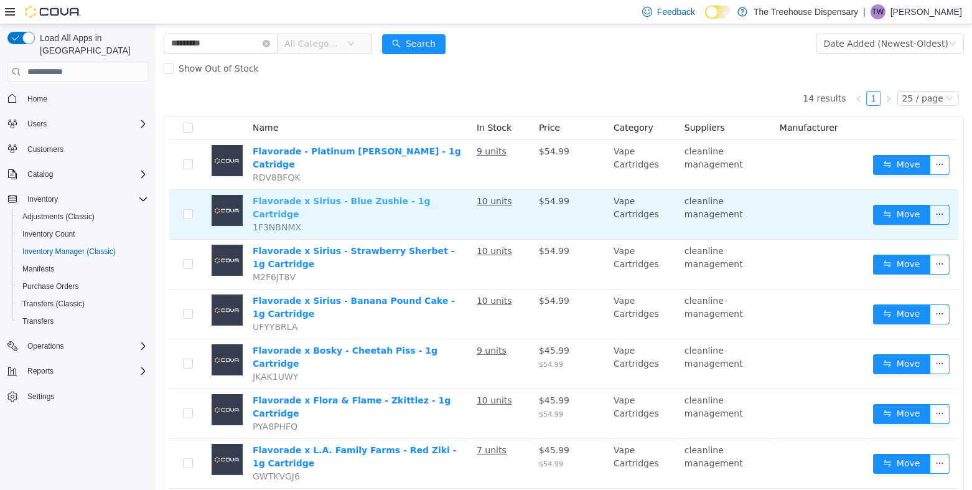
click at [389, 196] on link "Flavorade x Sirius - Blue Zushie - 1g Cartridge" at bounding box center [340, 207] width 177 height 23
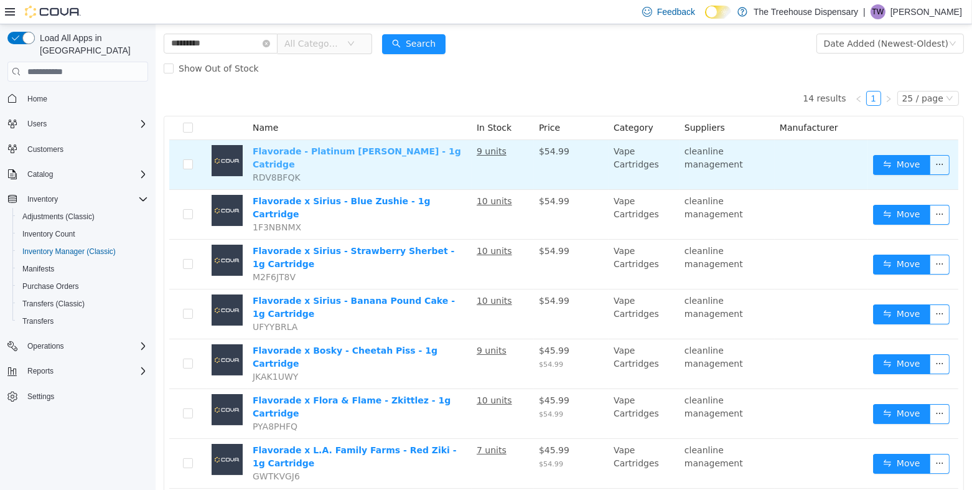
click at [256, 149] on link "Flavorade - Platinum Runtz - 1g Catridge" at bounding box center [356, 157] width 208 height 23
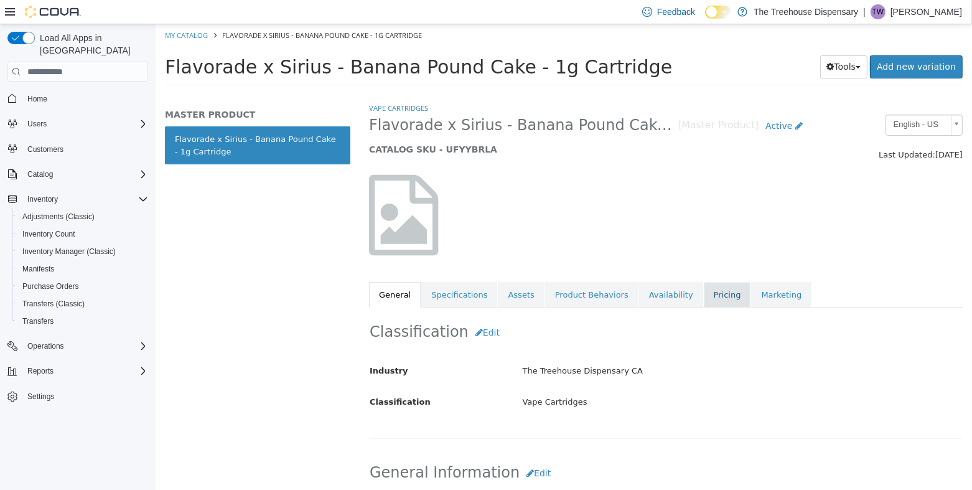
click at [703, 298] on link "Pricing" at bounding box center [726, 295] width 47 height 26
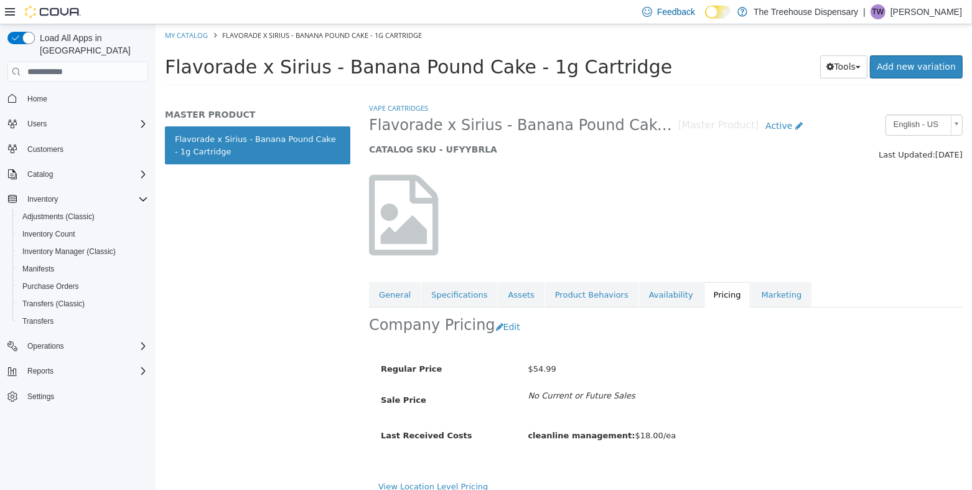
scroll to position [12, 0]
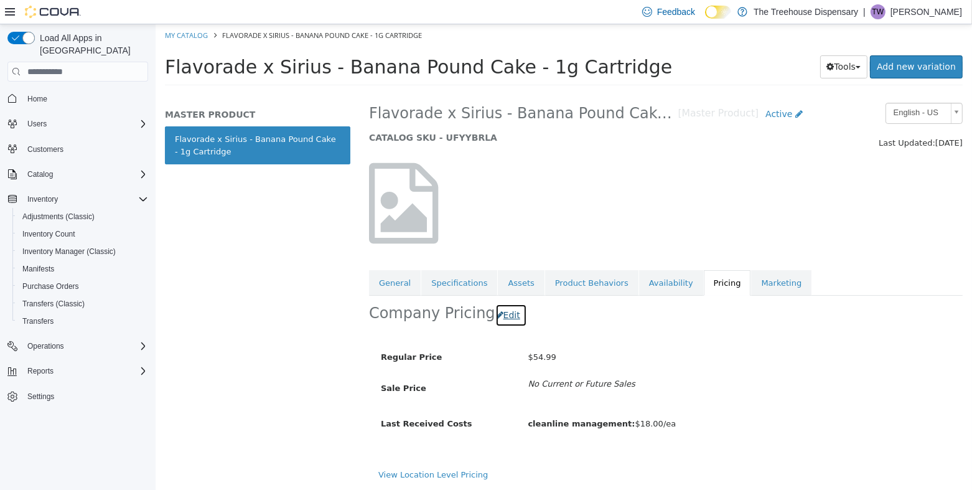
click at [506, 319] on button "Edit" at bounding box center [511, 315] width 32 height 23
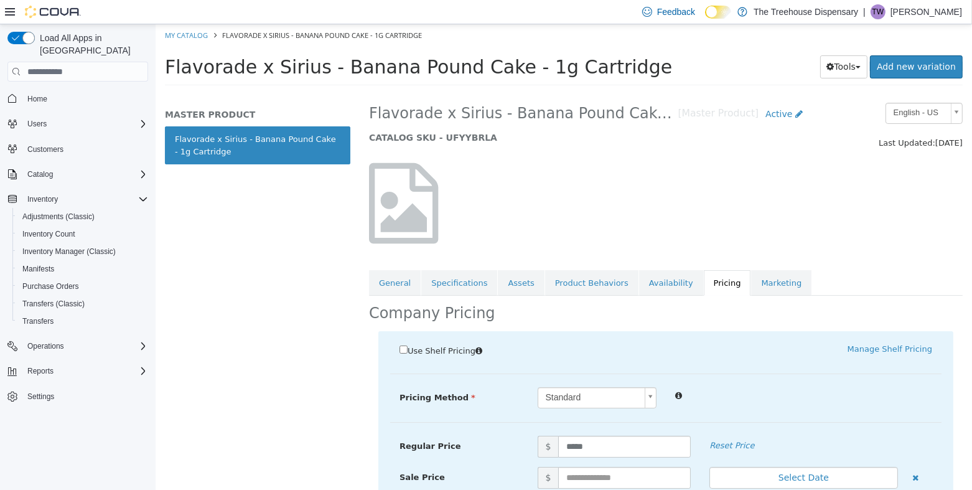
scroll to position [182, 0]
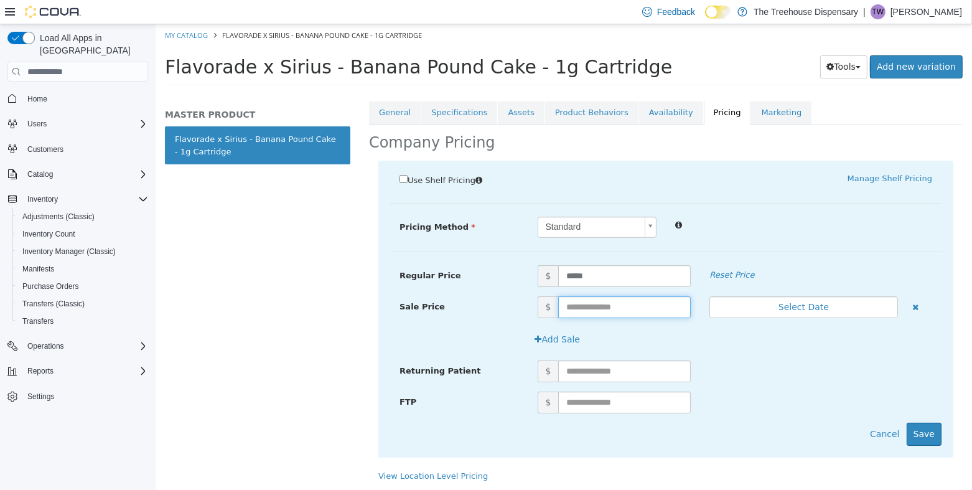
click at [607, 312] on input "text" at bounding box center [623, 307] width 132 height 22
type input "***"
click at [651, 381] on div "Returning Patient $" at bounding box center [664, 375] width 551 height 31
drag, startPoint x: 631, startPoint y: 373, endPoint x: 648, endPoint y: 379, distance: 17.3
click at [631, 373] on input "text" at bounding box center [623, 371] width 132 height 22
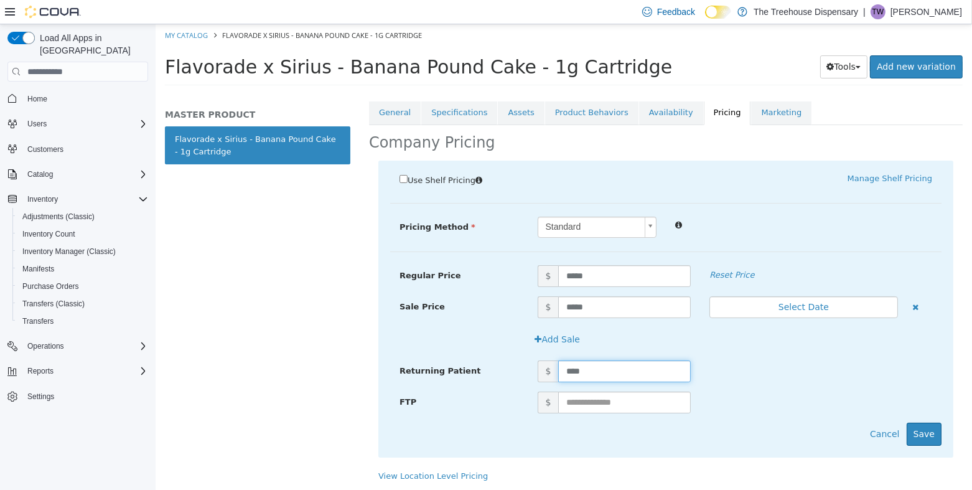
type input "*****"
click at [643, 404] on input "text" at bounding box center [623, 402] width 132 height 22
drag, startPoint x: 583, startPoint y: 379, endPoint x: 552, endPoint y: 379, distance: 31.1
click at [552, 378] on span "$ *****" at bounding box center [614, 371] width 172 height 22
click at [543, 382] on div "Returning Patient $ *****" at bounding box center [664, 375] width 551 height 31
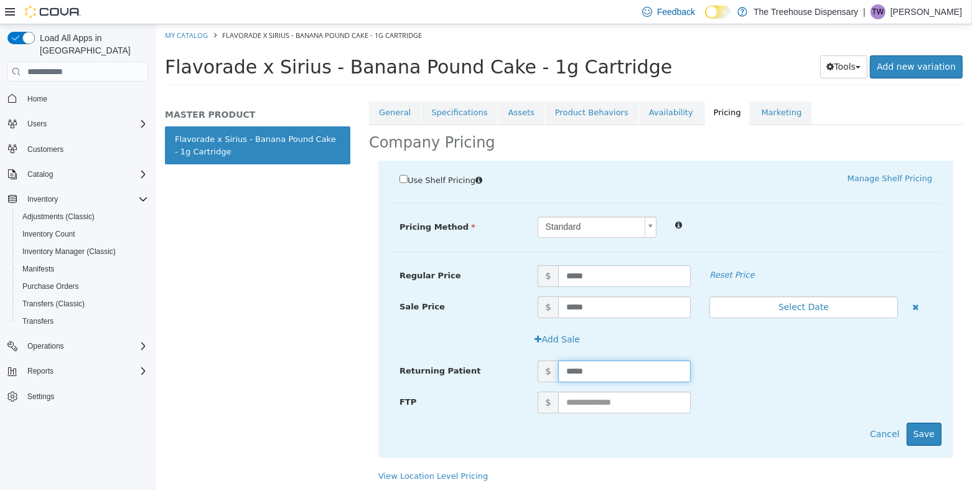
drag, startPoint x: 601, startPoint y: 370, endPoint x: 520, endPoint y: 376, distance: 81.1
click at [520, 376] on div "Returning Patient $ *****" at bounding box center [664, 371] width 551 height 22
click at [917, 429] on button "Save" at bounding box center [923, 433] width 35 height 23
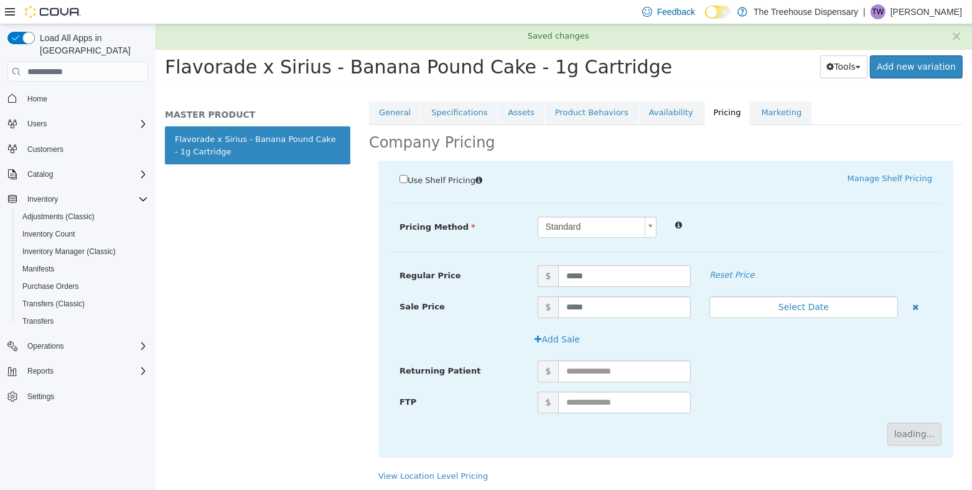
scroll to position [17, 0]
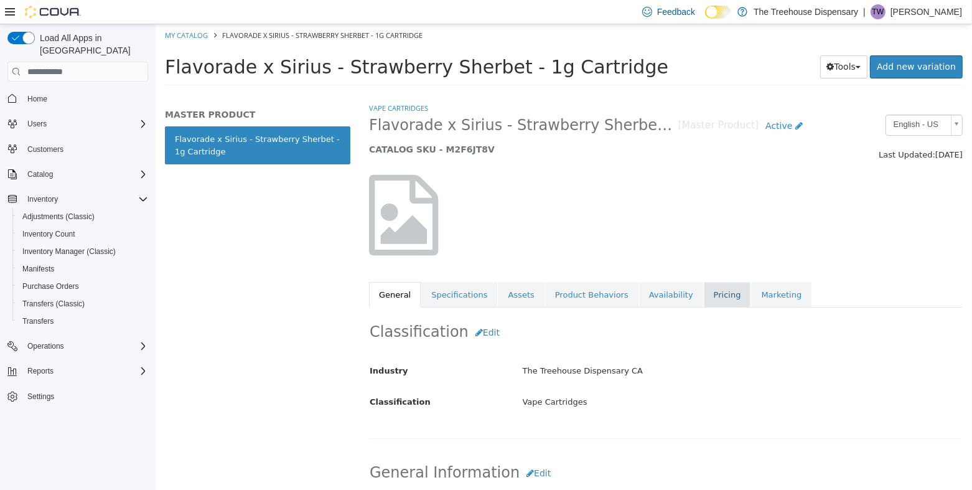
click at [703, 299] on link "Pricing" at bounding box center [726, 295] width 47 height 26
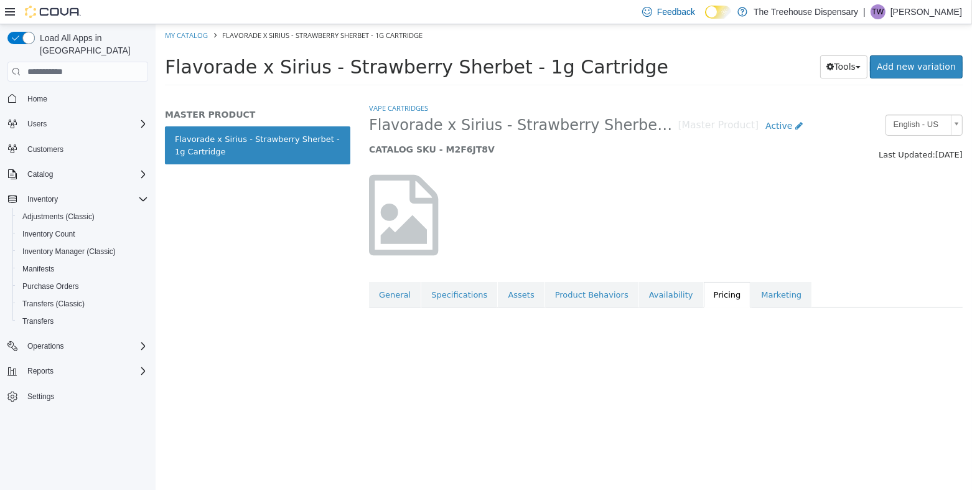
scroll to position [12, 0]
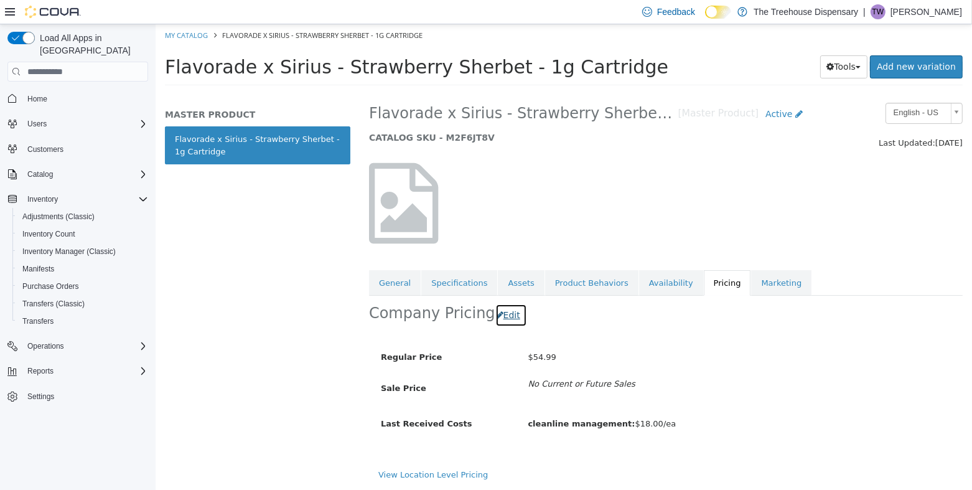
click at [501, 317] on button "Edit" at bounding box center [511, 315] width 32 height 23
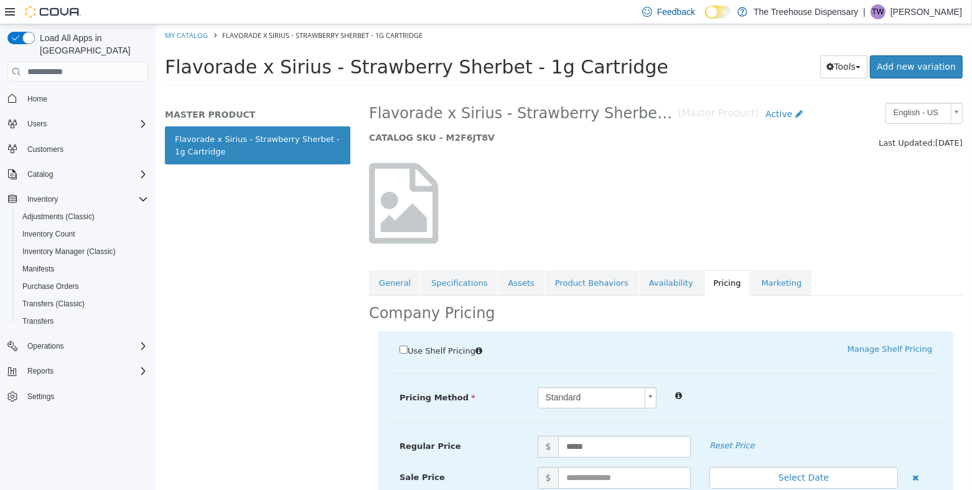
scroll to position [182, 0]
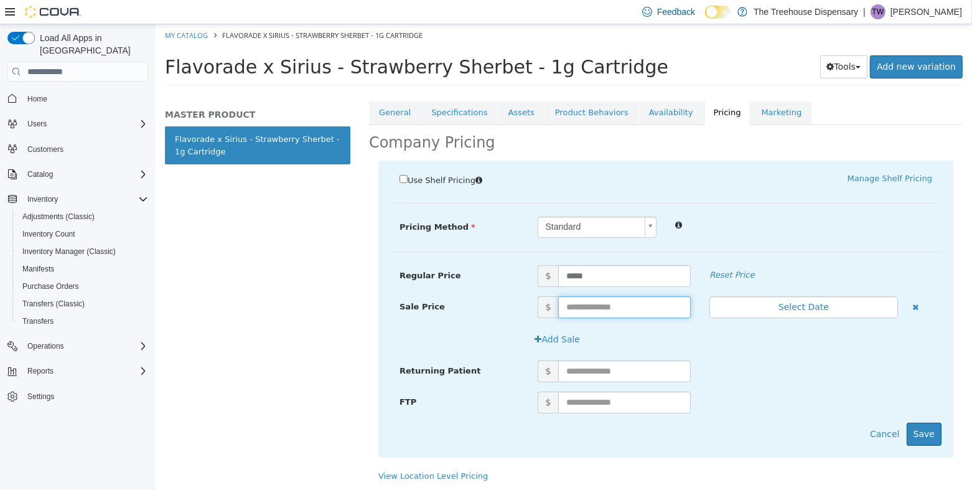
click at [615, 305] on input "text" at bounding box center [623, 307] width 132 height 22
type input "**"
click at [927, 437] on button "Save" at bounding box center [923, 433] width 35 height 23
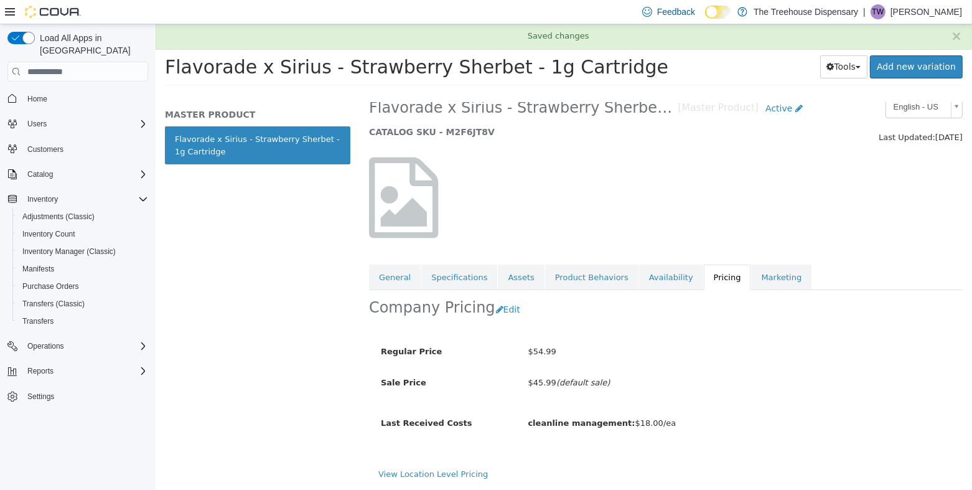
scroll to position [17, 0]
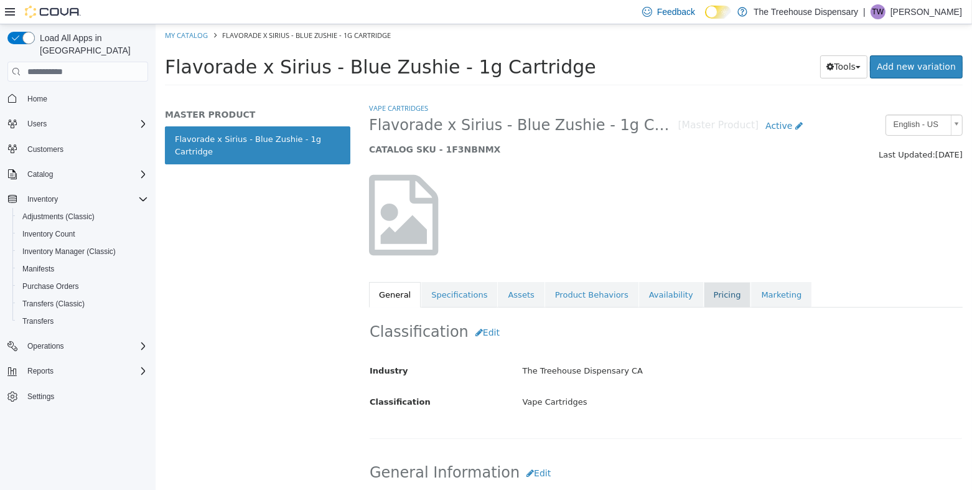
click at [703, 290] on link "Pricing" at bounding box center [726, 295] width 47 height 26
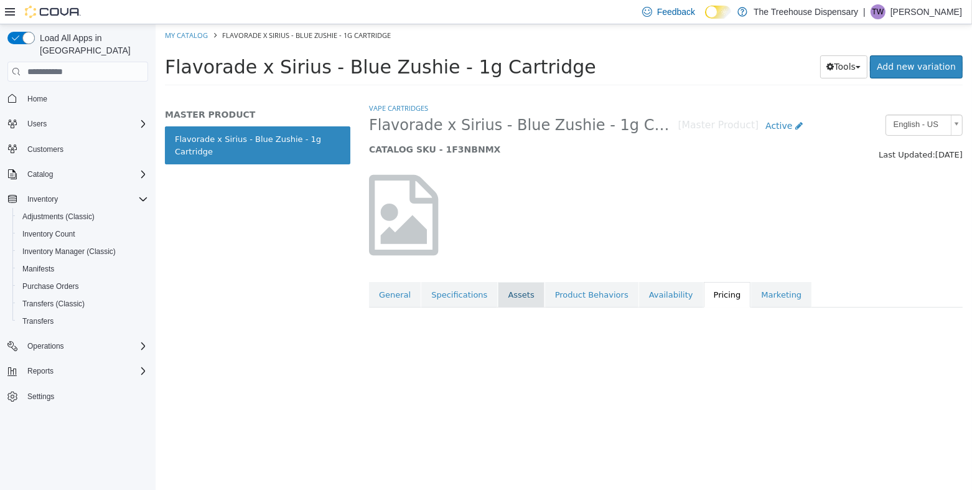
scroll to position [12, 0]
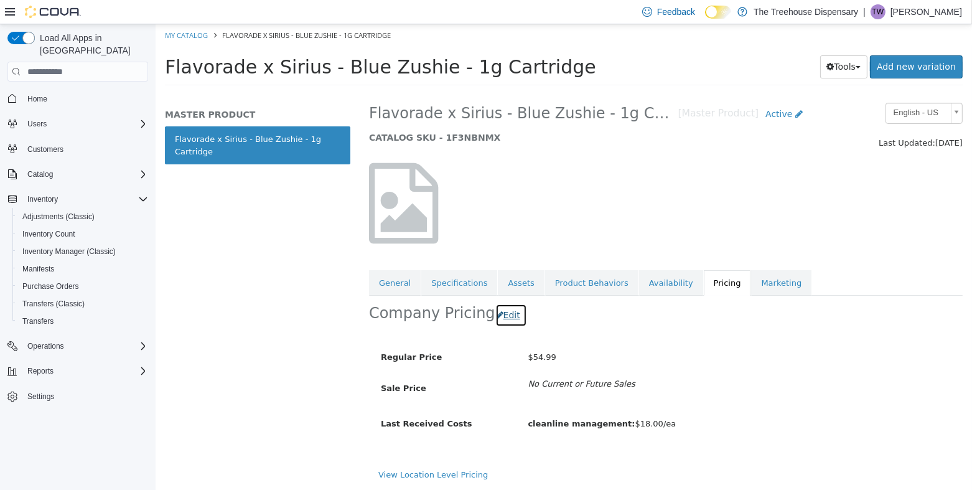
click at [500, 317] on button "Edit" at bounding box center [511, 315] width 32 height 23
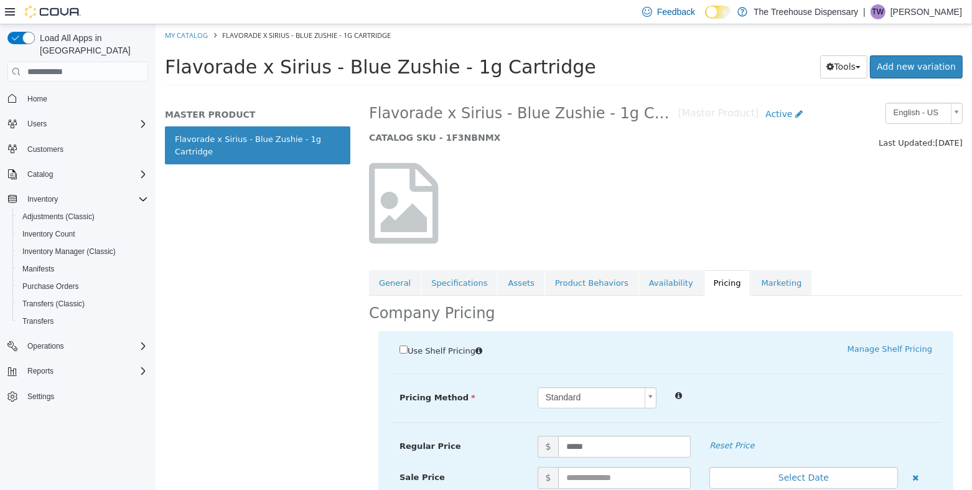
scroll to position [182, 0]
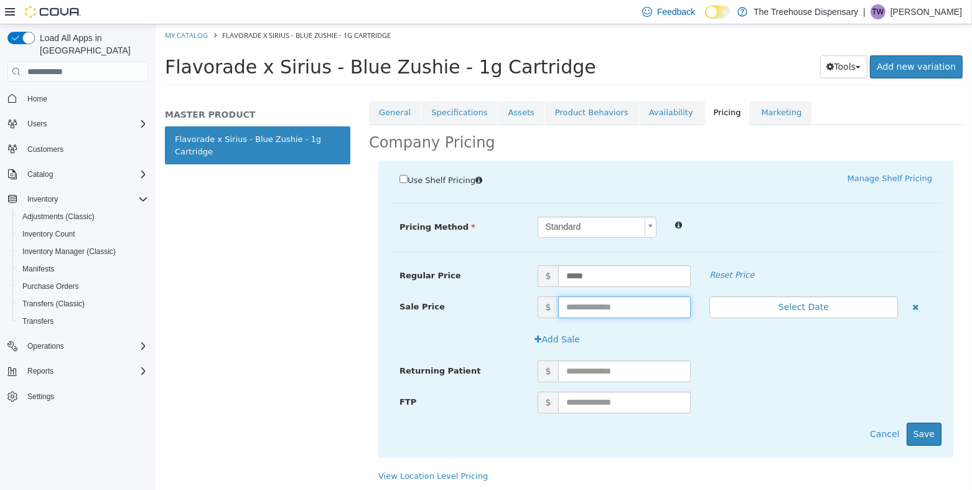
click at [585, 305] on input "text" at bounding box center [623, 307] width 132 height 22
type input "**"
drag, startPoint x: 917, startPoint y: 436, endPoint x: 907, endPoint y: 432, distance: 10.9
click at [918, 437] on button "Save" at bounding box center [923, 433] width 35 height 23
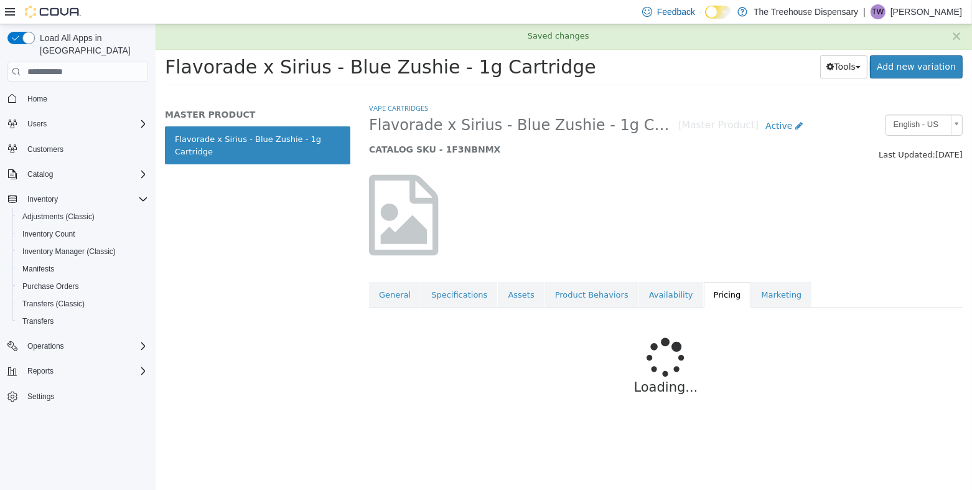
scroll to position [0, 0]
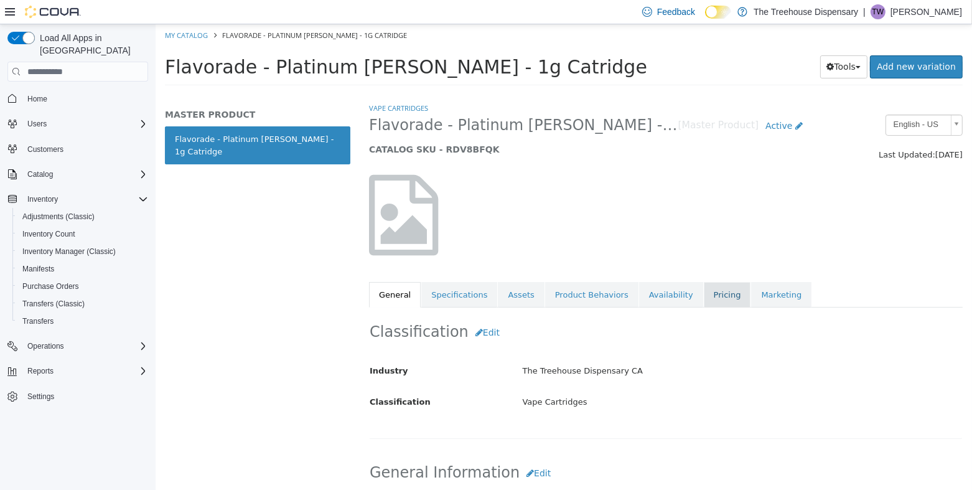
click at [713, 298] on link "Pricing" at bounding box center [726, 295] width 47 height 26
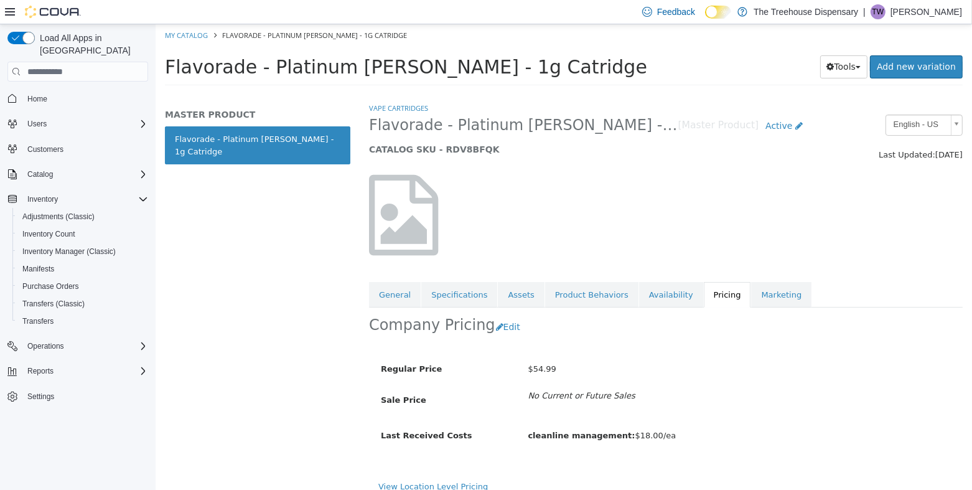
scroll to position [12, 0]
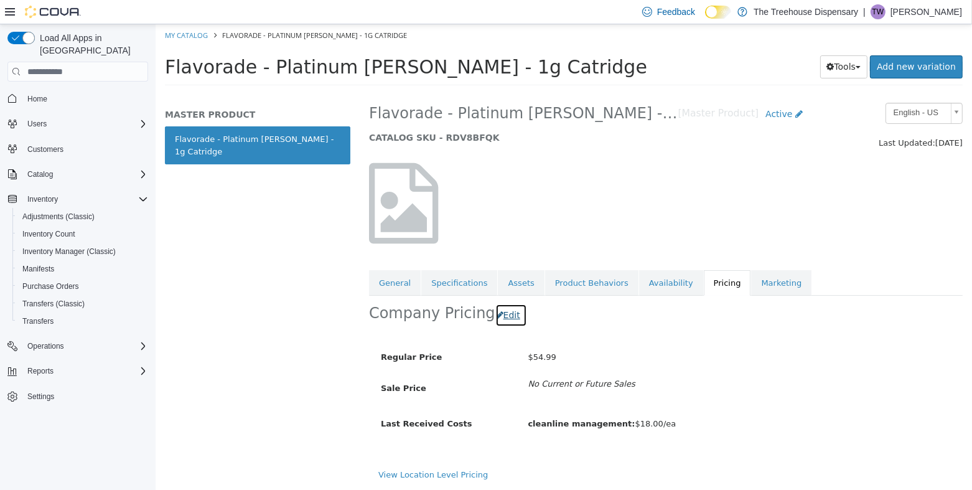
click at [510, 317] on button "Edit" at bounding box center [511, 315] width 32 height 23
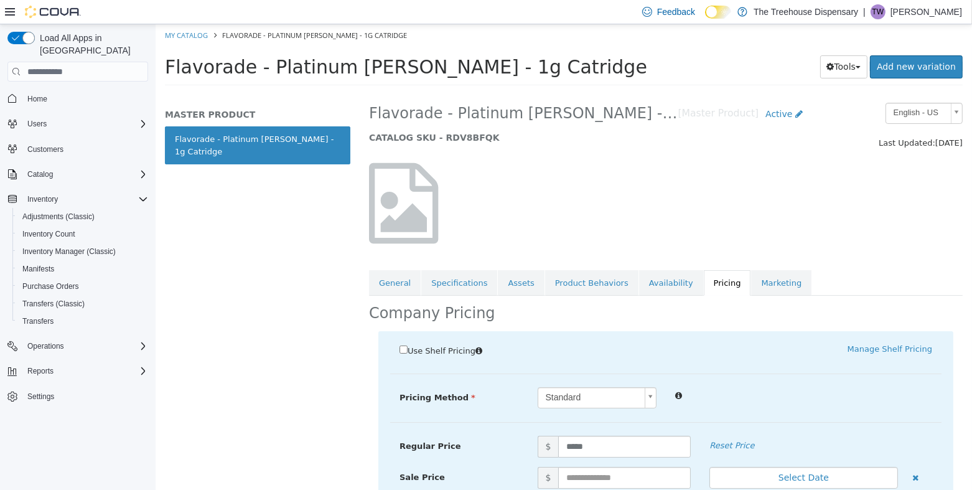
scroll to position [182, 0]
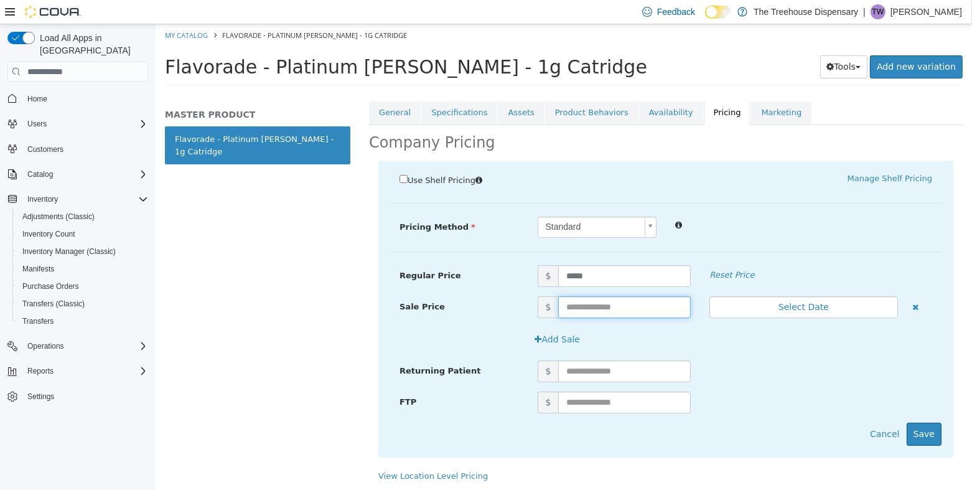
click at [645, 313] on input "text" at bounding box center [623, 307] width 132 height 22
type input "*"
click at [909, 430] on button "Save" at bounding box center [923, 433] width 35 height 23
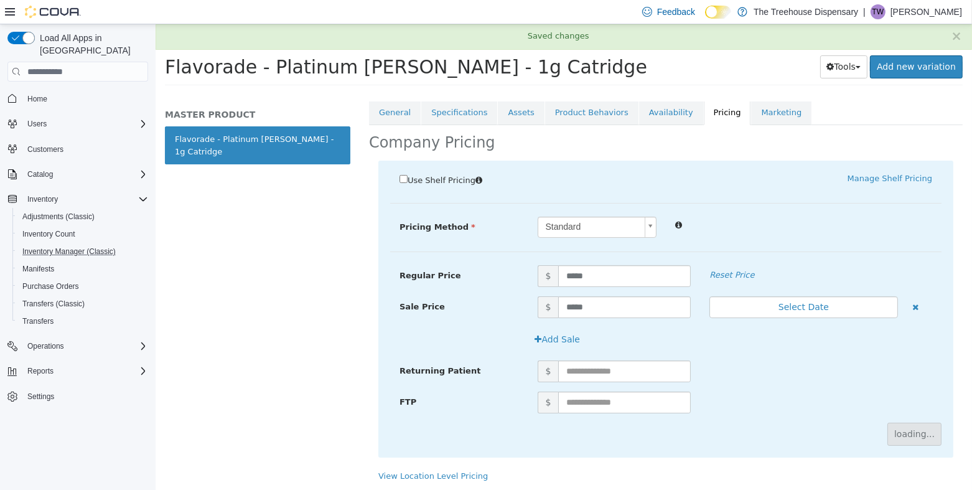
scroll to position [17, 0]
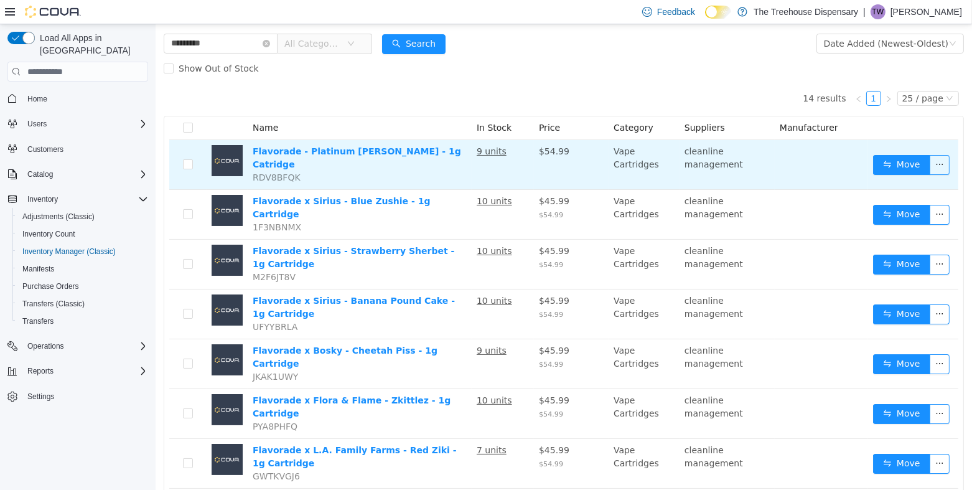
scroll to position [124, 0]
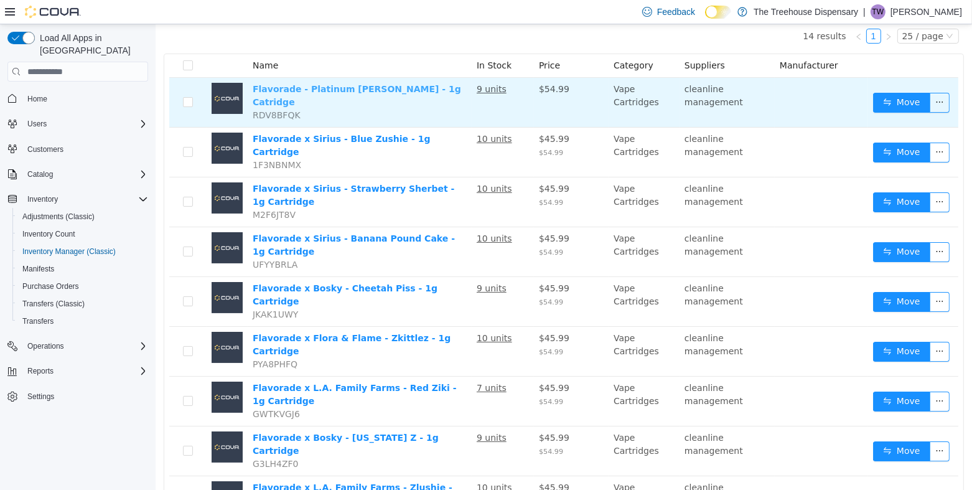
click at [386, 86] on link "Flavorade - Platinum [PERSON_NAME] - 1g Catridge" at bounding box center [356, 95] width 208 height 23
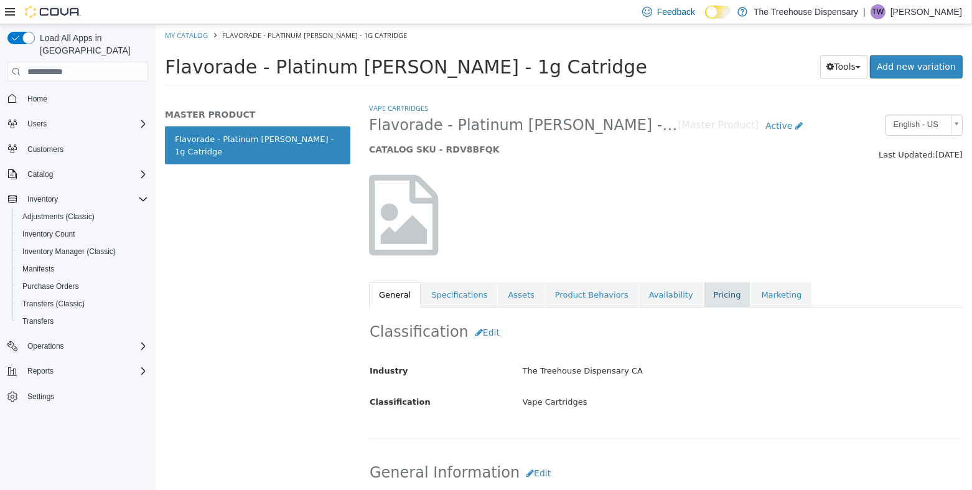
click at [707, 303] on link "Pricing" at bounding box center [726, 295] width 47 height 26
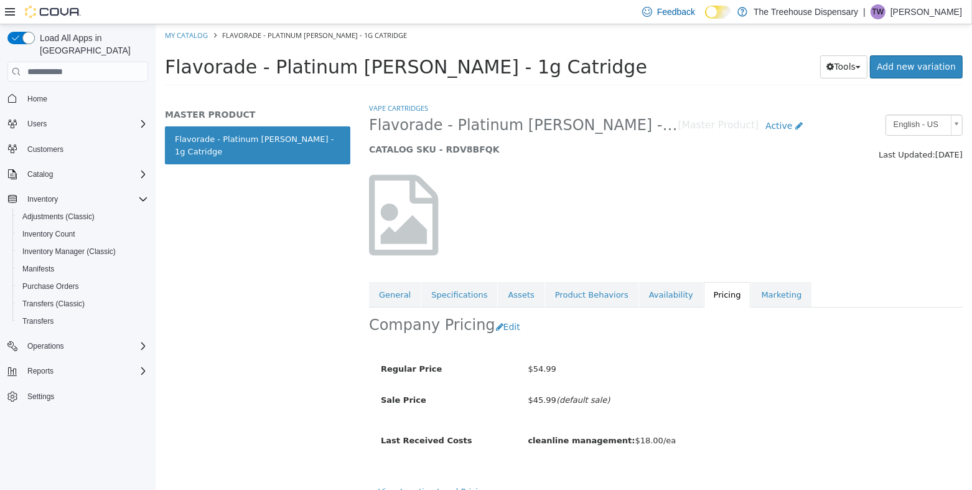
scroll to position [17, 0]
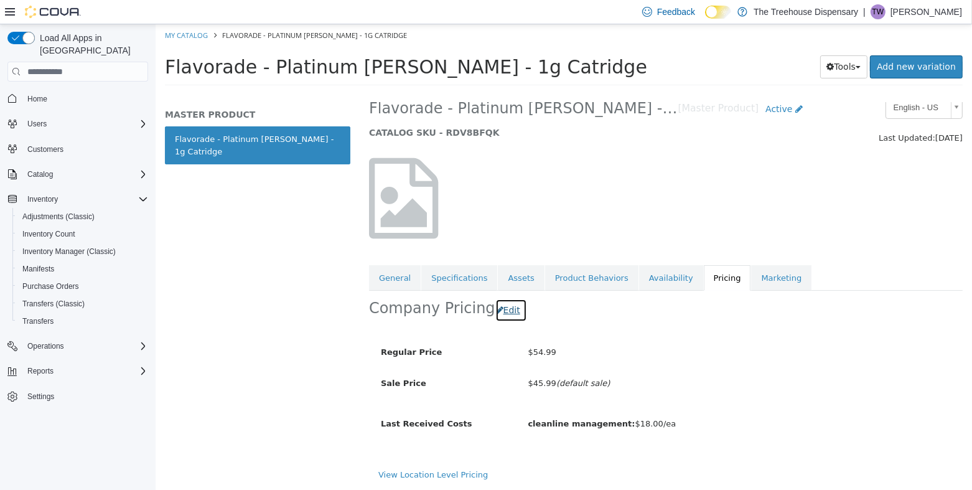
click at [510, 303] on button "Edit" at bounding box center [511, 310] width 32 height 23
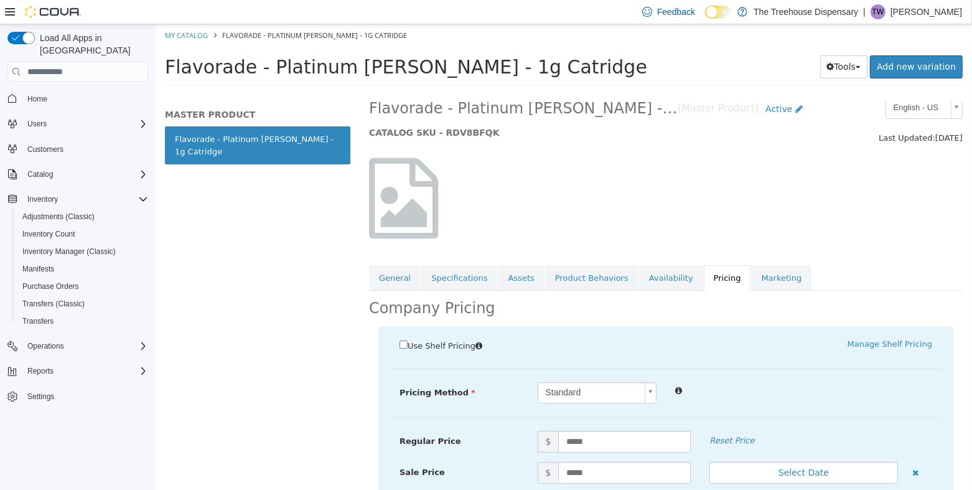
scroll to position [182, 0]
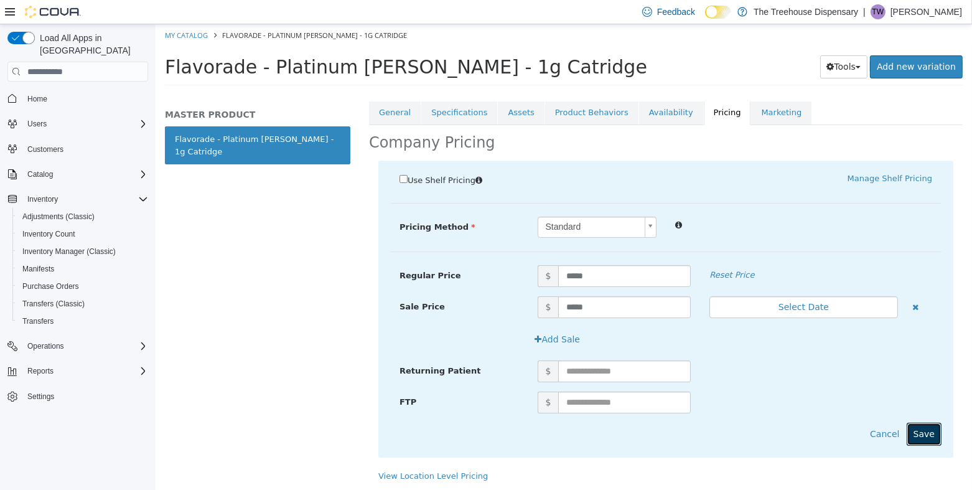
click at [921, 435] on button "Save" at bounding box center [923, 433] width 35 height 23
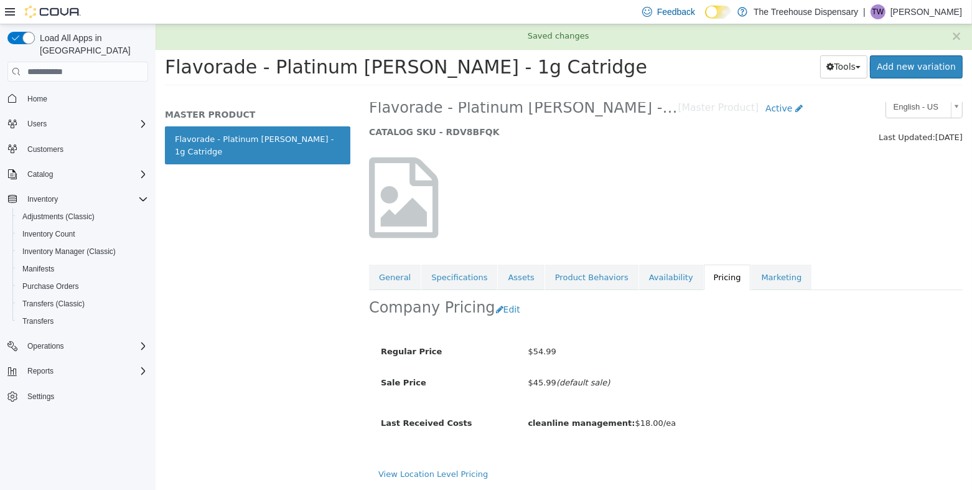
scroll to position [17, 0]
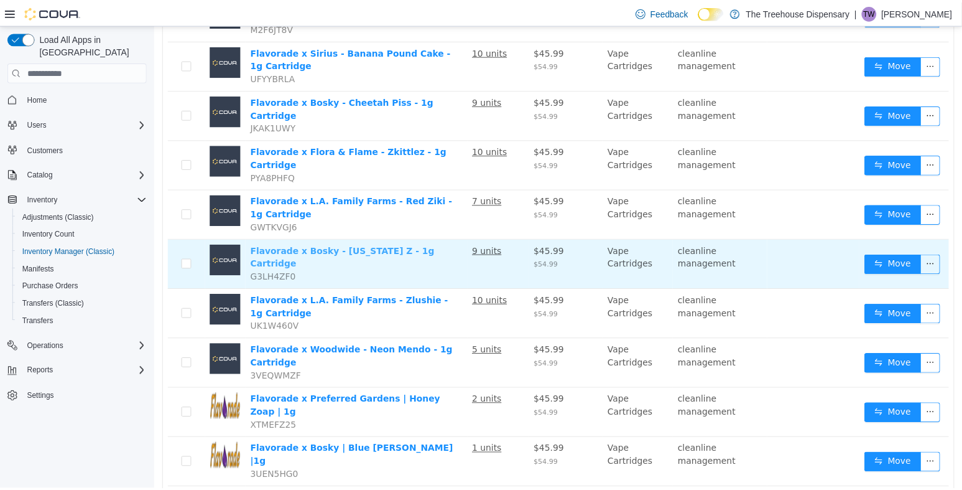
scroll to position [329, 0]
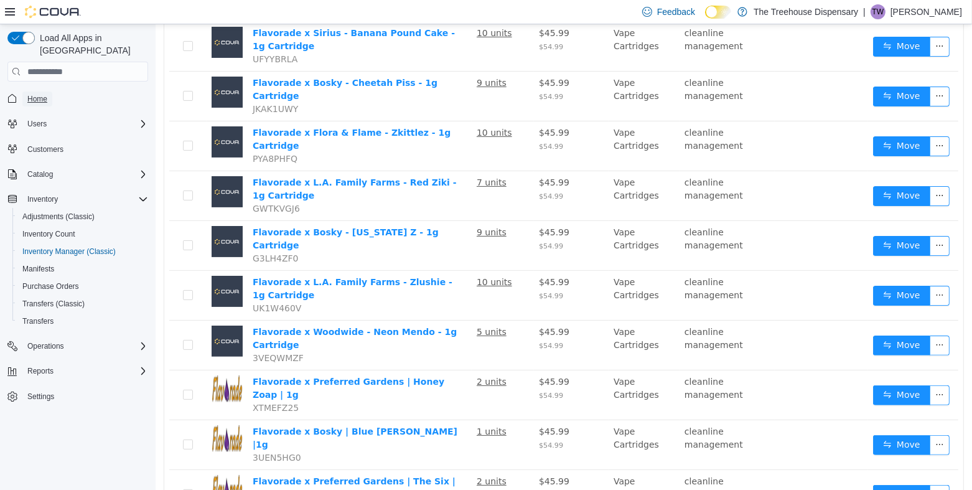
click at [42, 94] on span "Home" at bounding box center [37, 99] width 20 height 10
